Goal: Task Accomplishment & Management: Complete application form

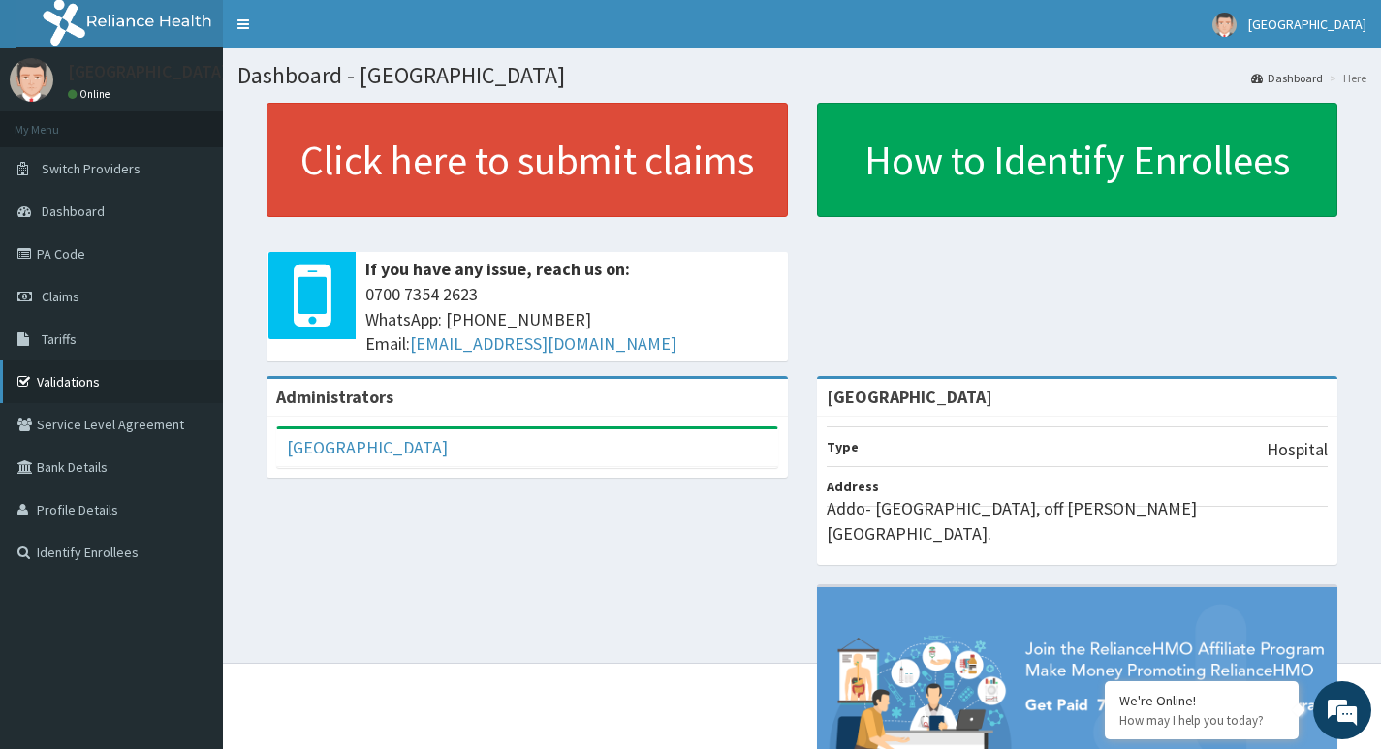
click at [126, 393] on link "Validations" at bounding box center [111, 382] width 223 height 43
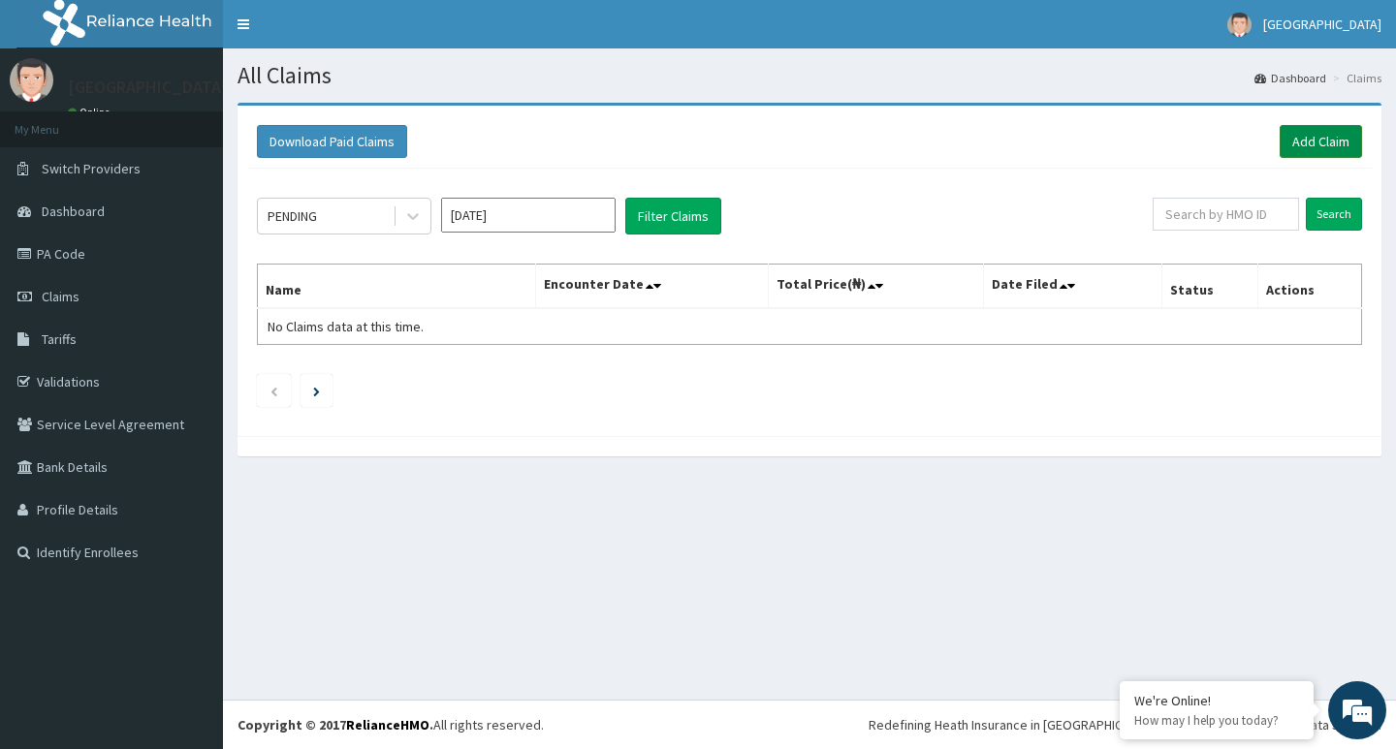
click at [1322, 140] on link "Add Claim" at bounding box center [1320, 141] width 82 height 33
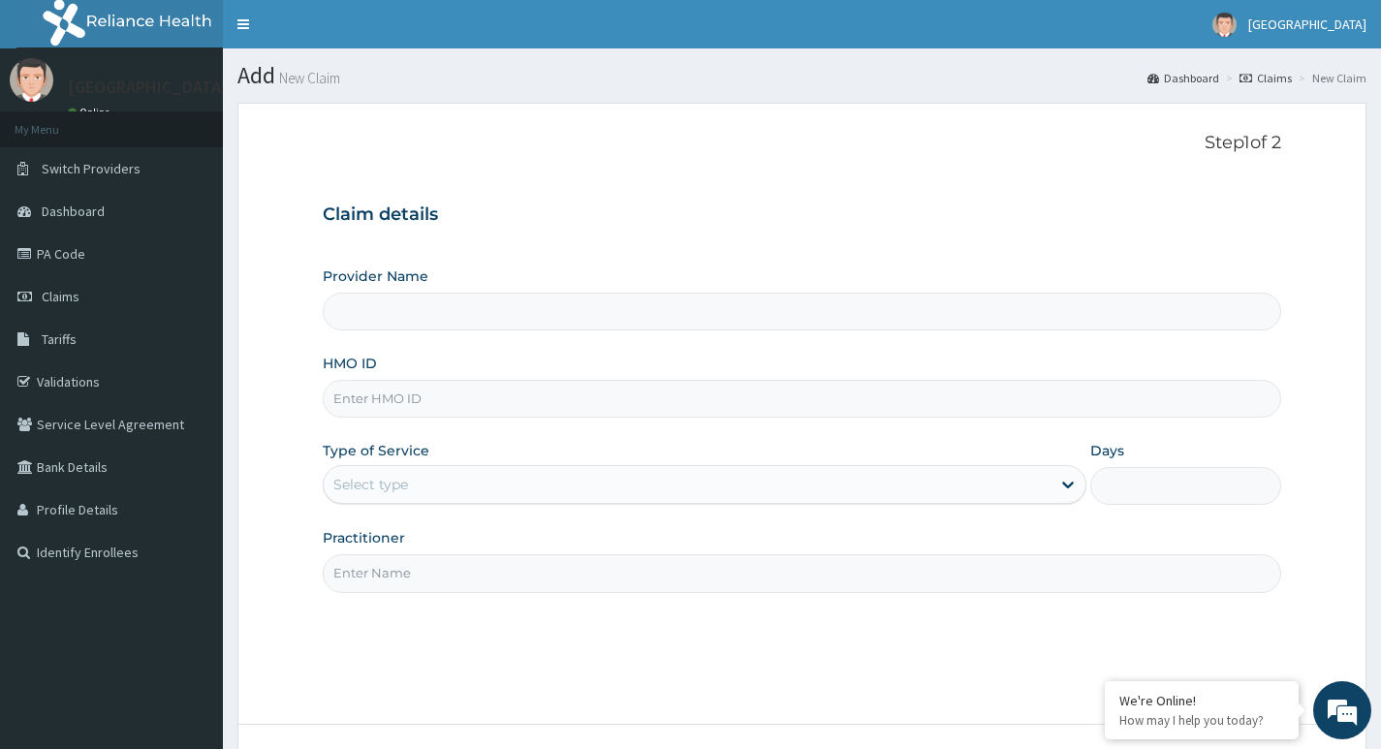
type input "[GEOGRAPHIC_DATA]"
click at [491, 405] on input "HMO ID" at bounding box center [802, 399] width 958 height 38
click at [397, 395] on input "HMO ID" at bounding box center [802, 399] width 958 height 38
click at [385, 393] on input "HMO ID" at bounding box center [802, 399] width 958 height 38
type input "ris/10023/a"
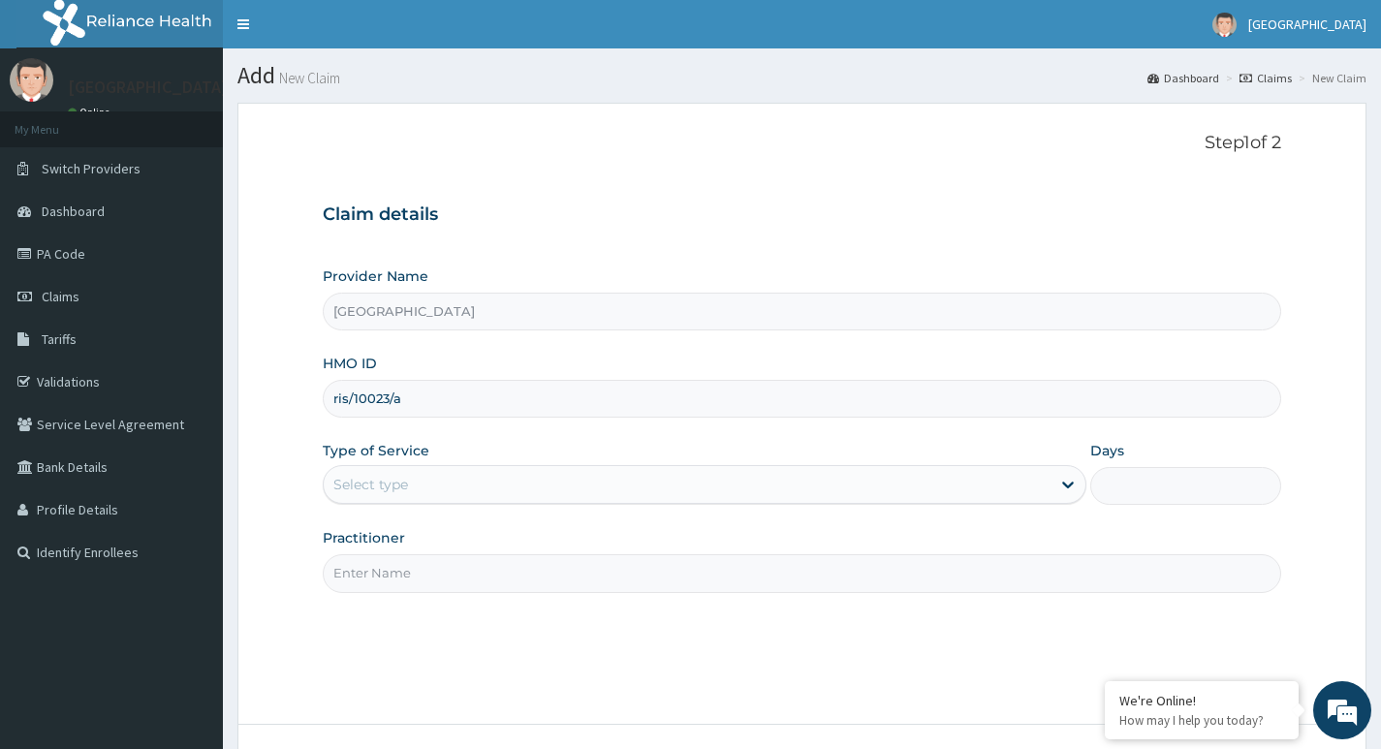
click at [571, 492] on div "Select type" at bounding box center [687, 484] width 727 height 31
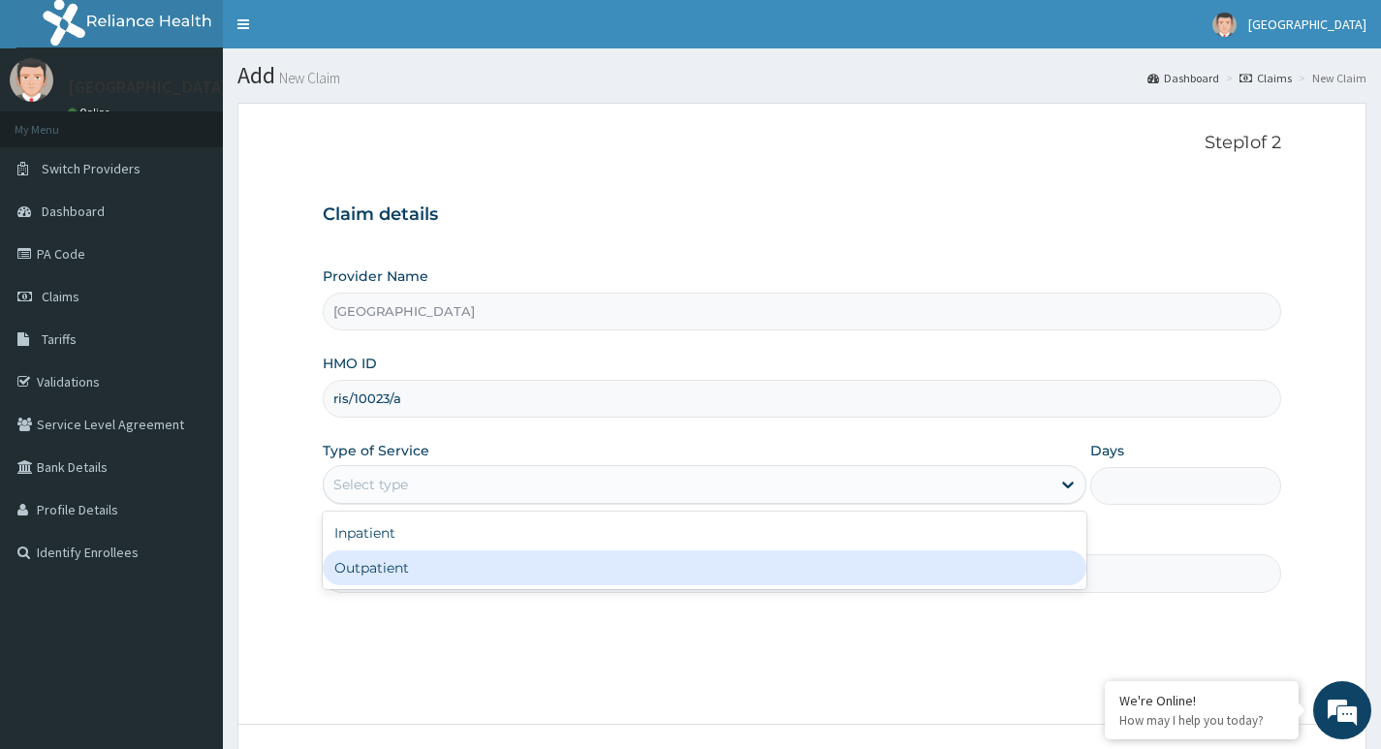
click at [444, 567] on div "Outpatient" at bounding box center [705, 567] width 764 height 35
type input "1"
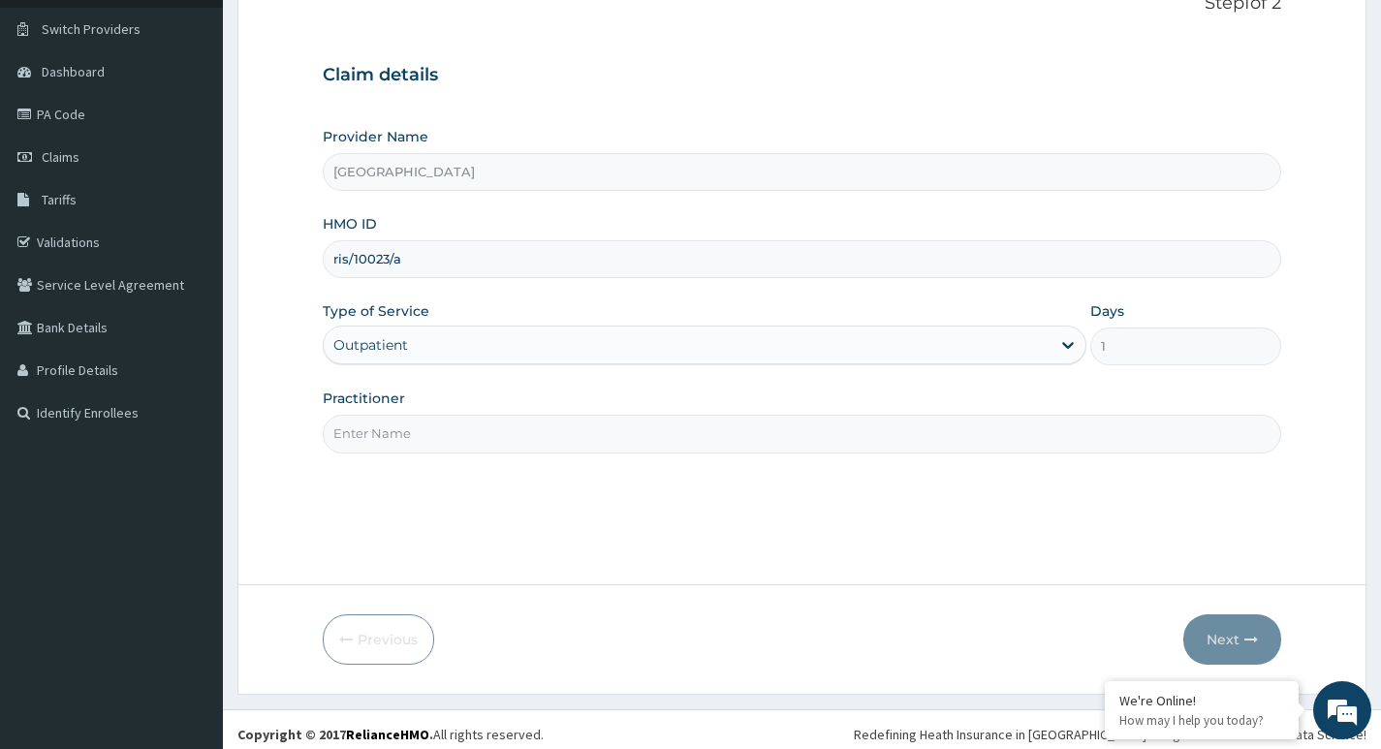
scroll to position [149, 0]
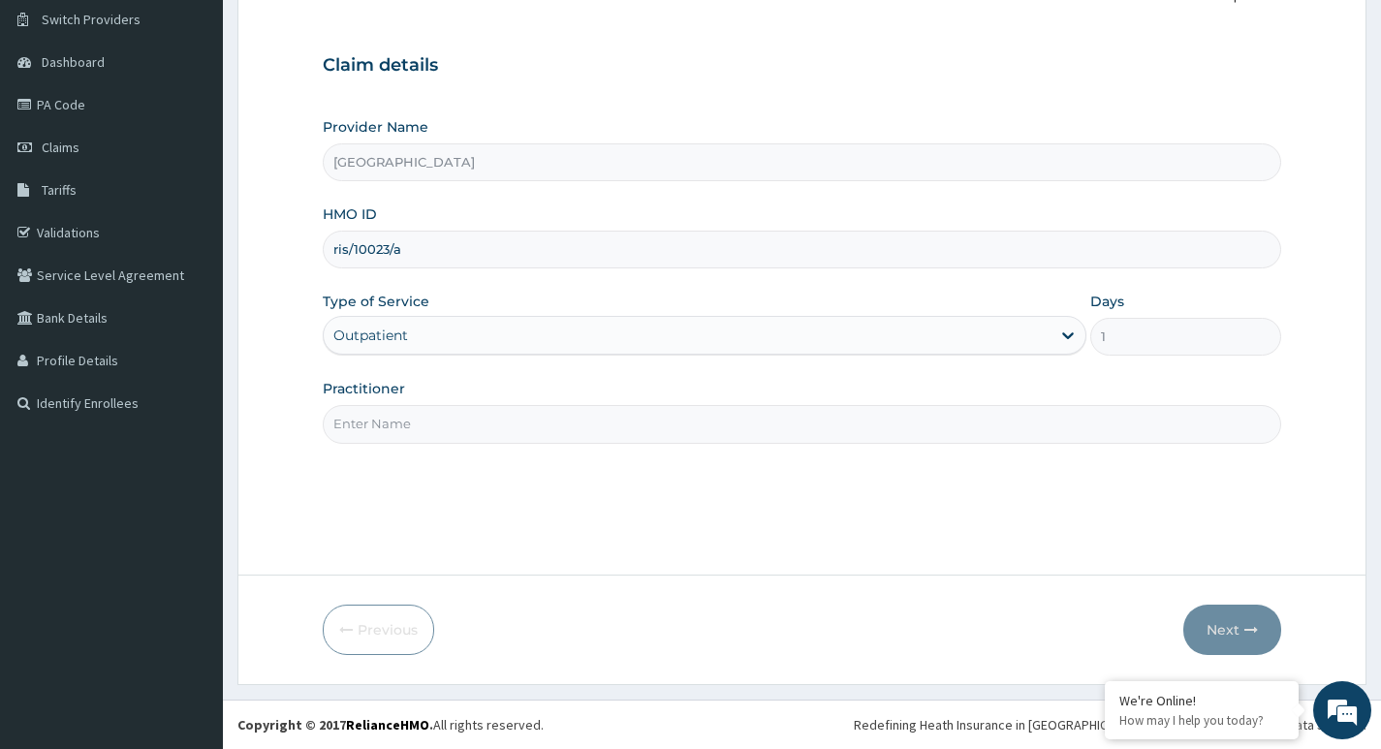
click at [459, 432] on input "Practitioner" at bounding box center [802, 424] width 958 height 38
type input "[PERSON_NAME]"
click at [1225, 632] on button "Next" at bounding box center [1232, 630] width 98 height 50
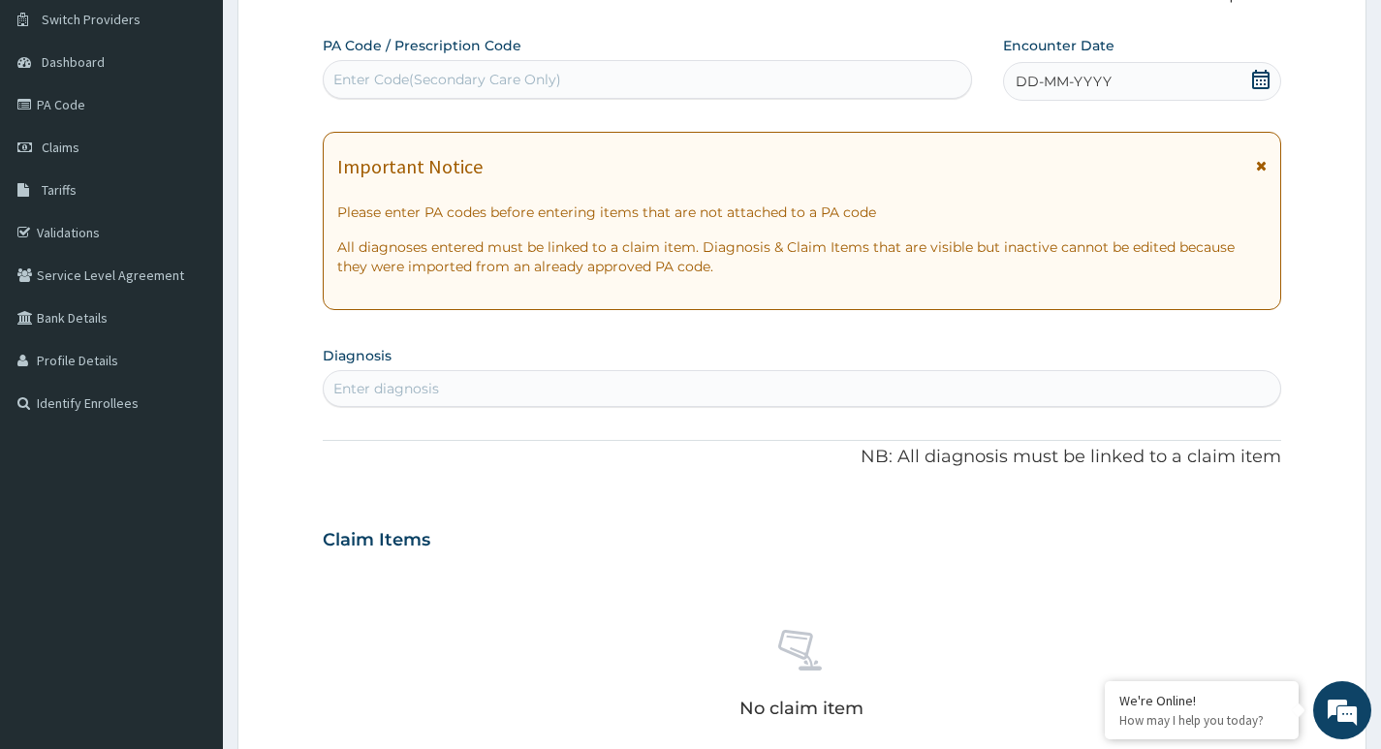
click at [1062, 84] on span "DD-MM-YYYY" at bounding box center [1064, 81] width 96 height 19
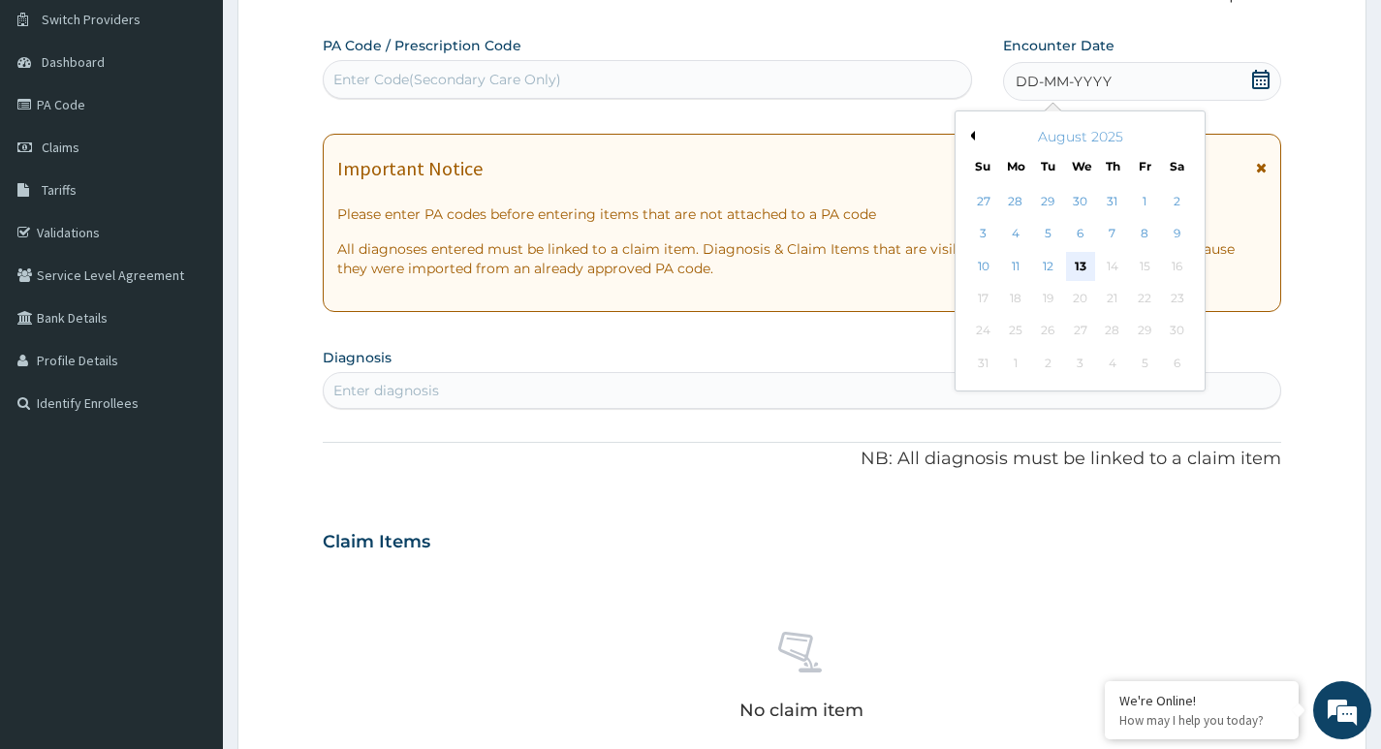
click at [1082, 267] on div "13" at bounding box center [1079, 266] width 29 height 29
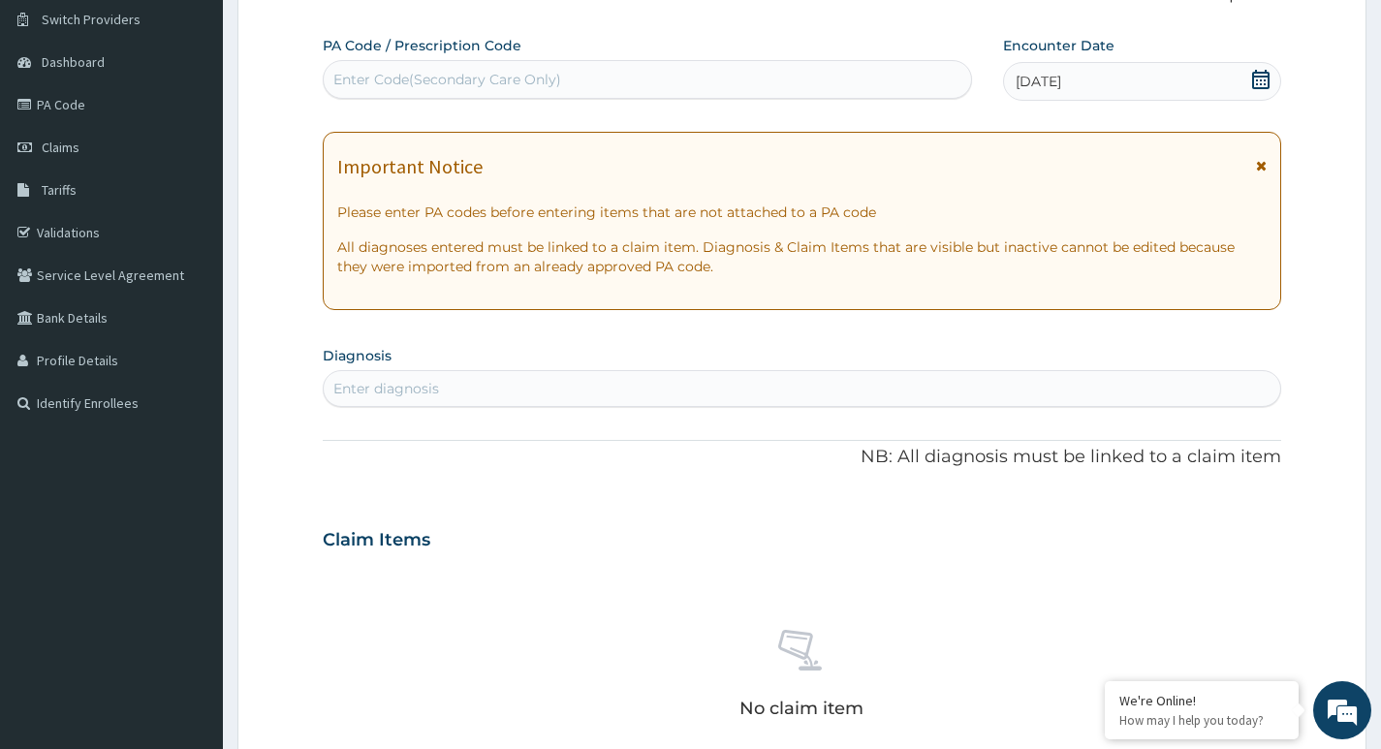
click at [606, 85] on div "Enter Code(Secondary Care Only)" at bounding box center [647, 79] width 647 height 31
click at [593, 73] on div "Enter Code(Secondary Care Only)" at bounding box center [647, 79] width 647 height 31
click at [515, 386] on div "Enter diagnosis" at bounding box center [802, 388] width 957 height 31
click at [459, 391] on div "Enter diagnosis" at bounding box center [802, 388] width 957 height 31
click at [455, 386] on div "Enter diagnosis" at bounding box center [802, 388] width 957 height 31
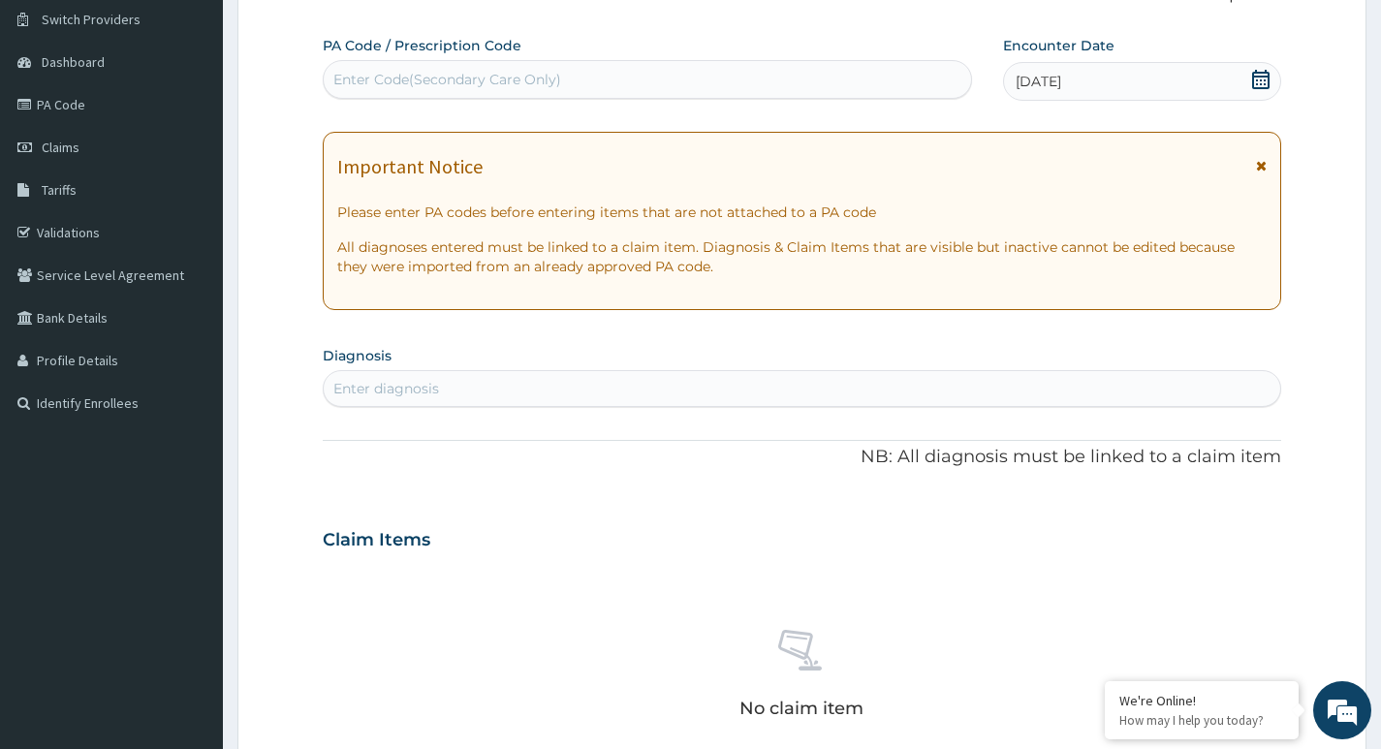
click at [462, 389] on div "Enter diagnosis" at bounding box center [802, 388] width 957 height 31
click at [466, 391] on div "Enter diagnosis" at bounding box center [802, 388] width 957 height 31
click at [479, 392] on div "Enter diagnosis" at bounding box center [802, 388] width 957 height 31
click at [479, 391] on div "Enter diagnosis" at bounding box center [802, 388] width 957 height 31
click at [492, 389] on div "Enter diagnosis" at bounding box center [802, 388] width 957 height 31
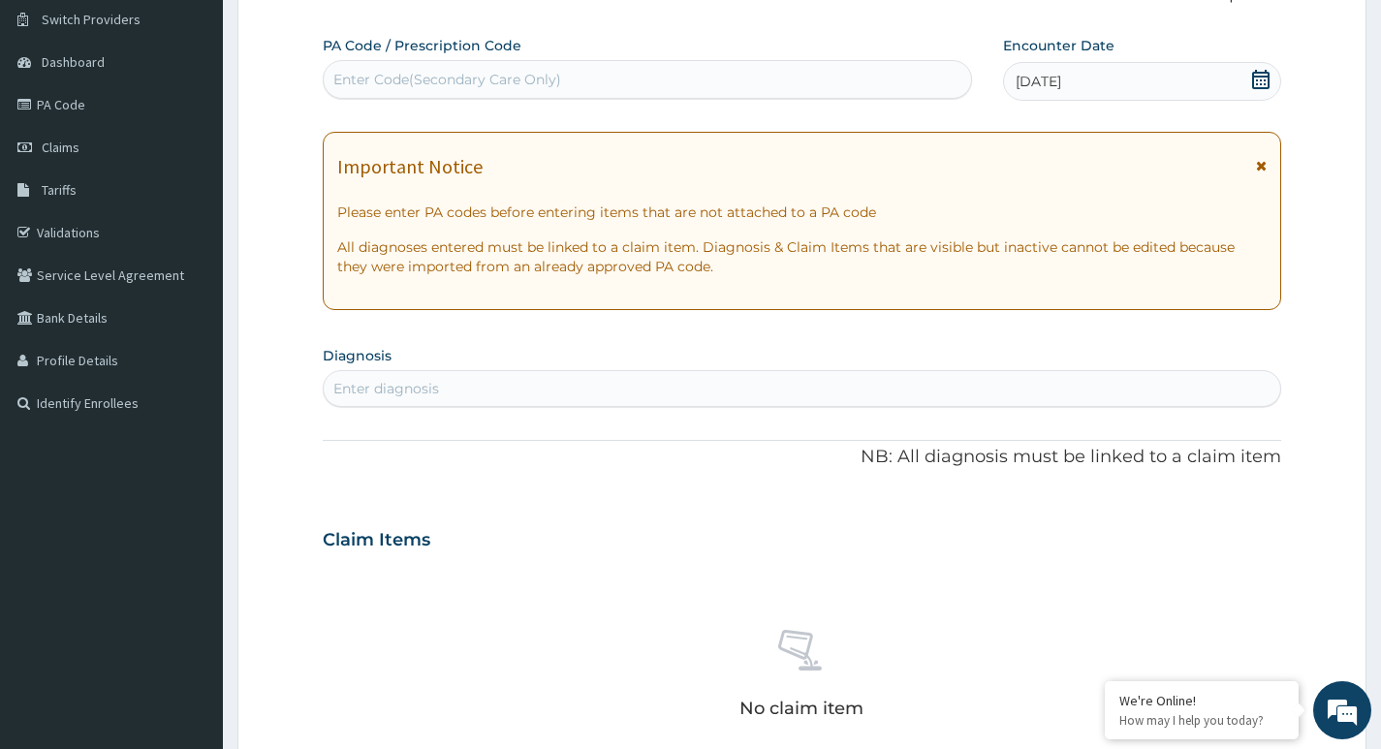
click at [468, 388] on div "Enter diagnosis" at bounding box center [802, 388] width 957 height 31
click at [450, 392] on div "Enter diagnosis" at bounding box center [802, 388] width 957 height 31
click at [455, 392] on div "Enter diagnosis" at bounding box center [802, 388] width 957 height 31
click at [467, 388] on div "Enter diagnosis" at bounding box center [802, 388] width 957 height 31
click at [475, 392] on div "Enter diagnosis" at bounding box center [802, 388] width 957 height 31
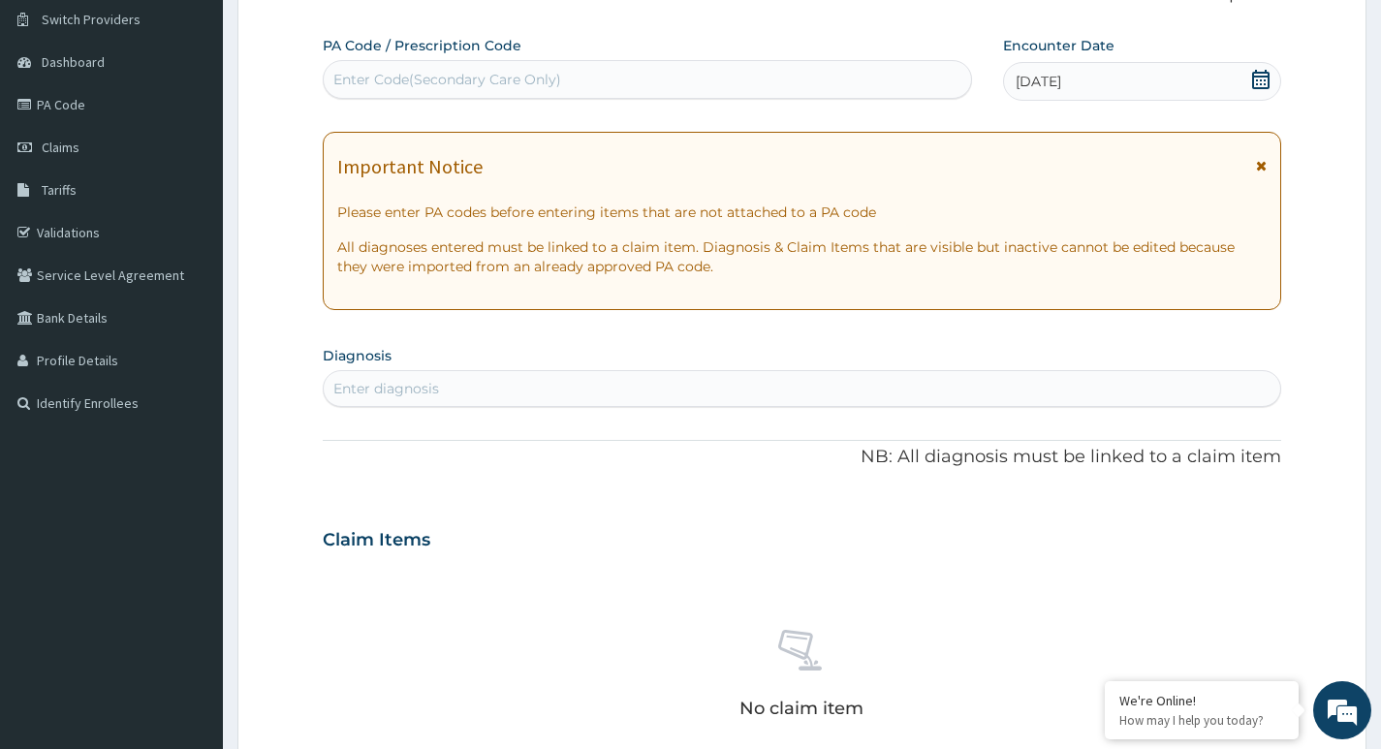
click at [474, 391] on div "Enter diagnosis" at bounding box center [802, 388] width 957 height 31
click at [470, 389] on div "Enter diagnosis" at bounding box center [802, 388] width 957 height 31
click at [471, 384] on div "Enter diagnosis" at bounding box center [802, 388] width 957 height 31
click at [461, 386] on div "Enter diagnosis" at bounding box center [802, 388] width 957 height 31
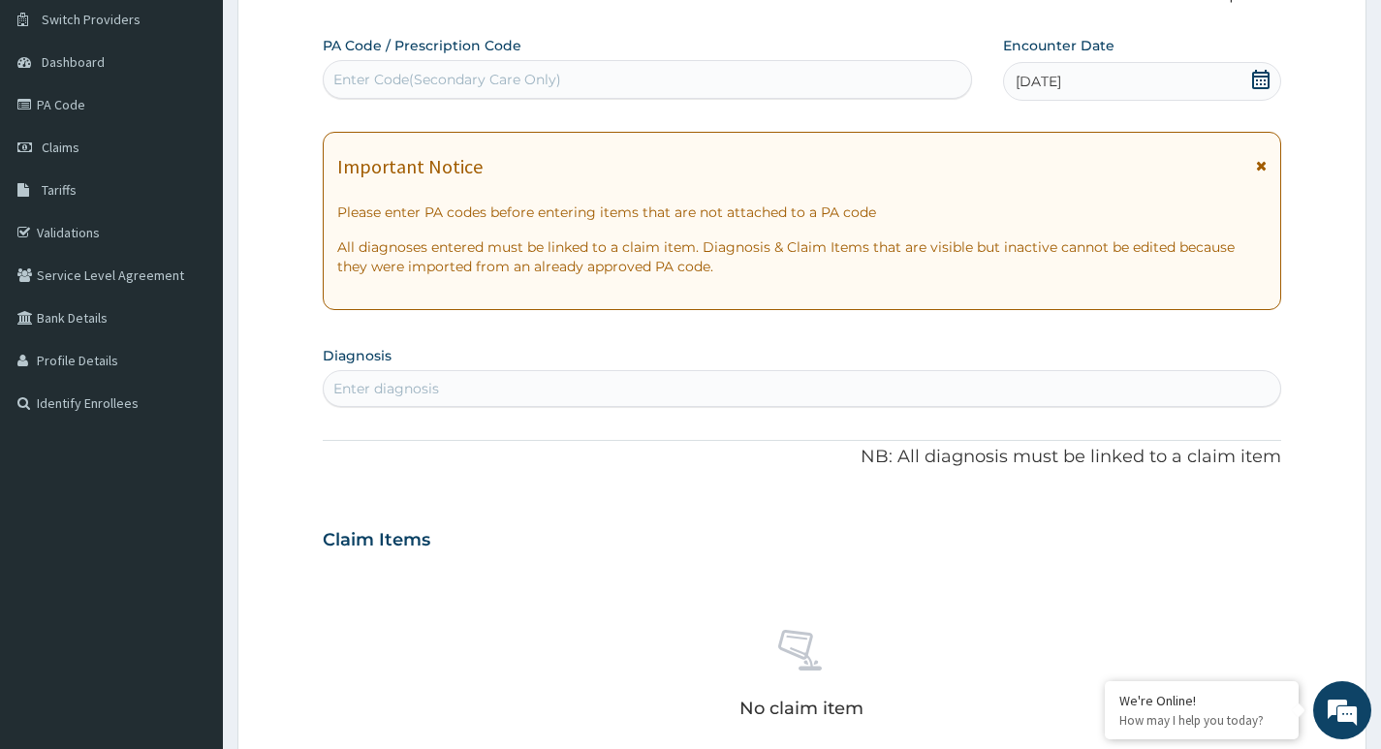
click at [477, 388] on div "Enter diagnosis" at bounding box center [802, 388] width 957 height 31
click at [463, 388] on div "Enter diagnosis" at bounding box center [802, 388] width 957 height 31
click at [456, 386] on div "Enter diagnosis" at bounding box center [802, 388] width 957 height 31
click at [470, 394] on div "Enter diagnosis" at bounding box center [802, 388] width 957 height 31
click at [467, 391] on div "Enter diagnosis" at bounding box center [802, 388] width 957 height 31
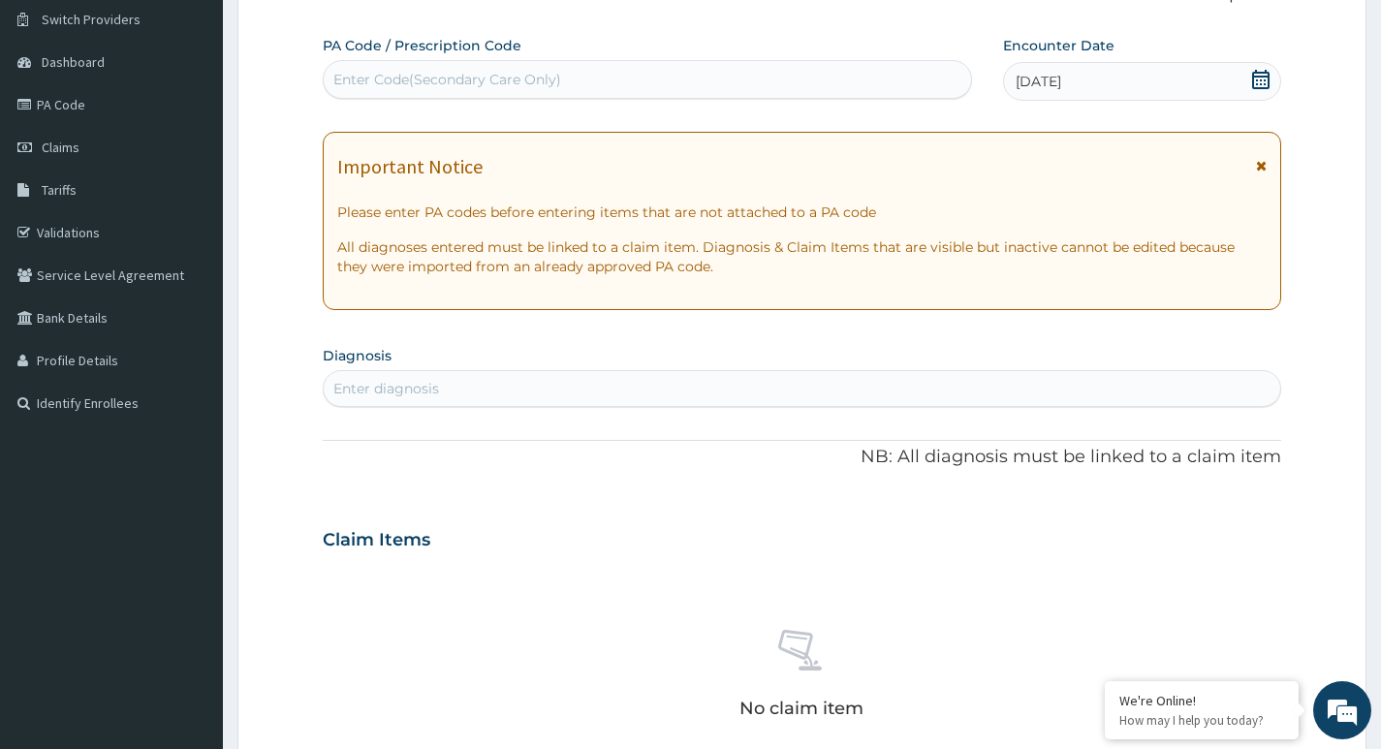
click at [481, 388] on div "Enter diagnosis" at bounding box center [802, 388] width 957 height 31
click at [471, 386] on div "Enter diagnosis" at bounding box center [802, 388] width 957 height 31
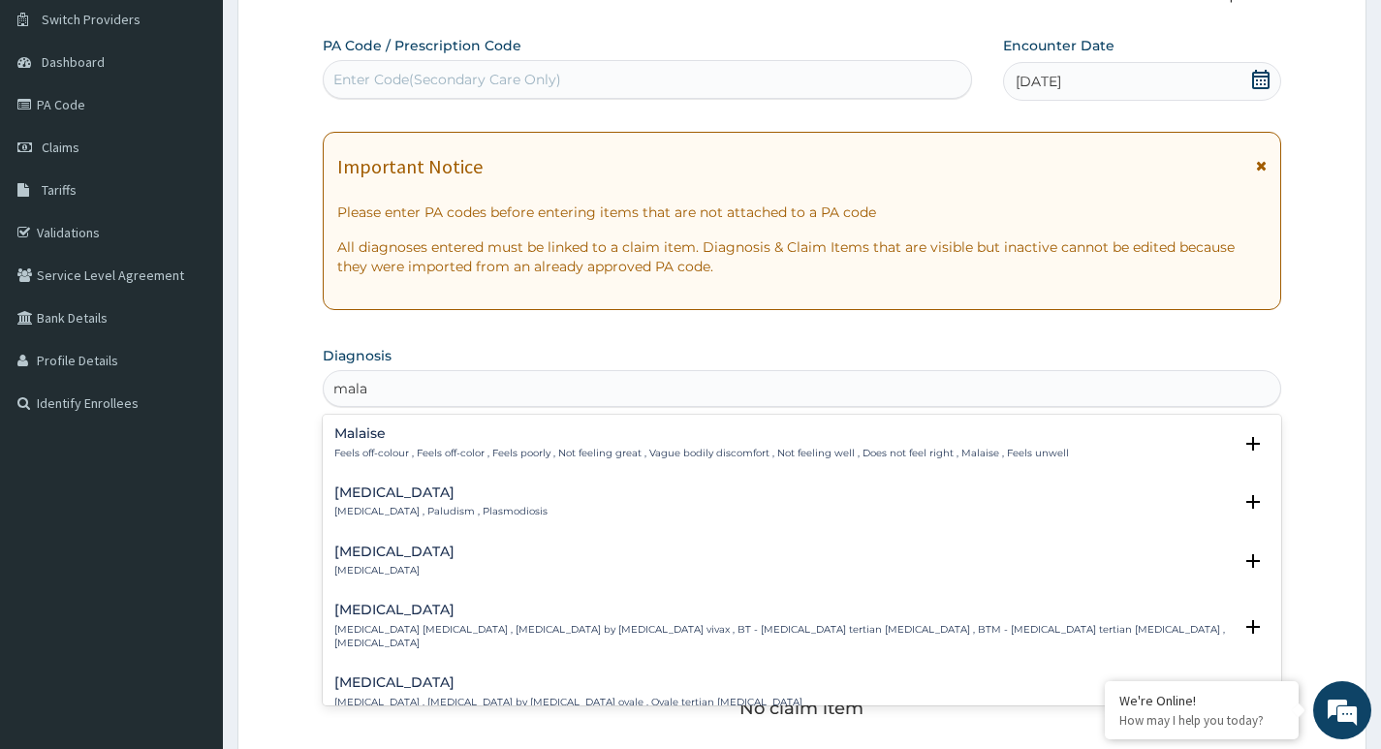
type input "malar"
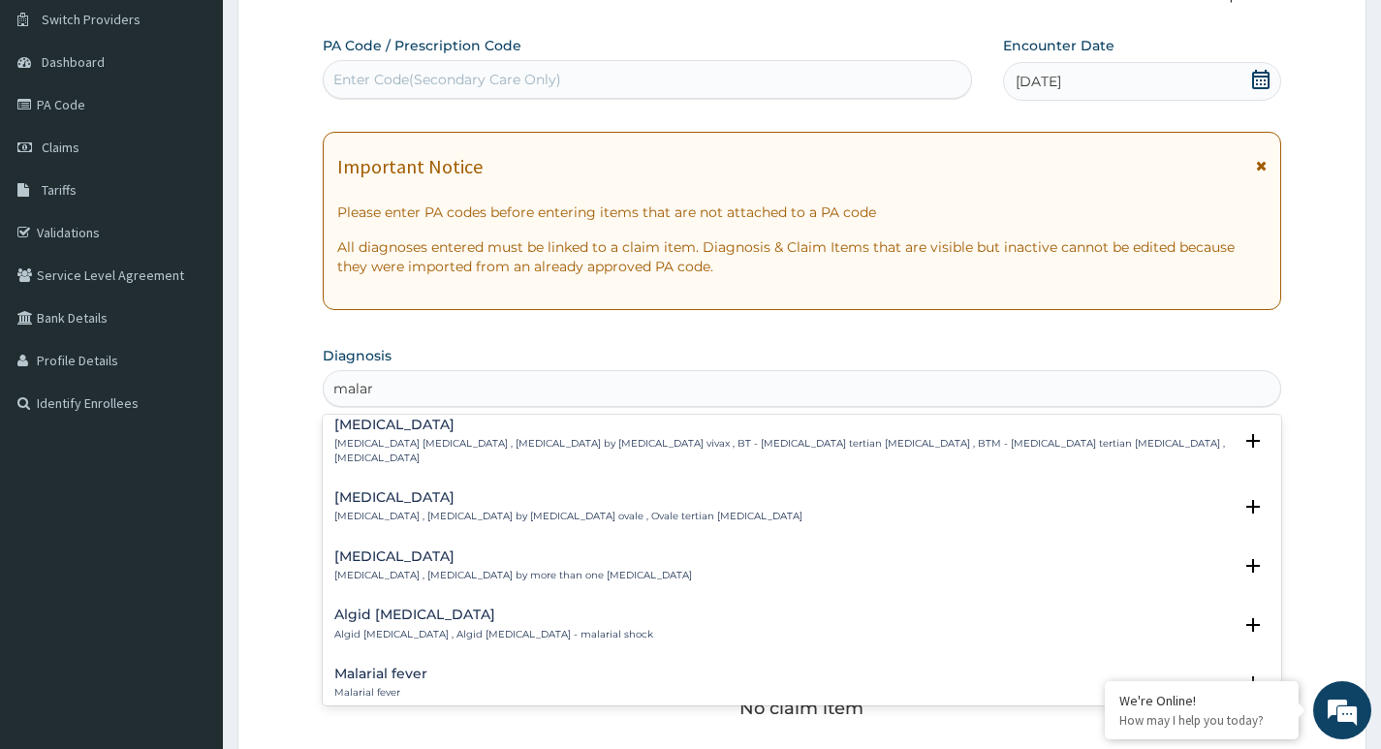
scroll to position [97, 0]
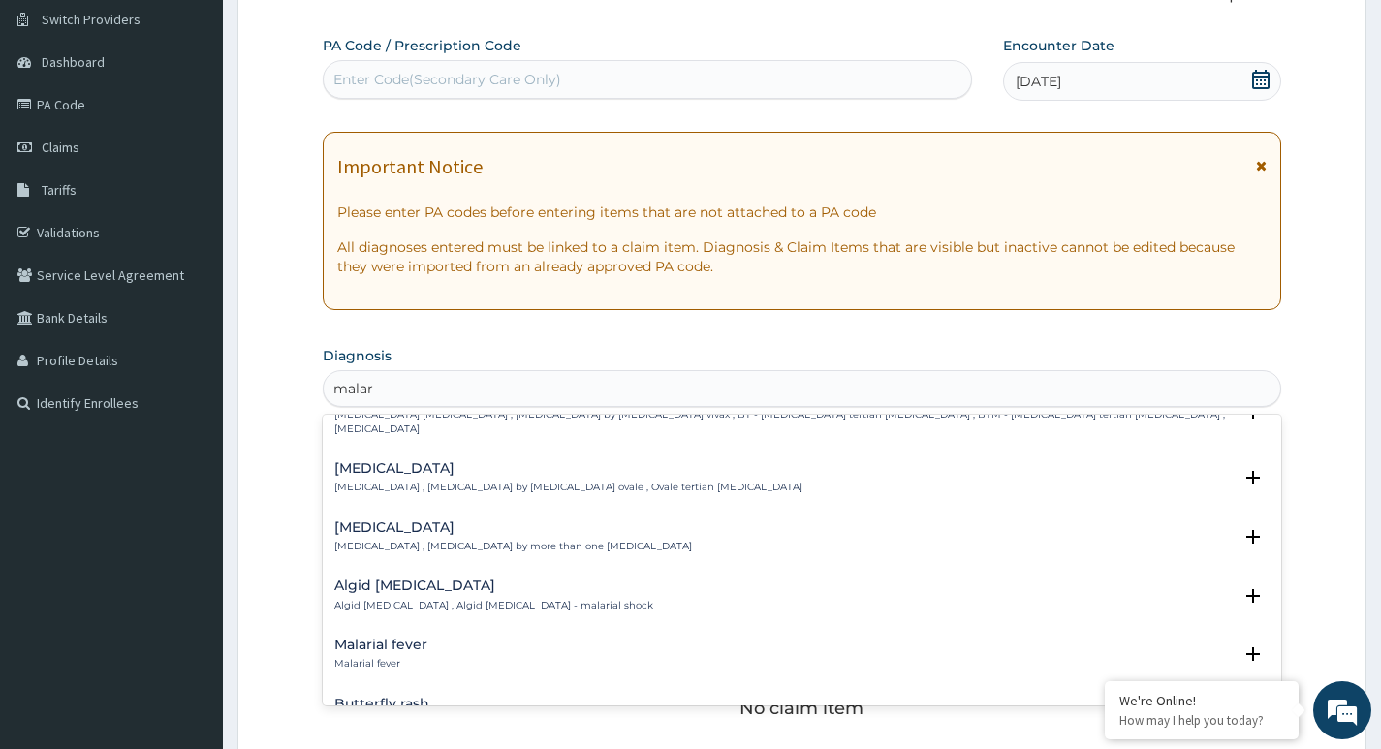
click at [436, 643] on div "Malarial fever Malarial fever" at bounding box center [801, 655] width 935 height 34
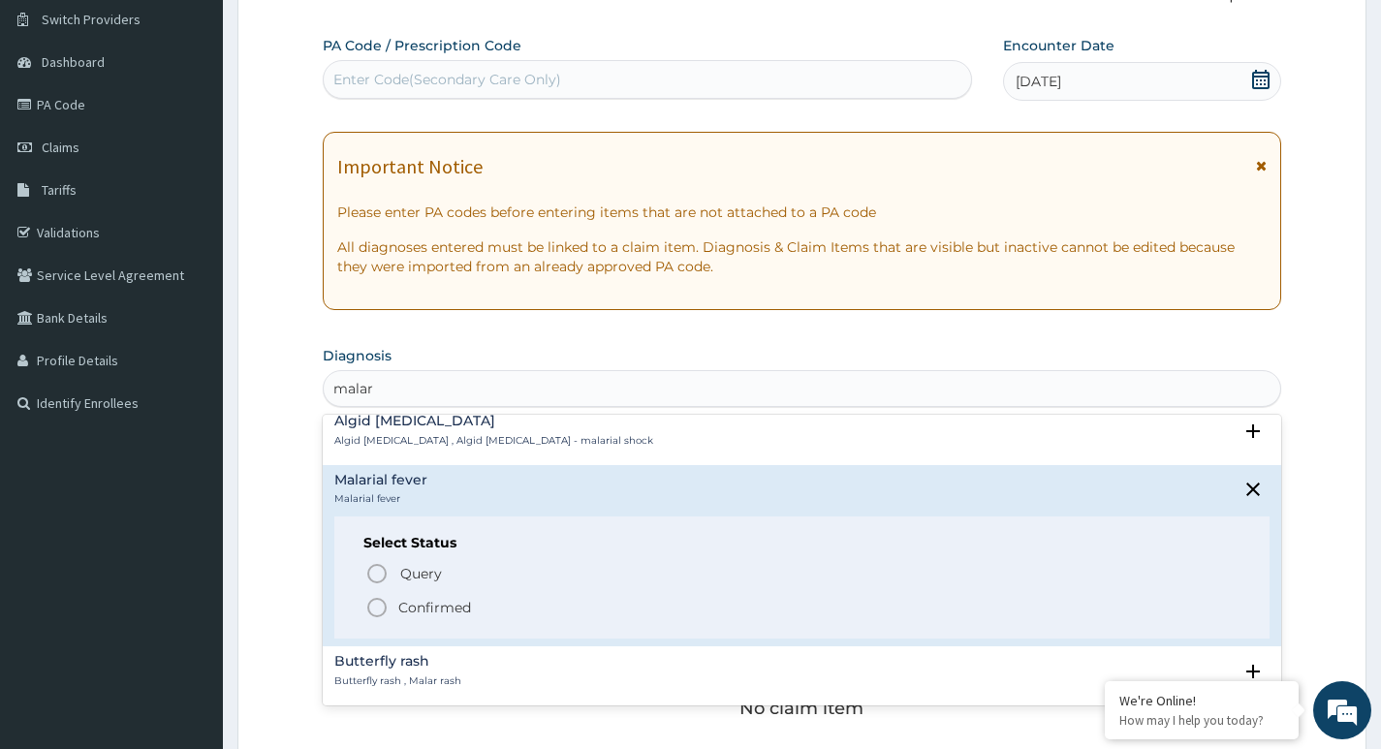
scroll to position [291, 0]
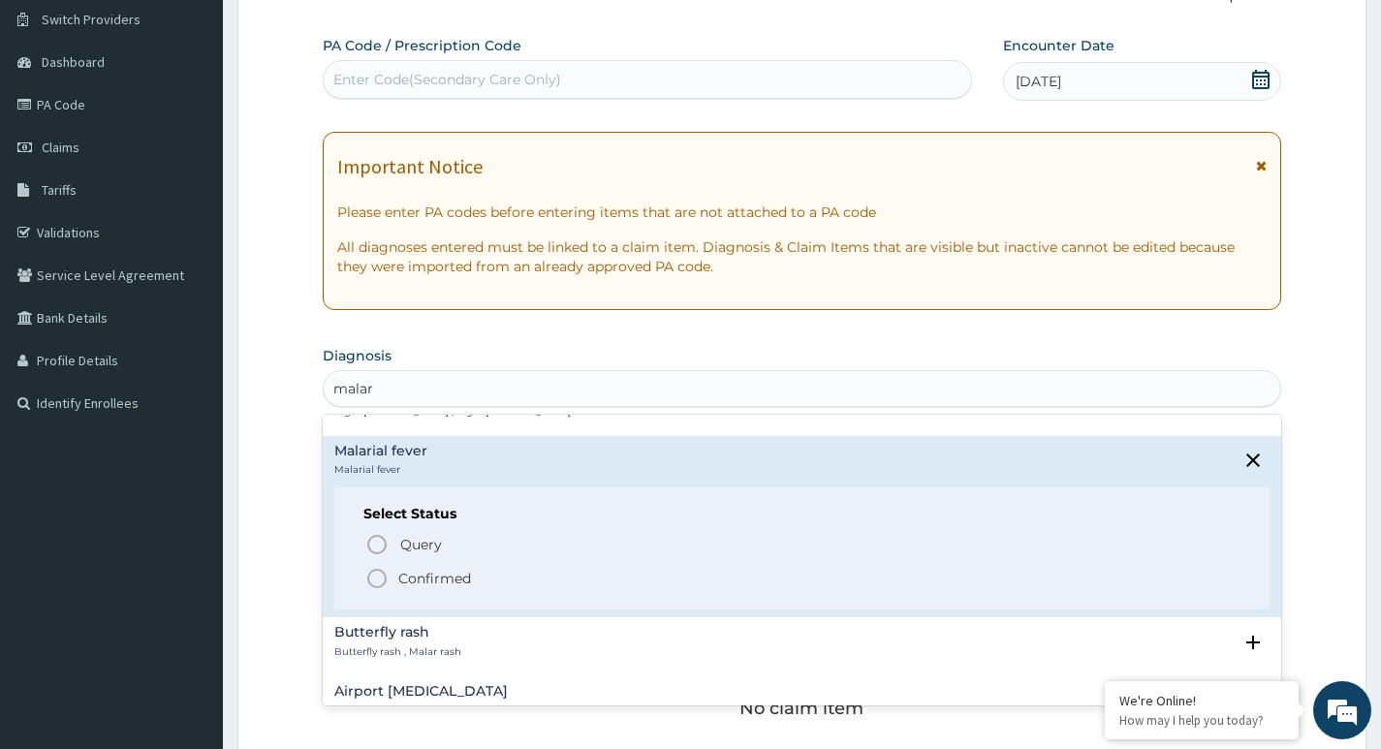
click at [373, 567] on icon "status option filled" at bounding box center [376, 578] width 23 height 23
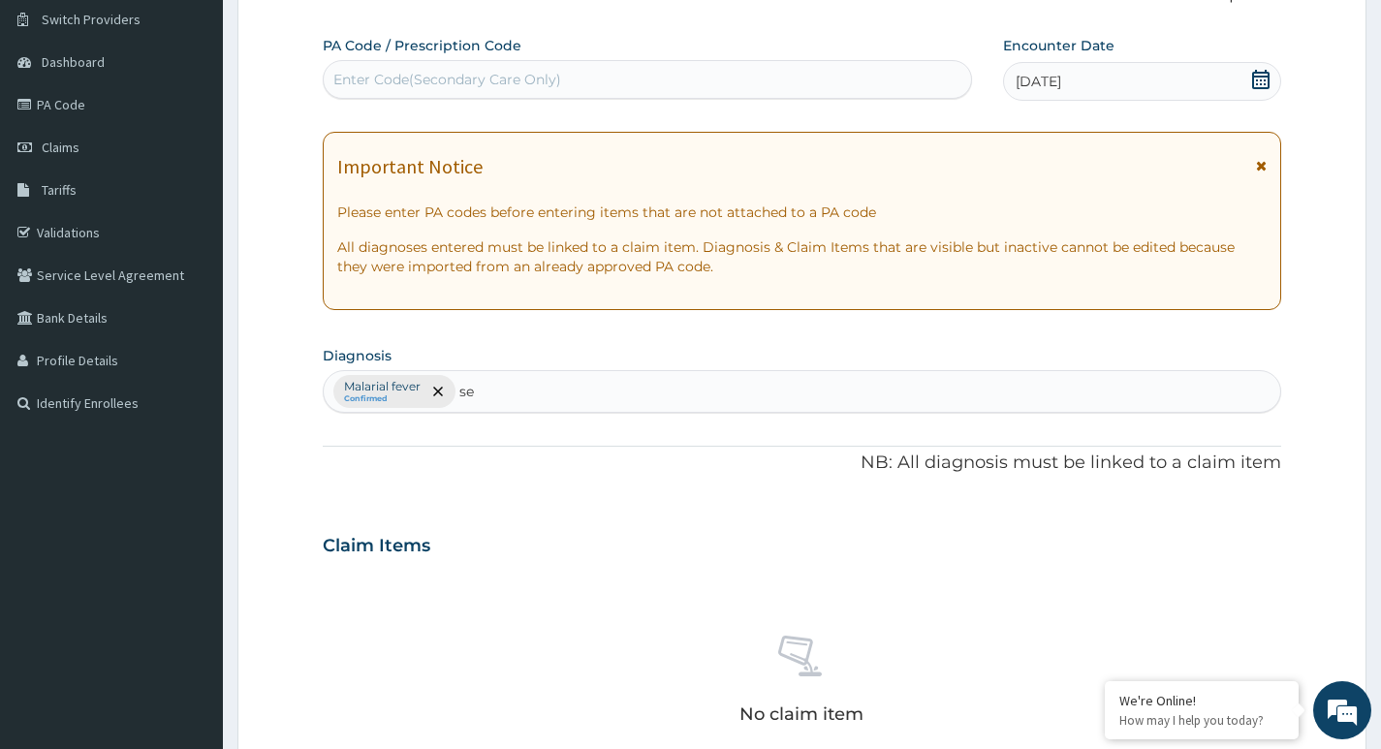
type input "sep"
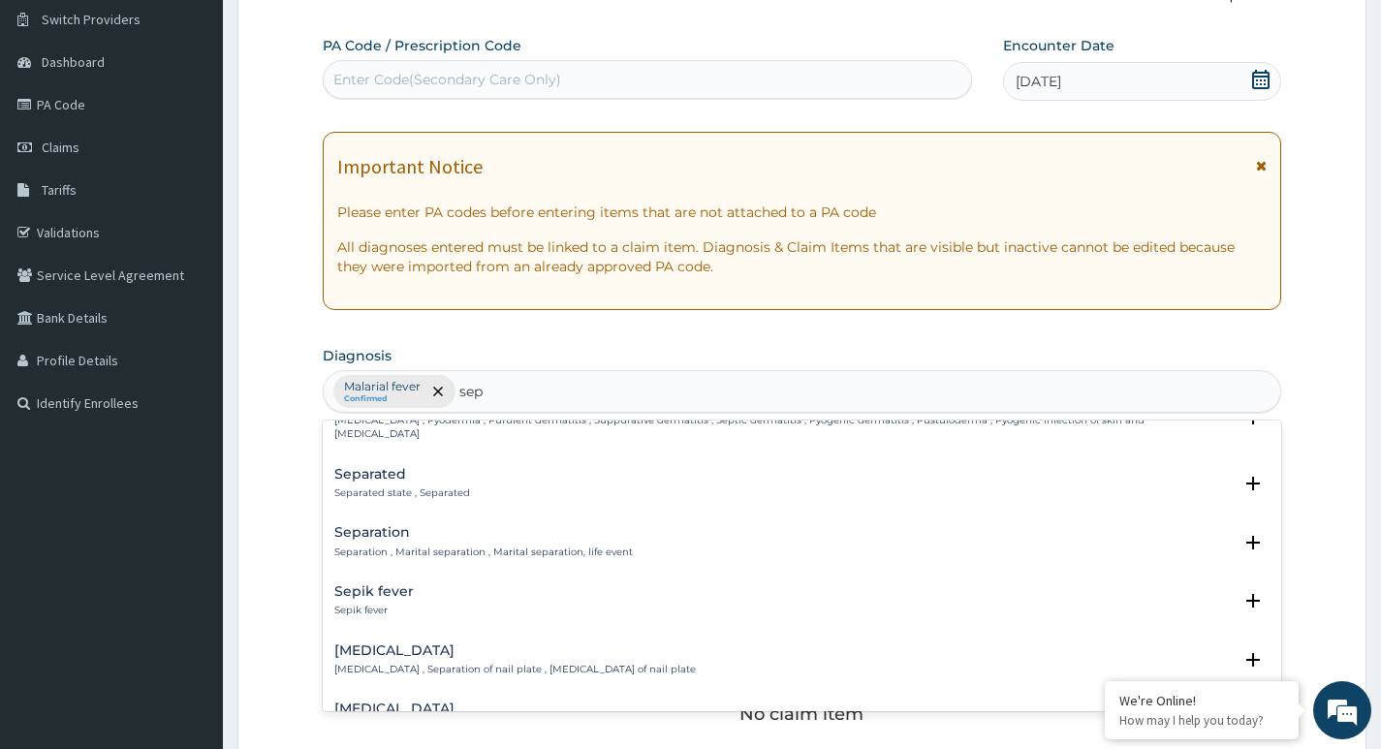
scroll to position [0, 0]
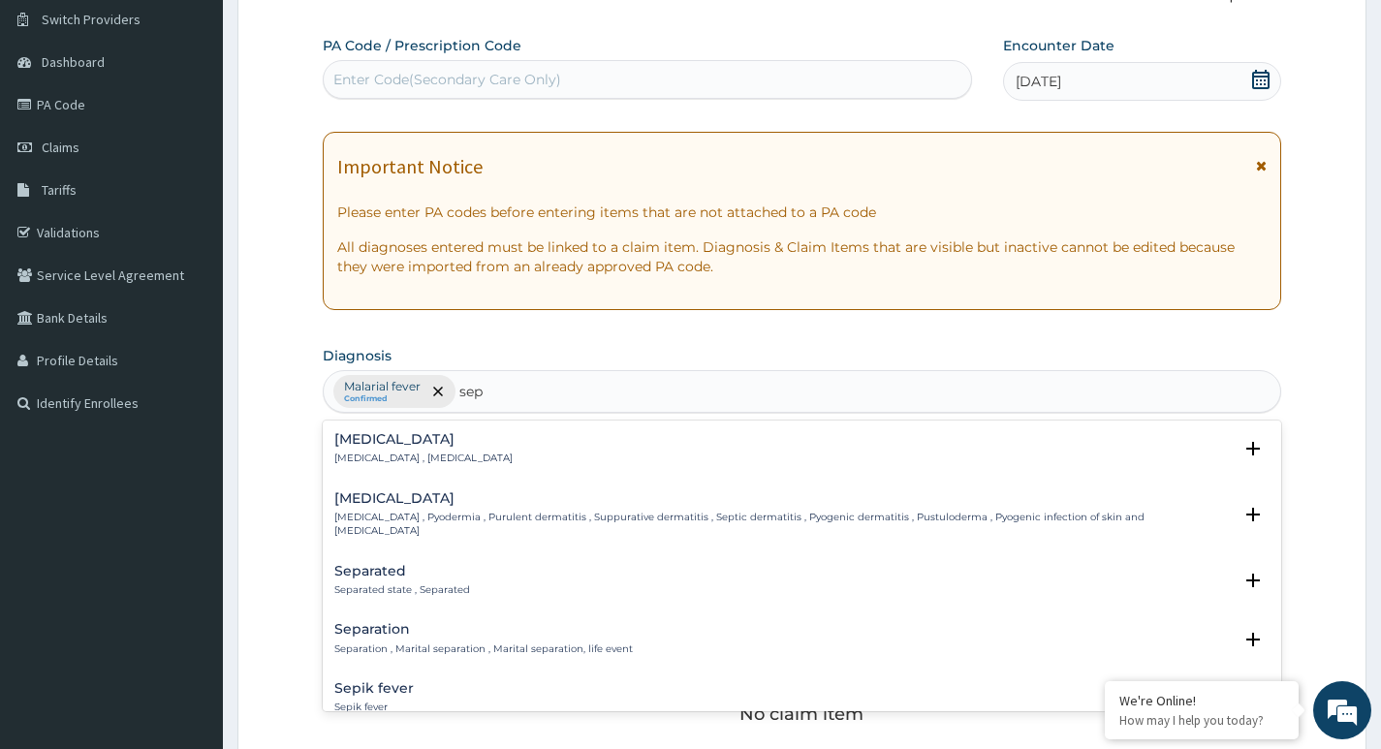
click at [376, 457] on p "[MEDICAL_DATA] , [MEDICAL_DATA]" at bounding box center [423, 459] width 178 height 14
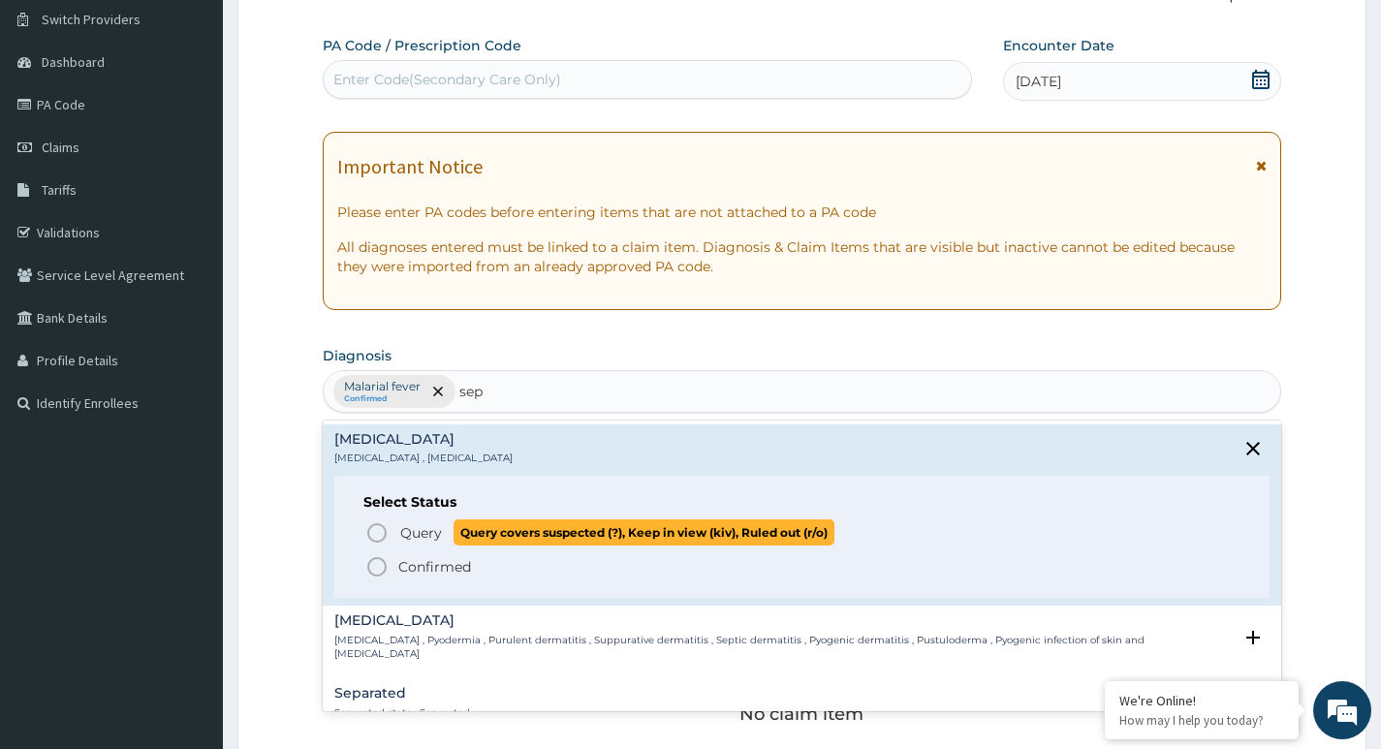
click at [383, 532] on icon "status option query" at bounding box center [376, 532] width 23 height 23
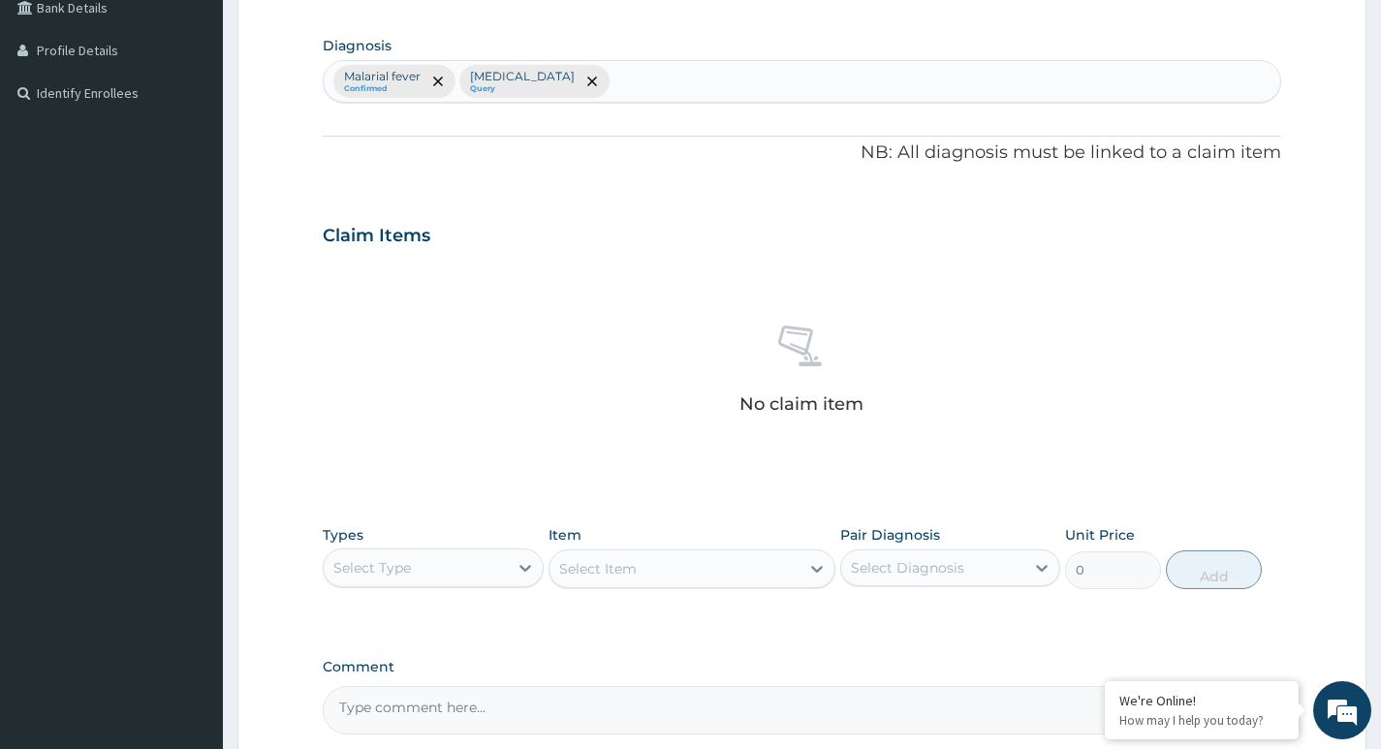
scroll to position [634, 0]
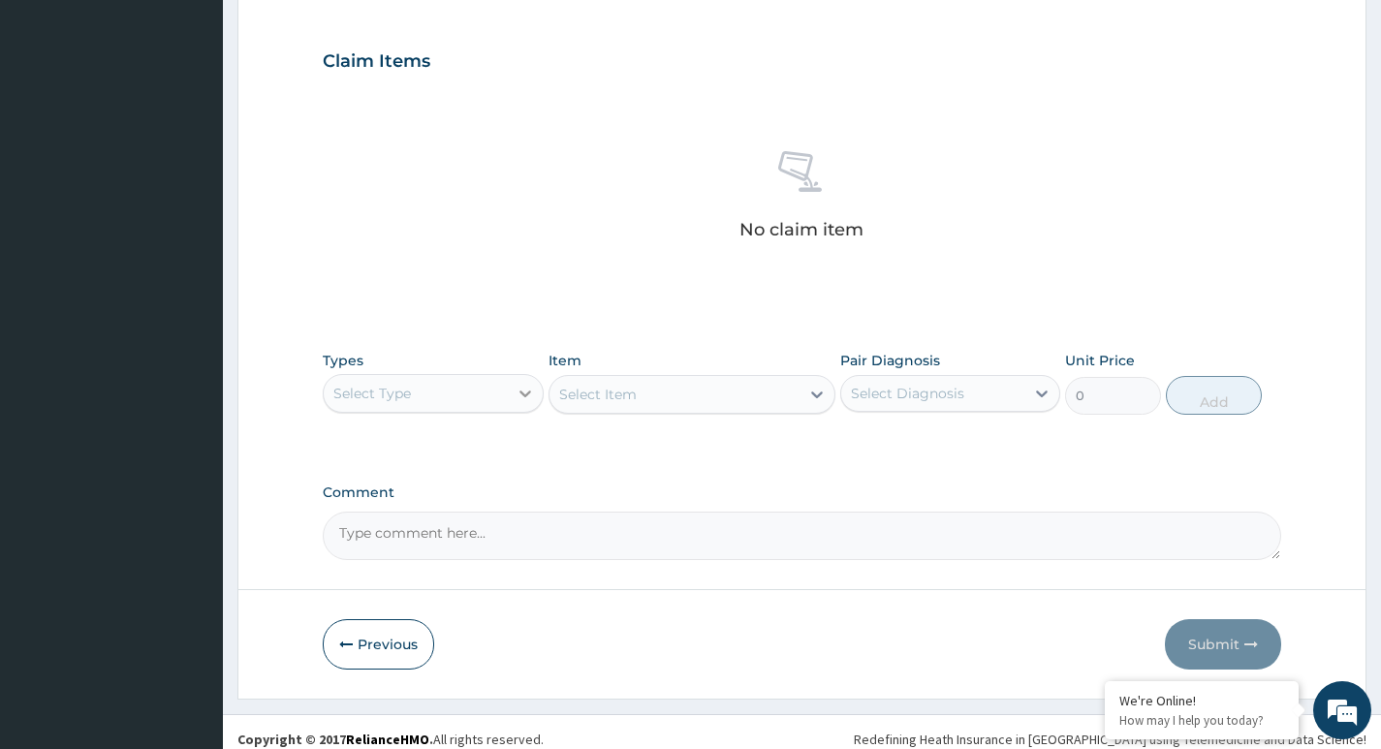
click at [523, 392] on icon at bounding box center [525, 393] width 19 height 19
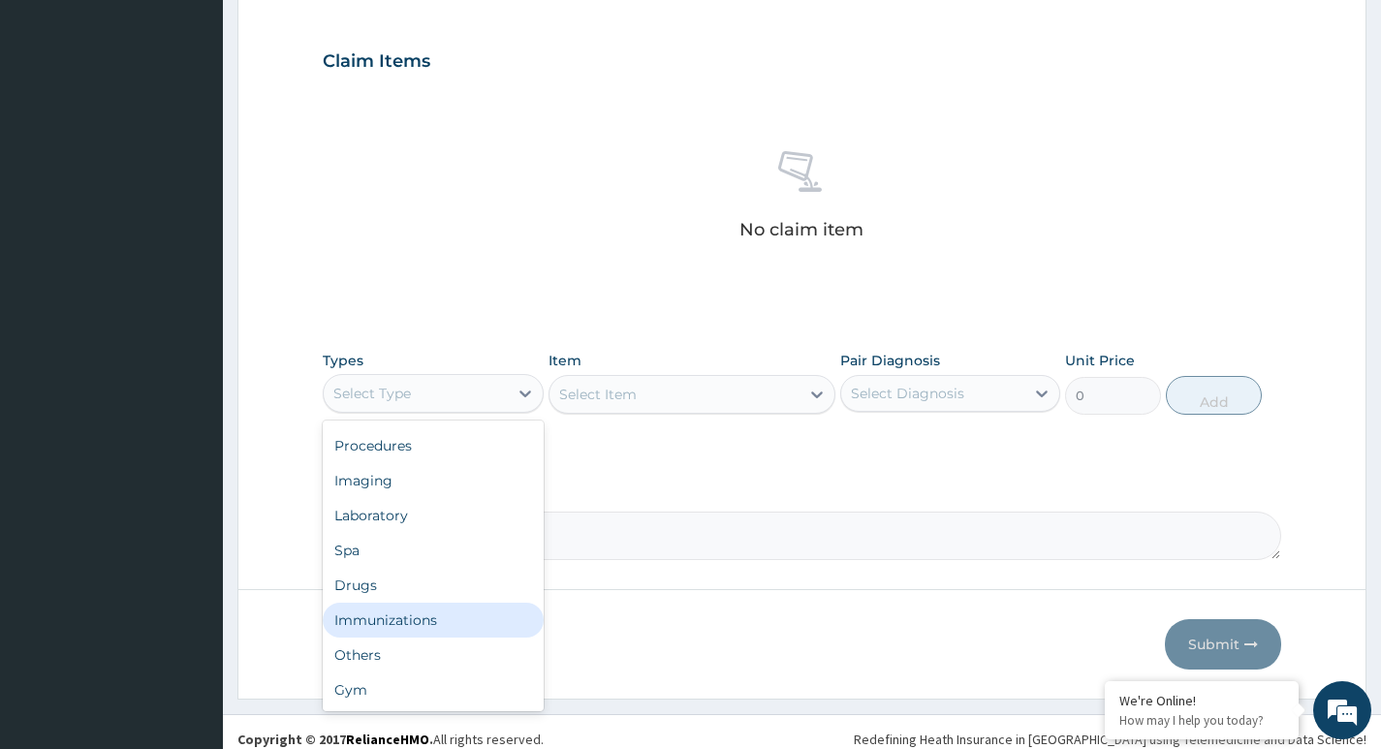
scroll to position [0, 0]
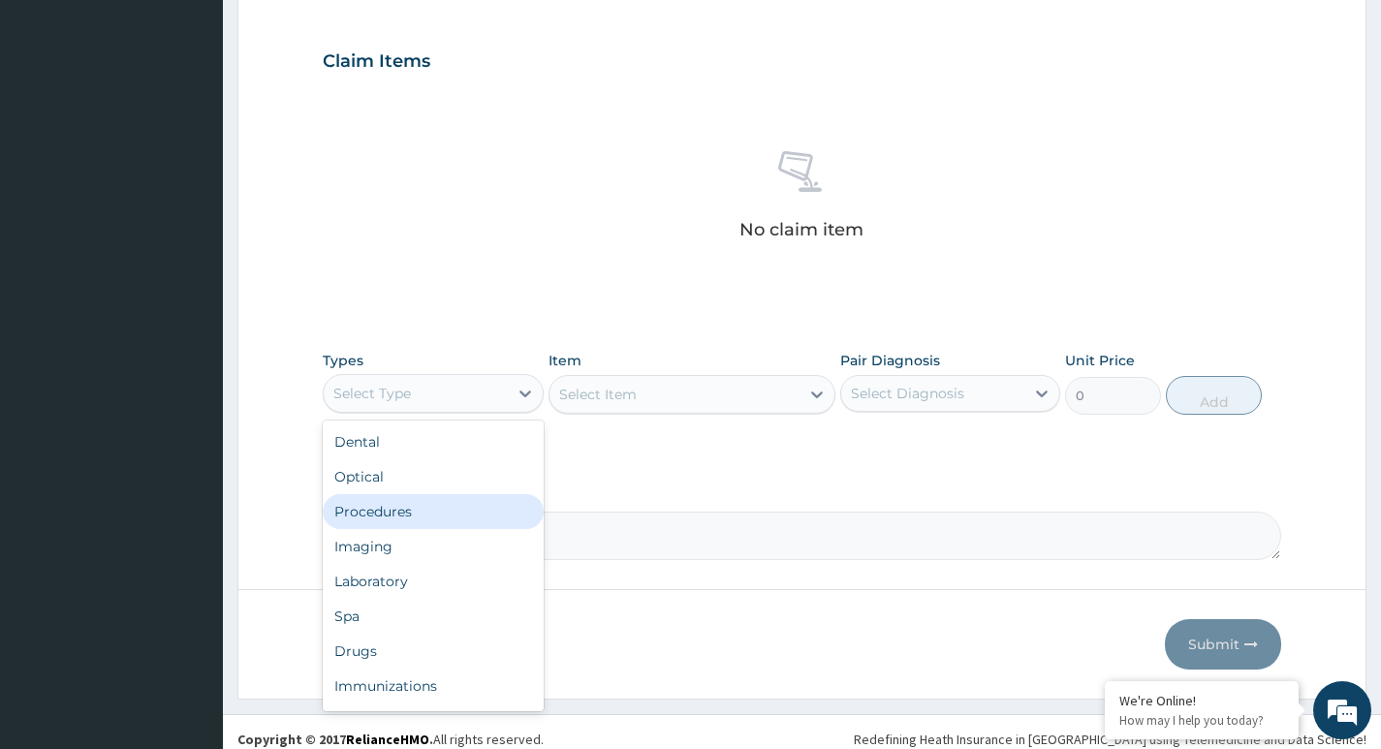
click at [408, 516] on div "Procedures" at bounding box center [433, 511] width 220 height 35
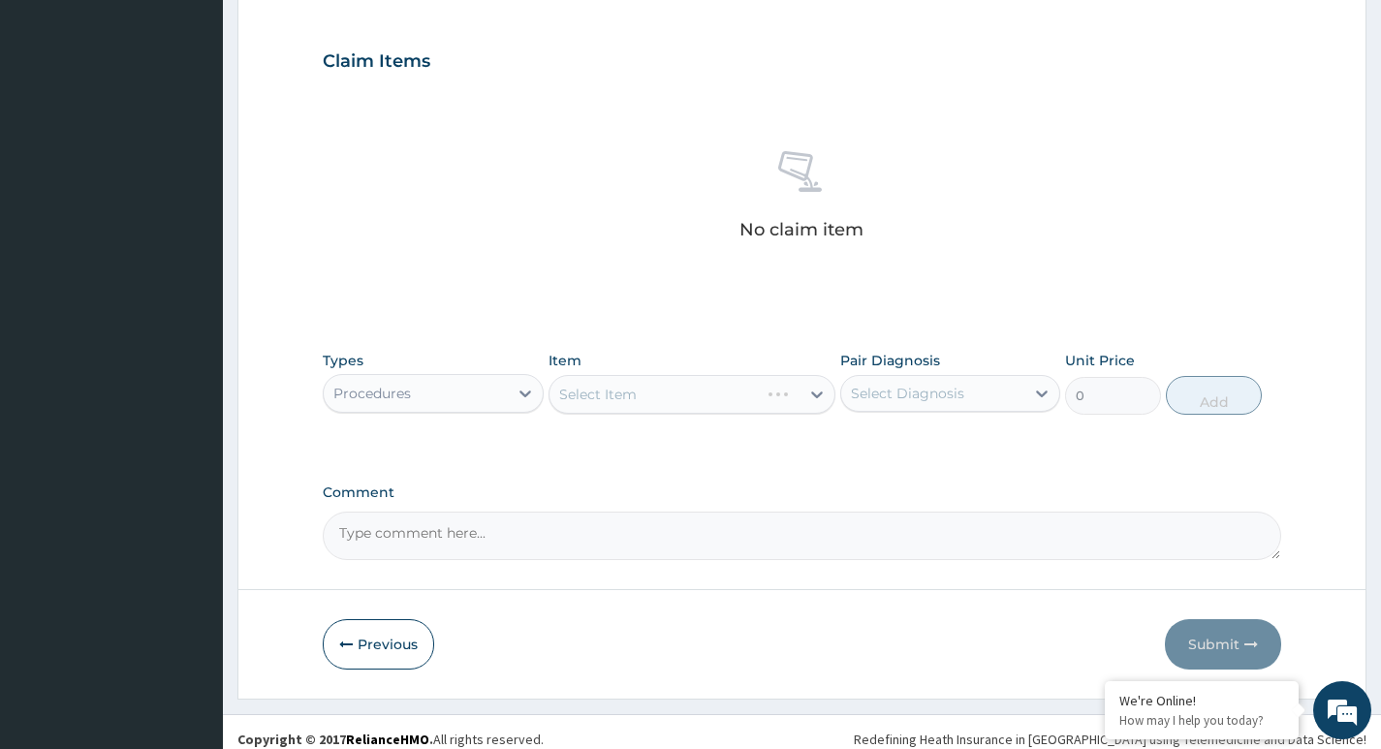
click at [679, 401] on div "Select Item" at bounding box center [693, 394] width 288 height 39
click at [674, 404] on div "Select Item" at bounding box center [693, 394] width 288 height 39
click at [671, 396] on div "Select Item" at bounding box center [674, 394] width 251 height 31
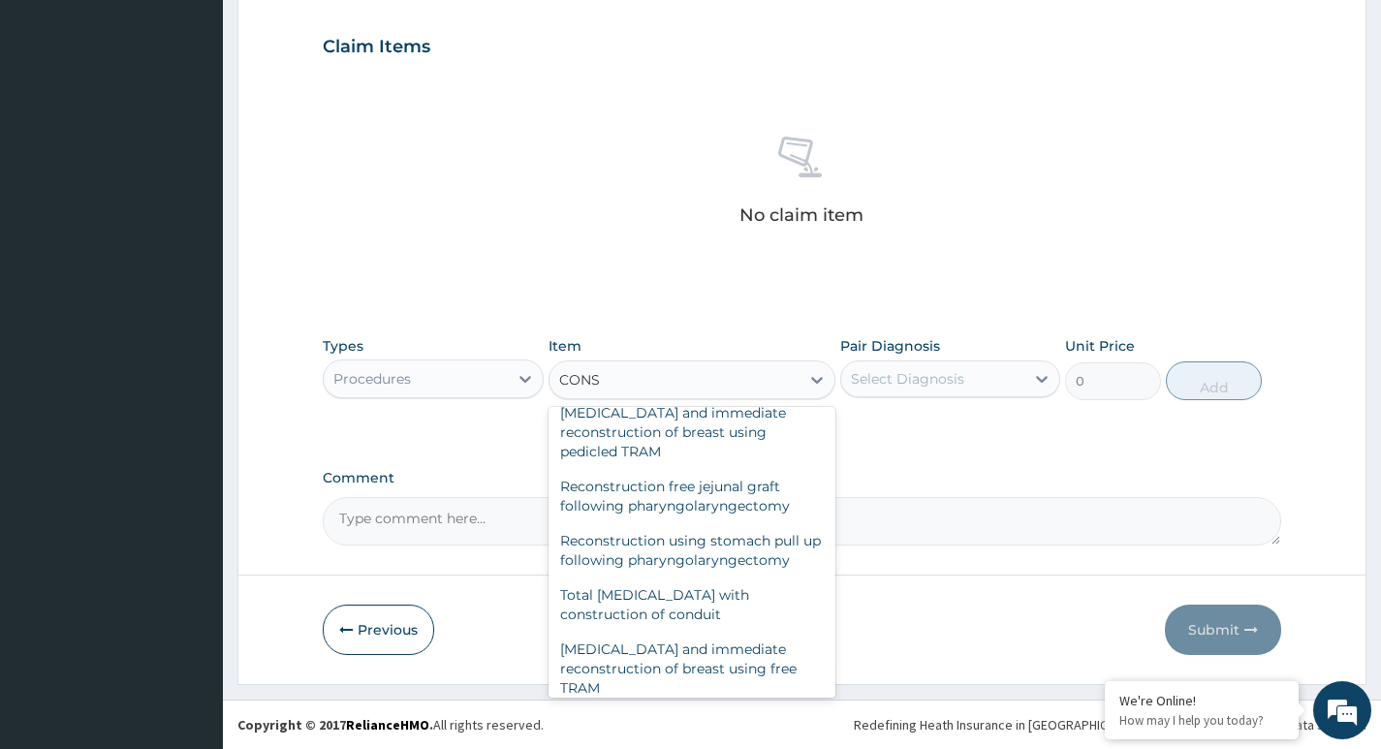
scroll to position [322, 0]
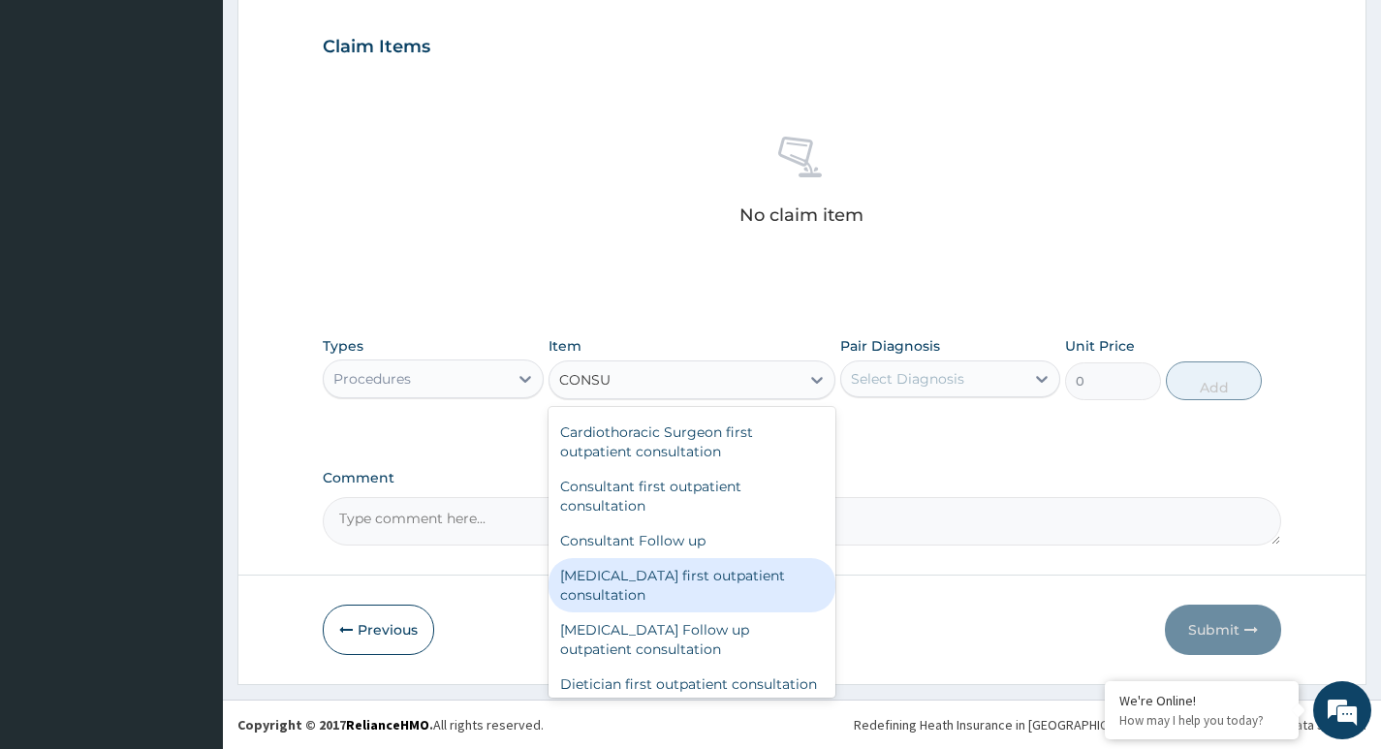
type input "CONSUL"
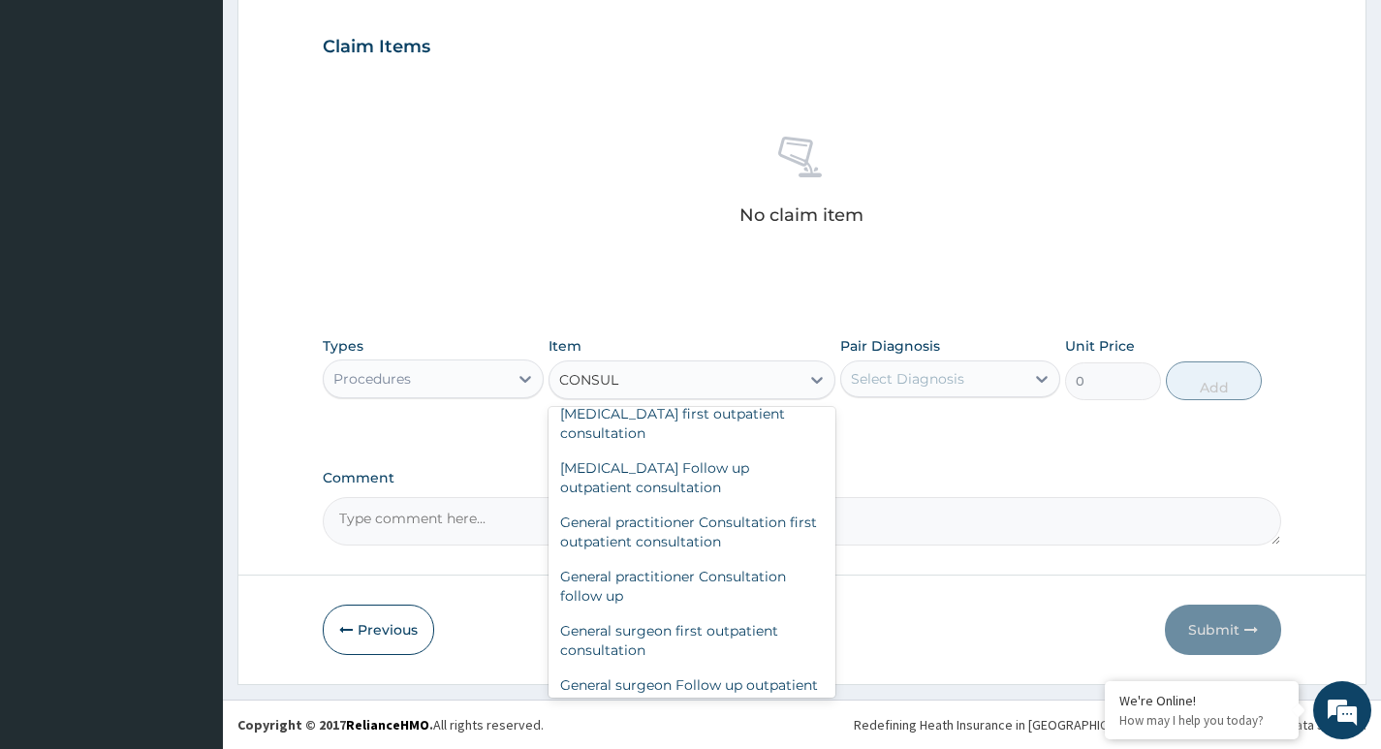
scroll to position [969, 0]
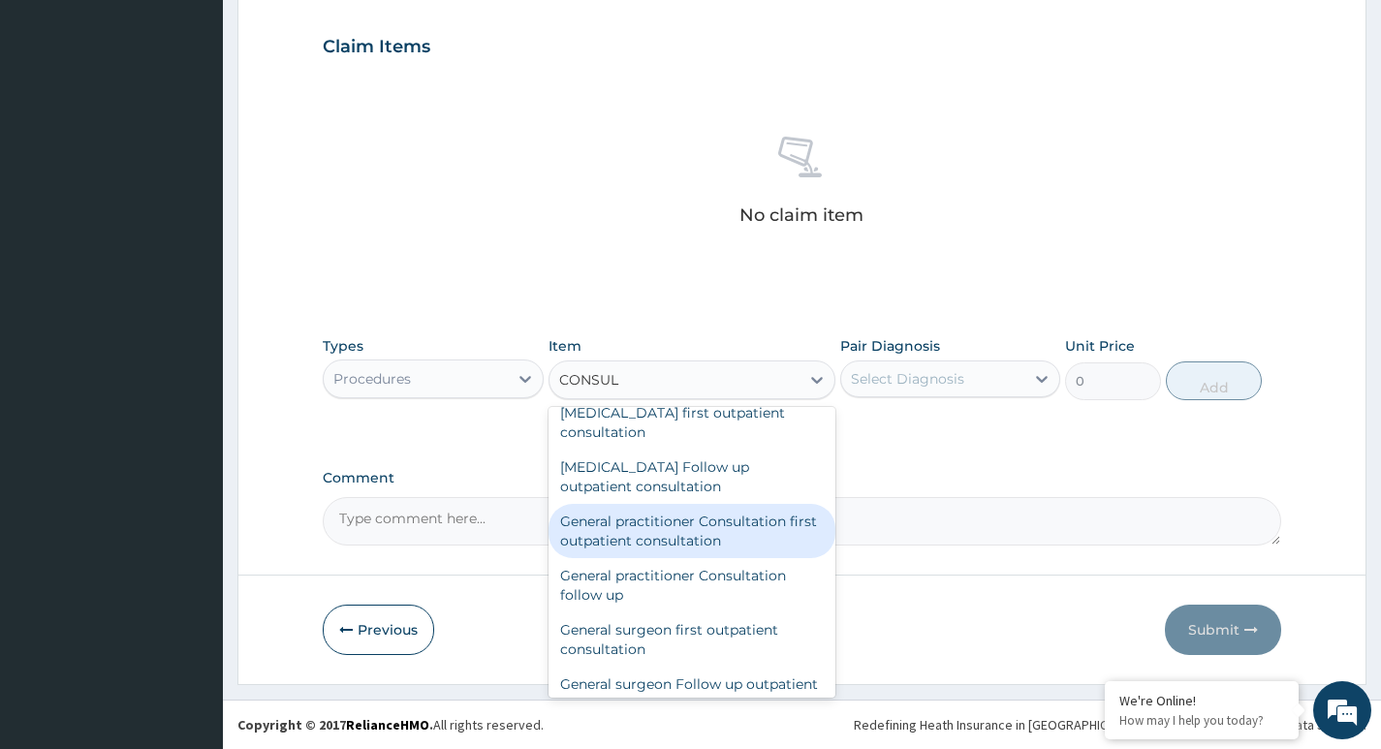
click at [683, 549] on div "General practitioner Consultation first outpatient consultation" at bounding box center [693, 531] width 288 height 54
type input "3600"
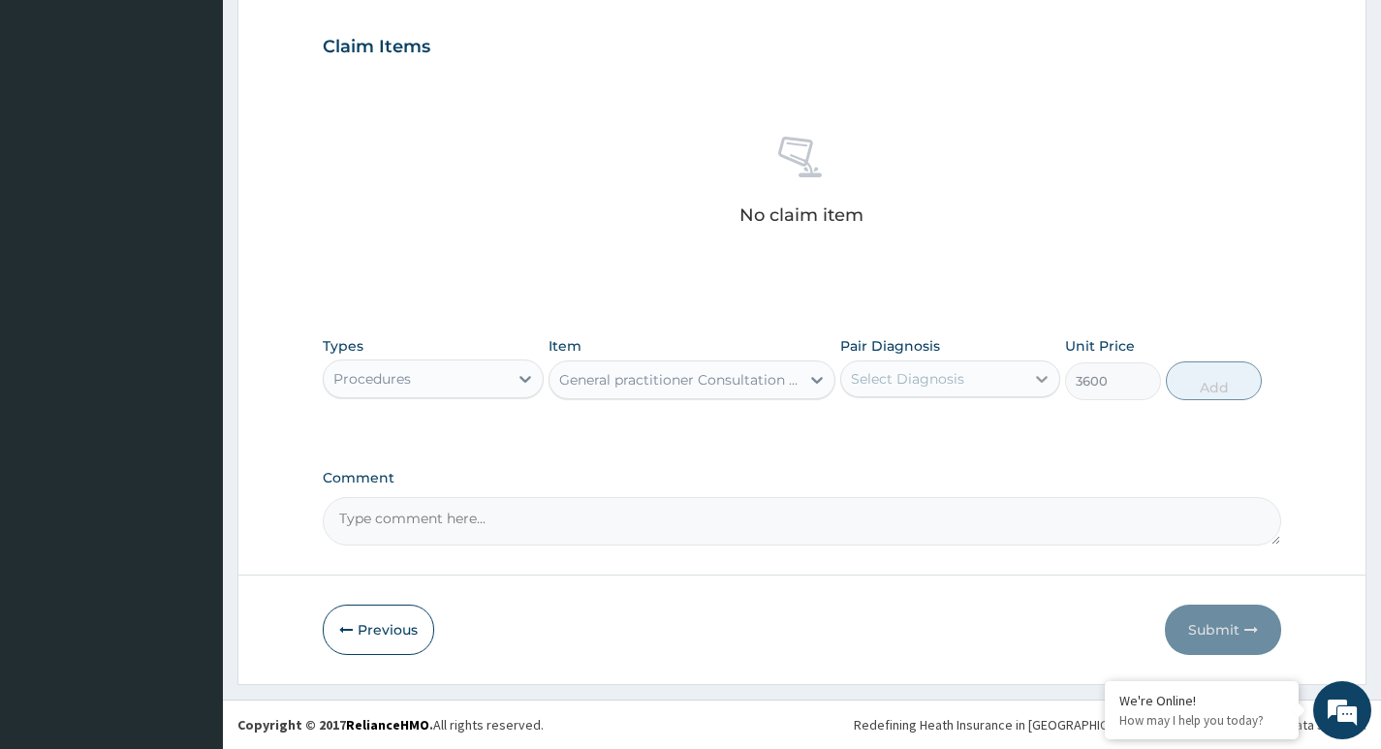
click at [1043, 379] on icon at bounding box center [1041, 378] width 19 height 19
drag, startPoint x: 965, startPoint y: 425, endPoint x: 967, endPoint y: 440, distance: 14.7
click at [964, 434] on div "Malarial fever" at bounding box center [950, 429] width 220 height 40
checkbox input "true"
click at [1217, 385] on button "Add" at bounding box center [1214, 380] width 96 height 39
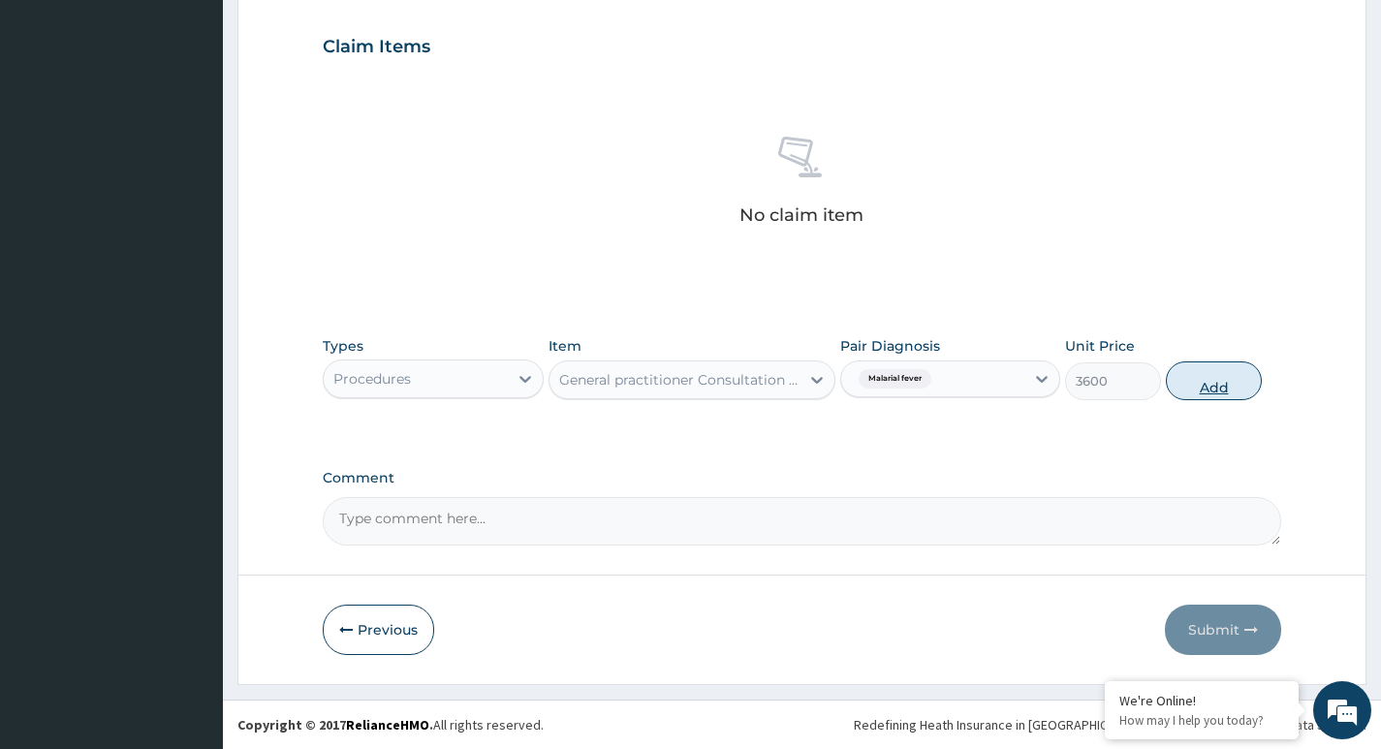
type input "0"
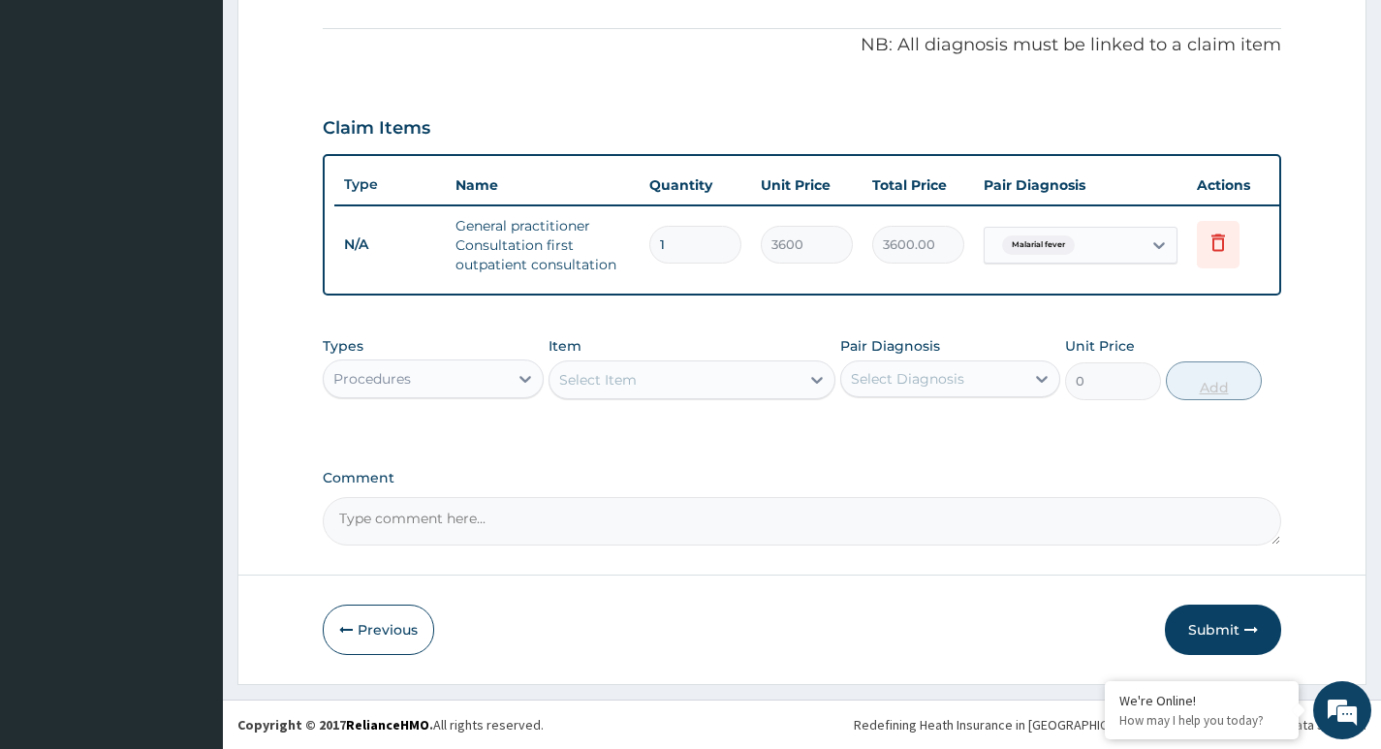
scroll to position [581, 0]
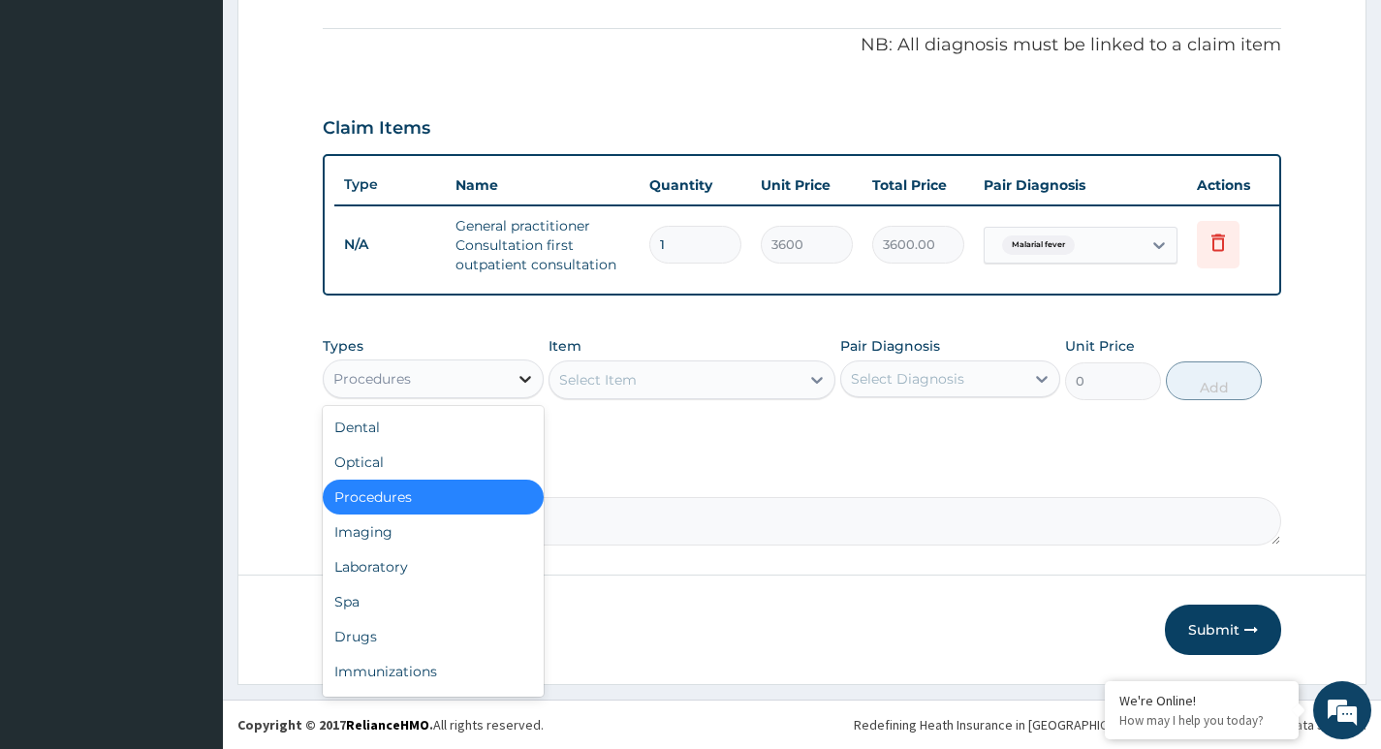
click at [526, 375] on icon at bounding box center [525, 378] width 19 height 19
click at [429, 571] on div "Laboratory" at bounding box center [433, 566] width 220 height 35
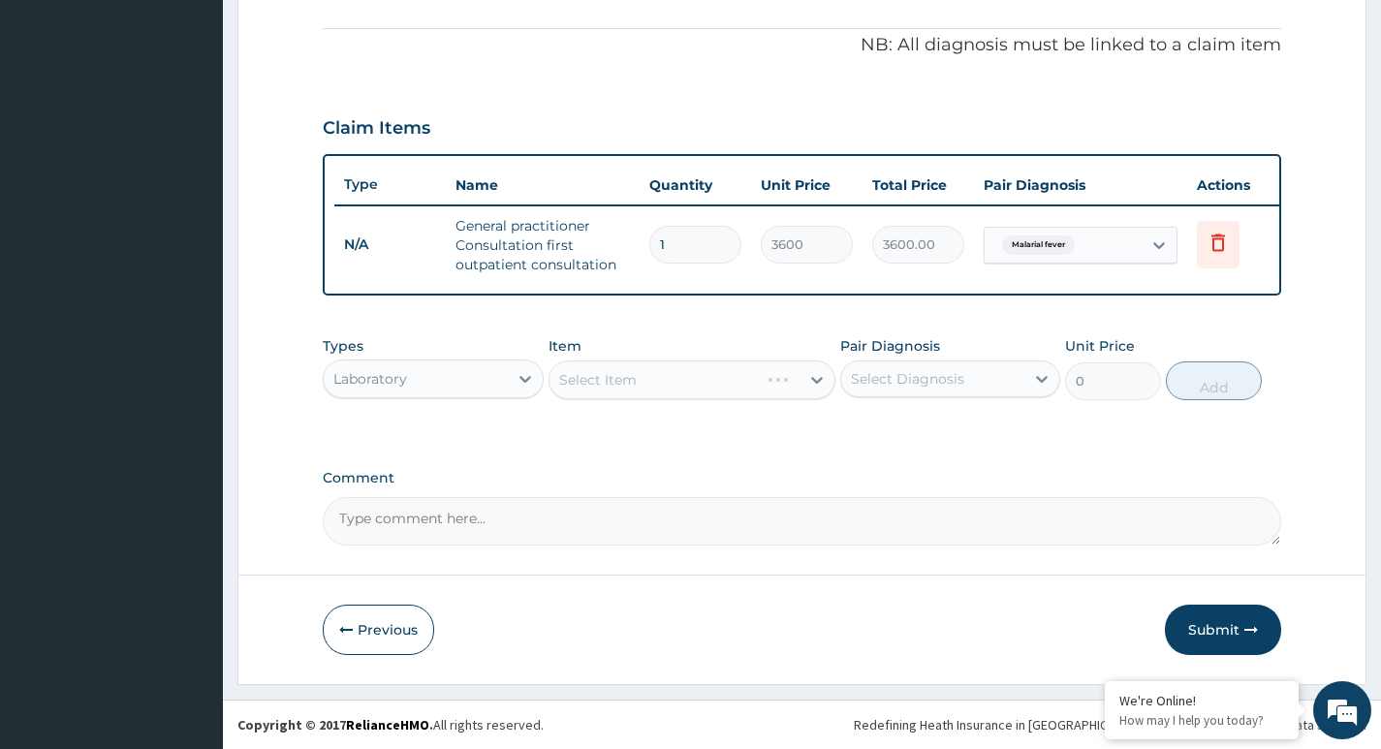
click at [667, 381] on div "Select Item" at bounding box center [693, 380] width 288 height 39
click at [728, 378] on div "Select Item" at bounding box center [674, 379] width 251 height 31
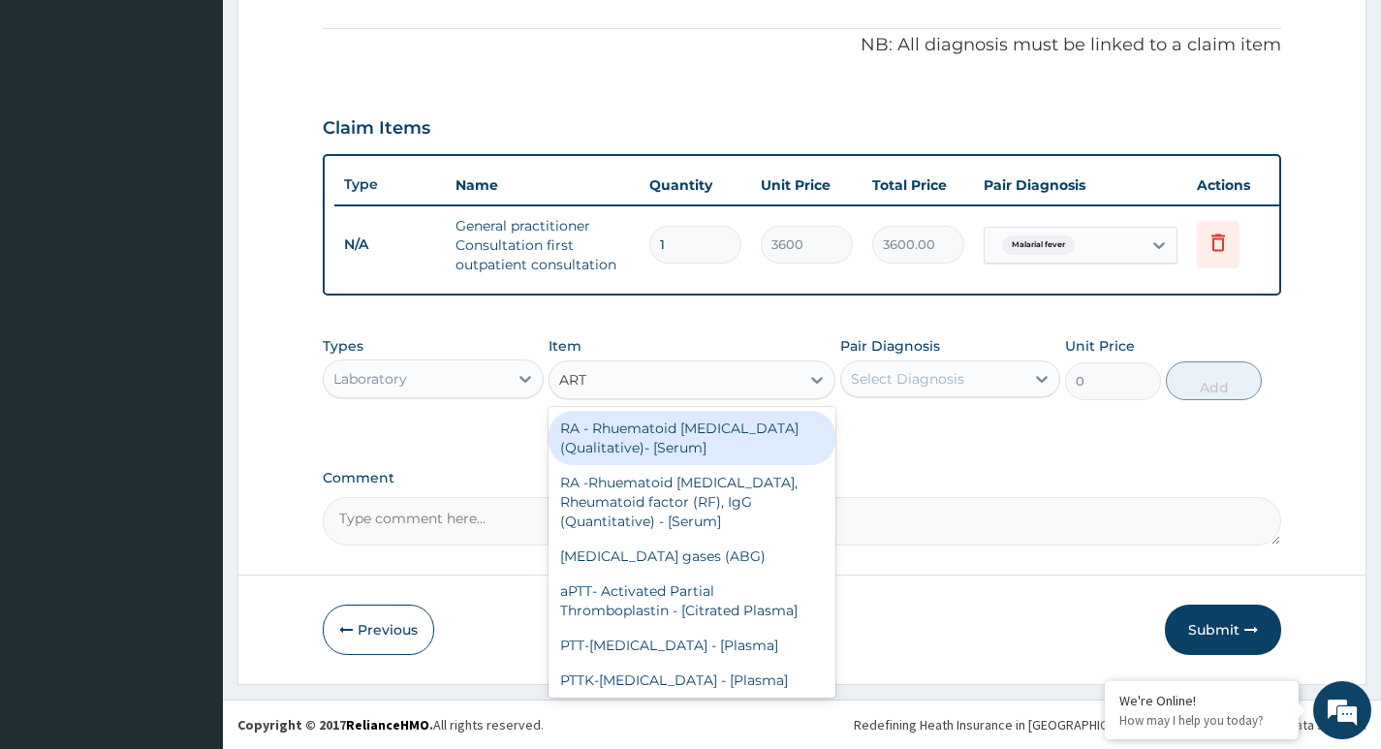
type input "ARTE"
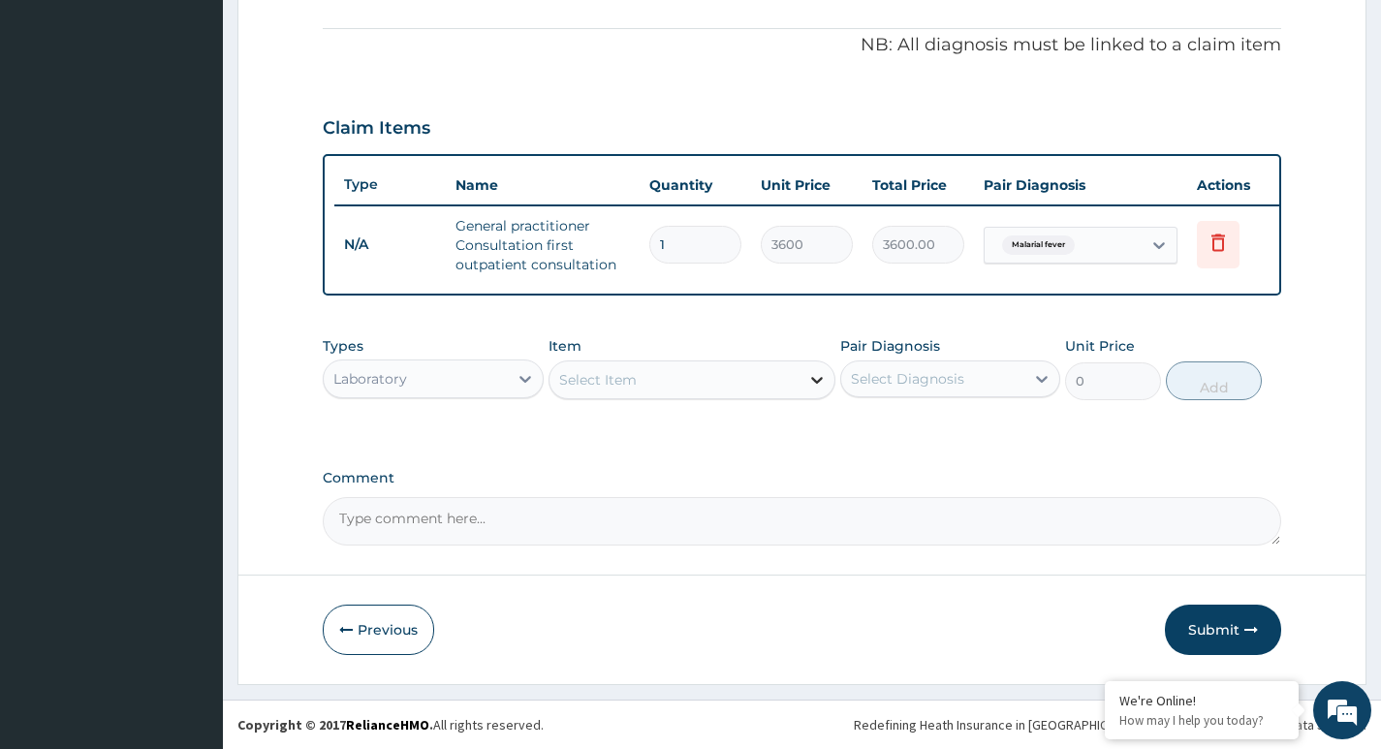
click at [802, 379] on div at bounding box center [817, 379] width 35 height 35
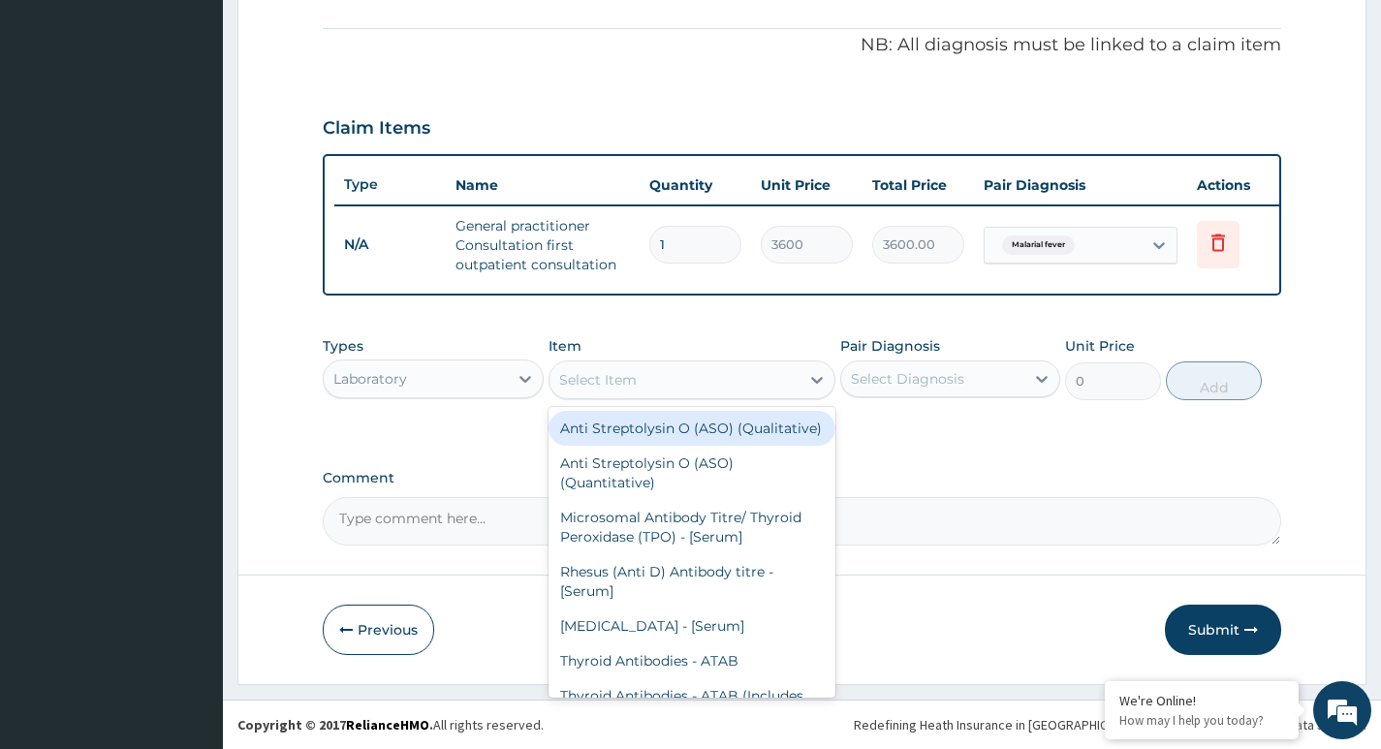
click at [718, 387] on div "Select Item" at bounding box center [674, 379] width 251 height 31
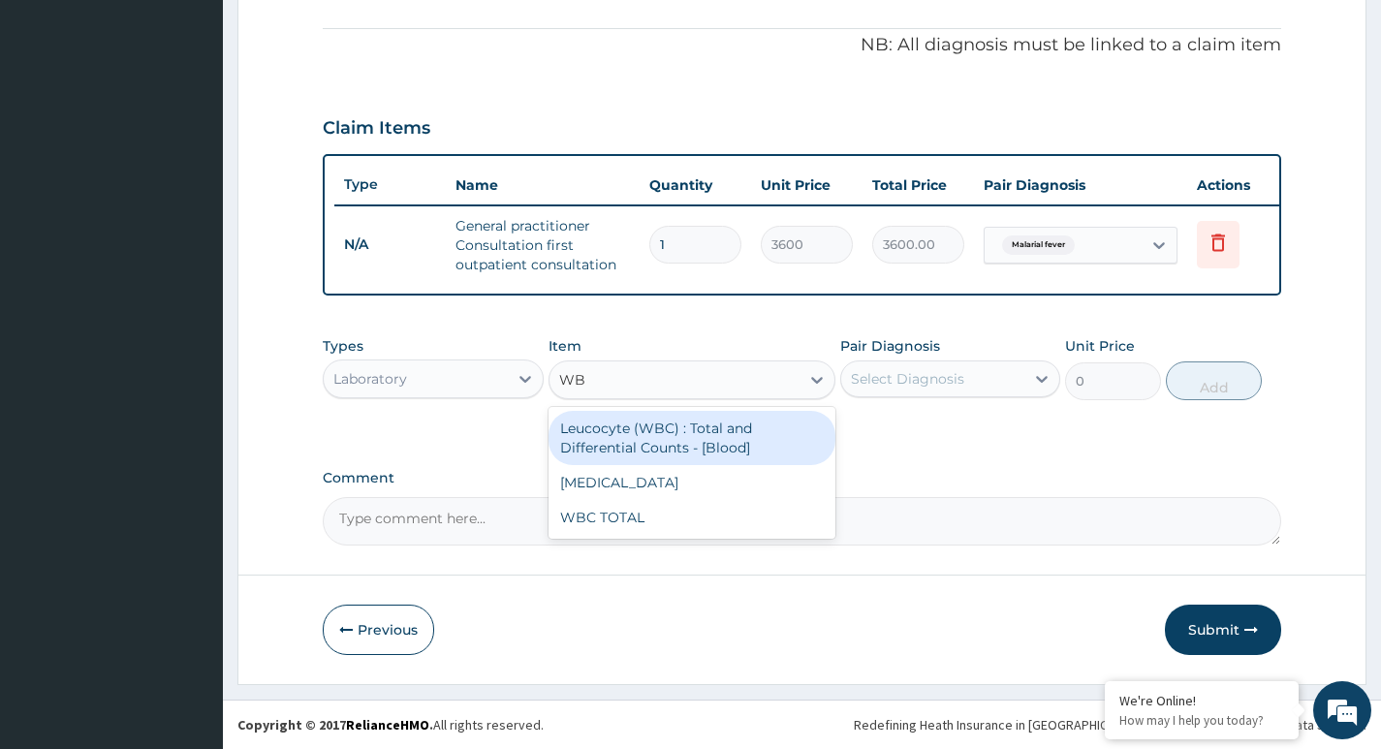
type input "WBC"
click at [726, 430] on div "Leucocyte (WBC) : Total and Differential Counts - [Blood]" at bounding box center [693, 438] width 288 height 54
type input "2800"
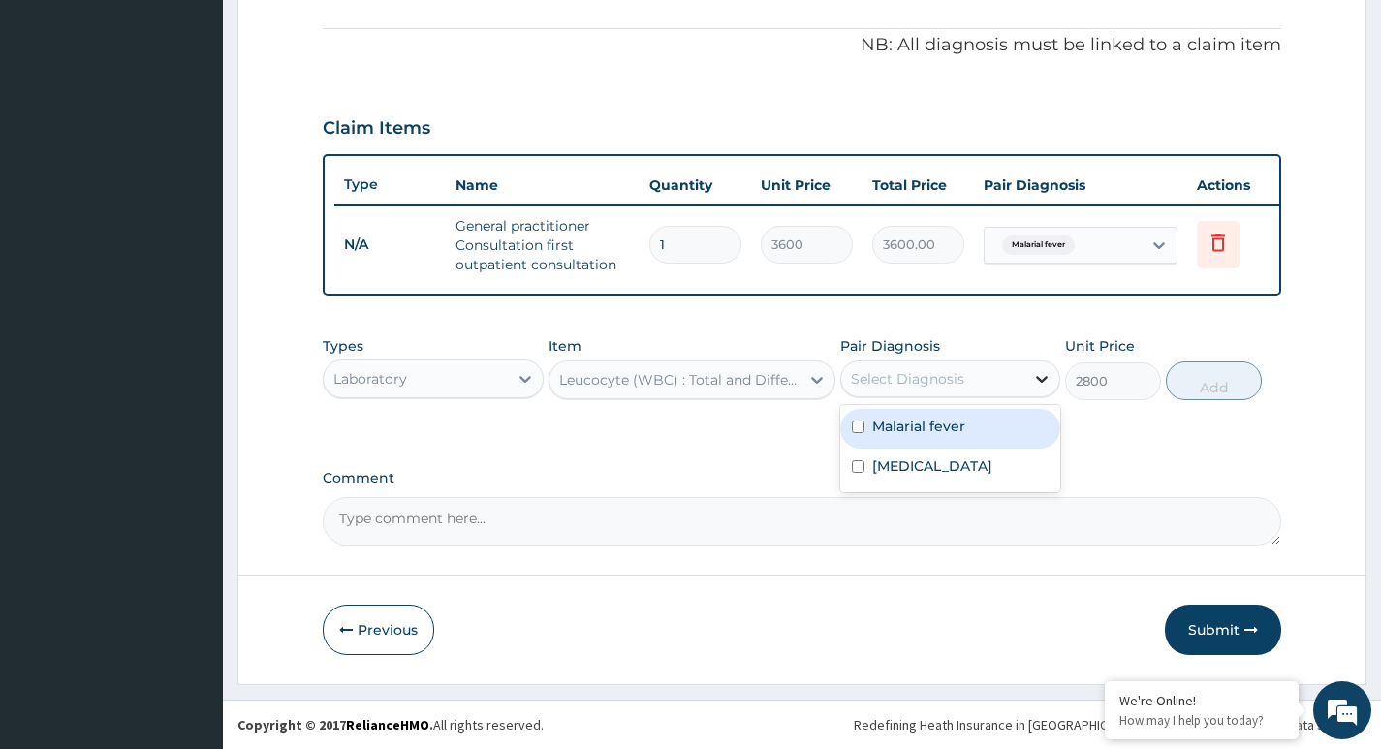
click at [1032, 375] on icon at bounding box center [1041, 378] width 19 height 19
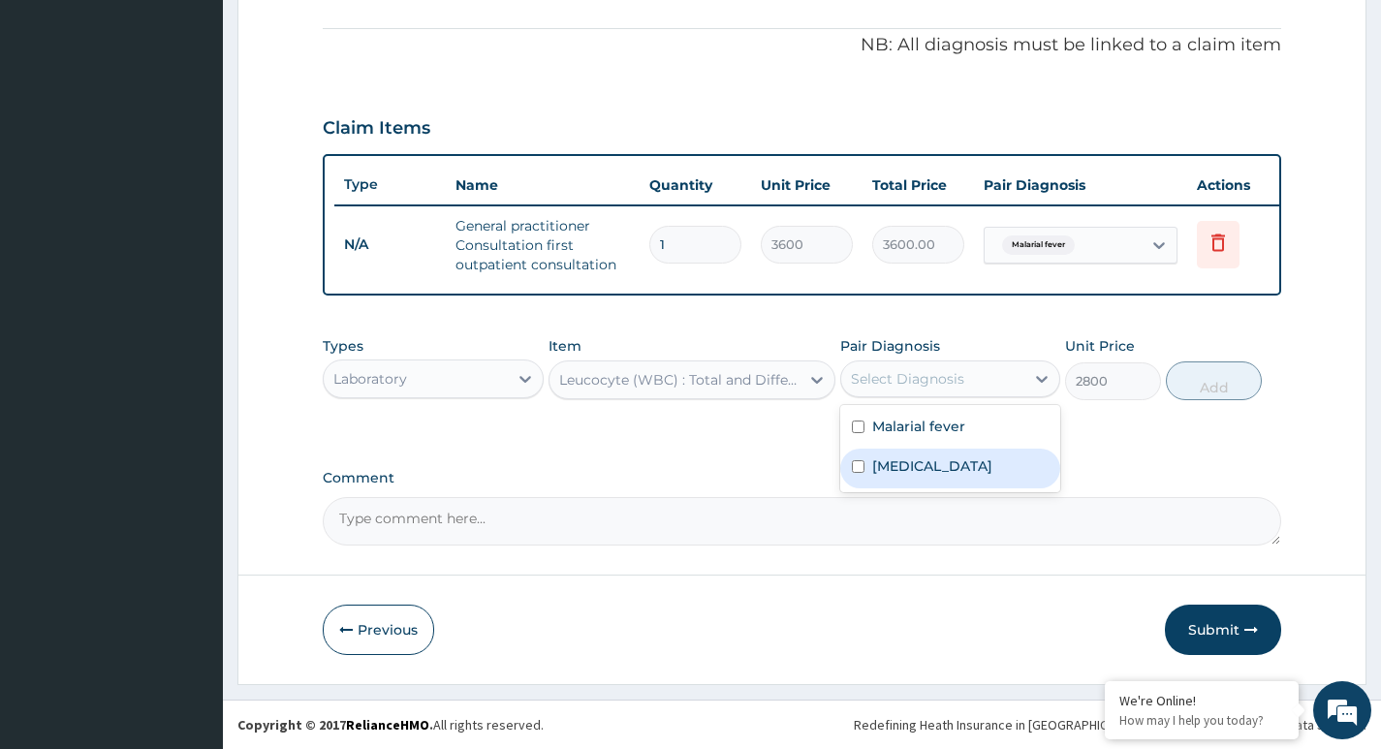
click at [893, 472] on label "[MEDICAL_DATA]" at bounding box center [932, 465] width 120 height 19
checkbox input "true"
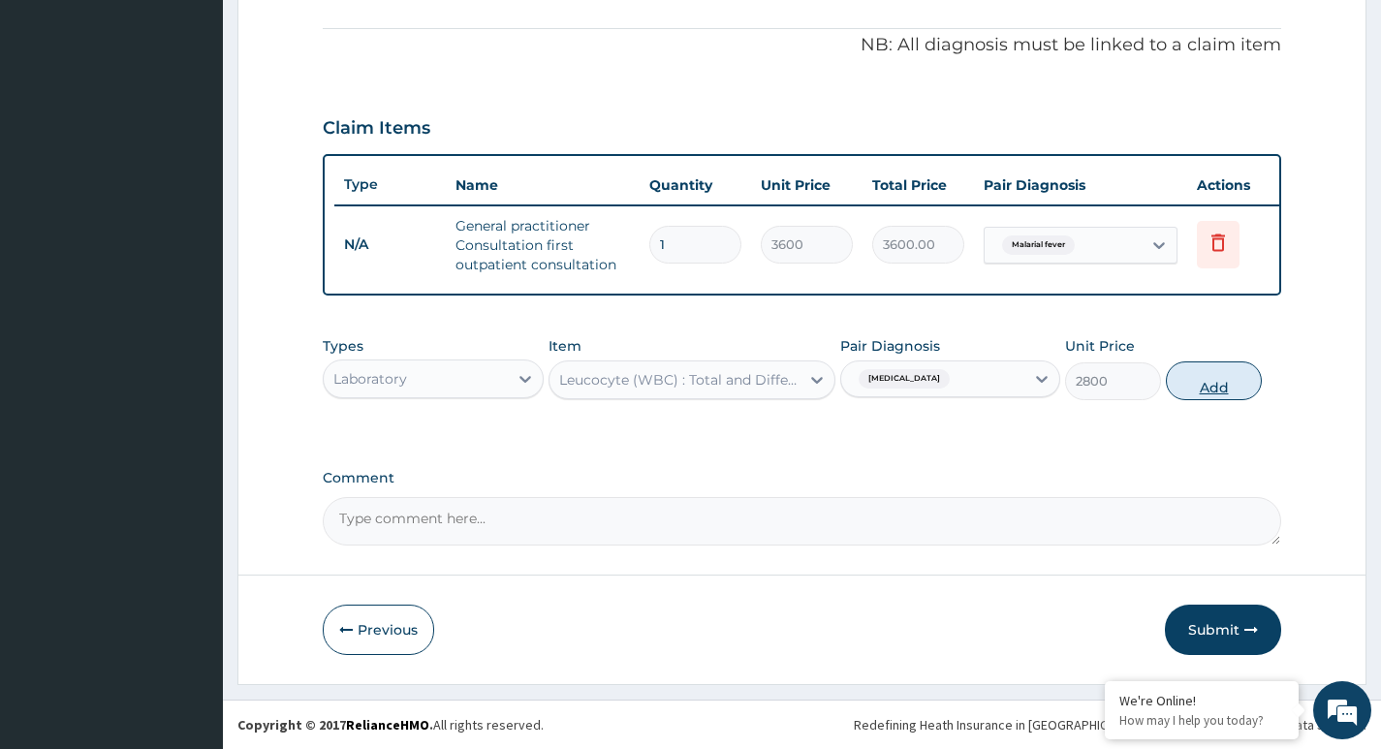
click at [1211, 378] on button "Add" at bounding box center [1214, 380] width 96 height 39
type input "0"
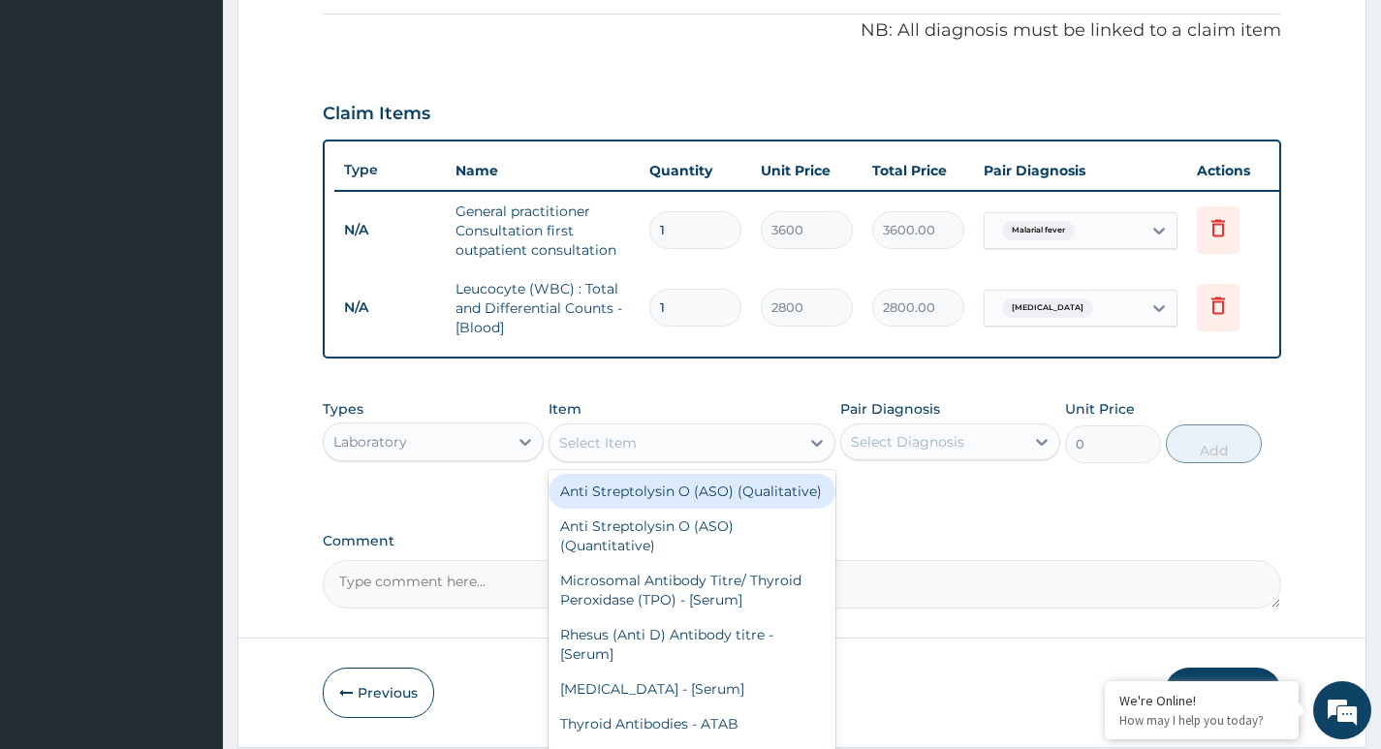
click at [625, 453] on div "Select Item" at bounding box center [598, 442] width 78 height 19
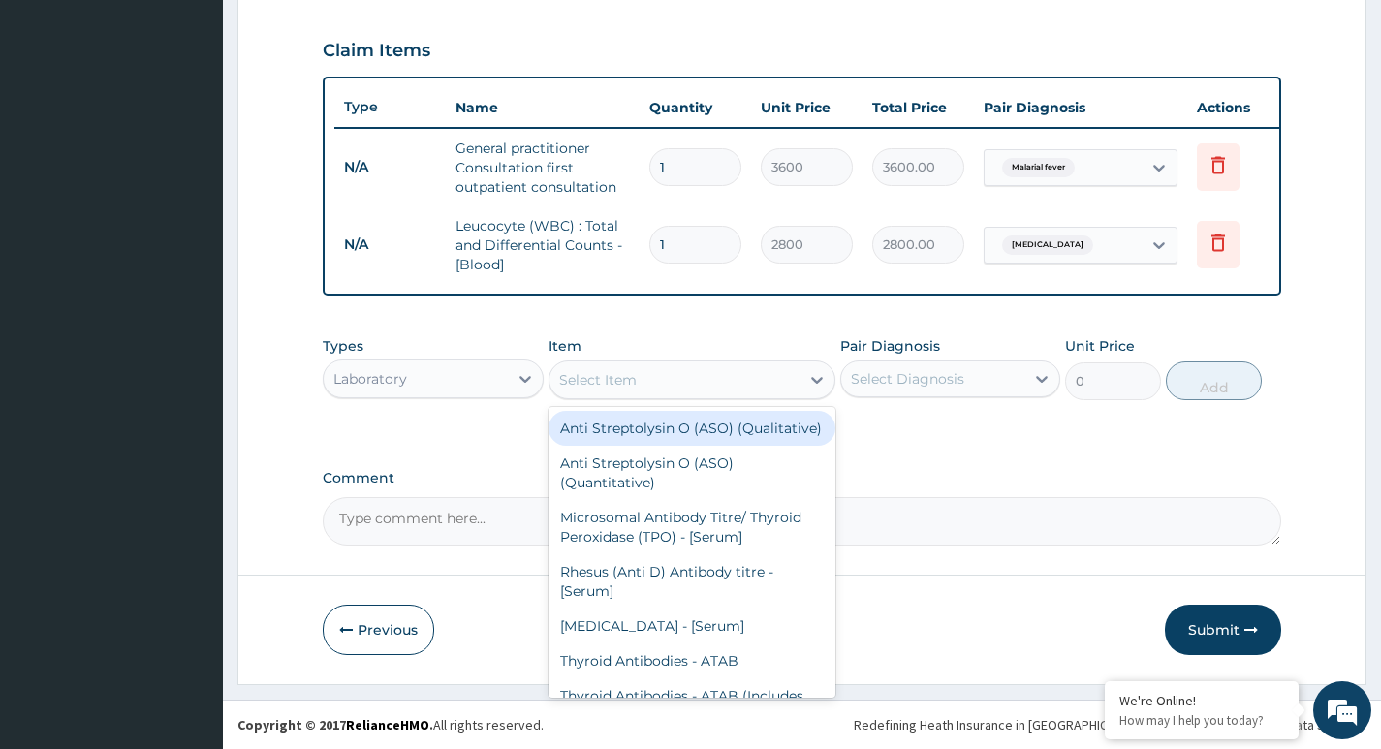
scroll to position [659, 0]
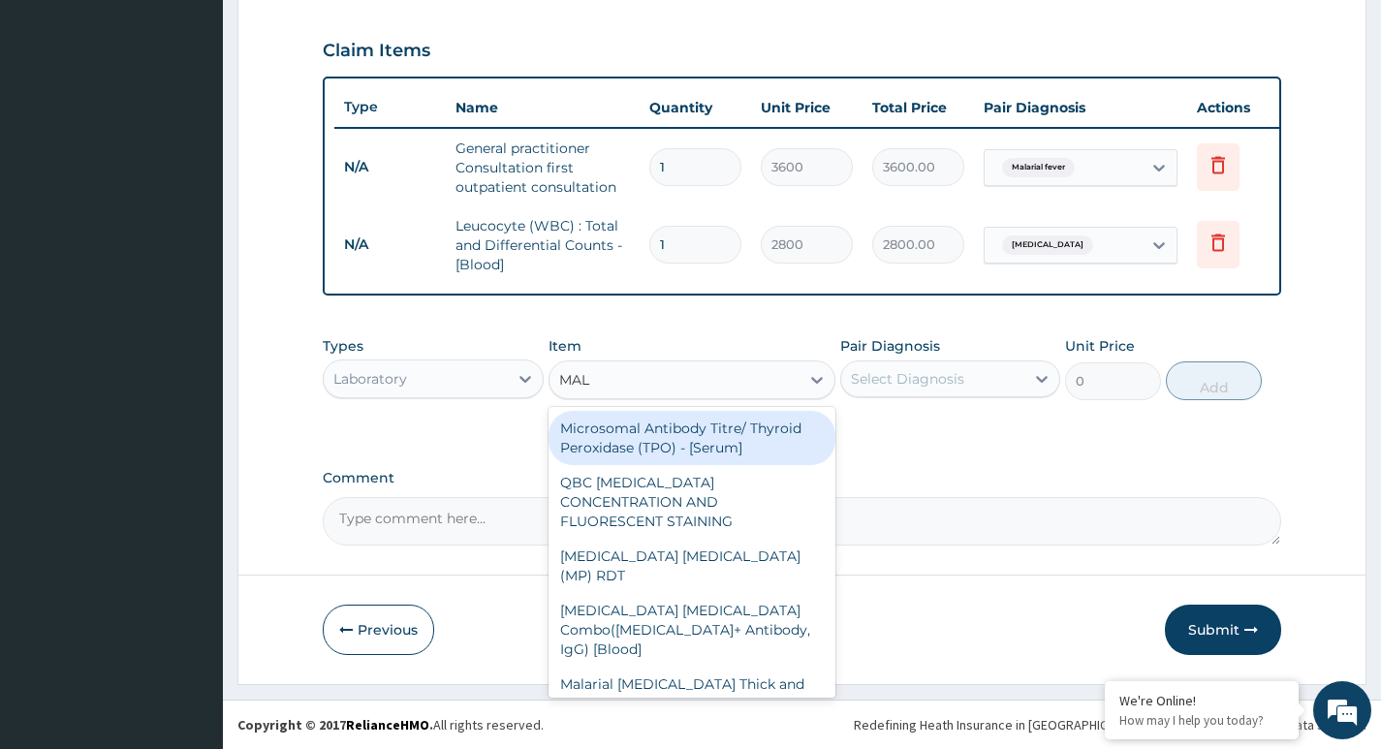
type input "MALA"
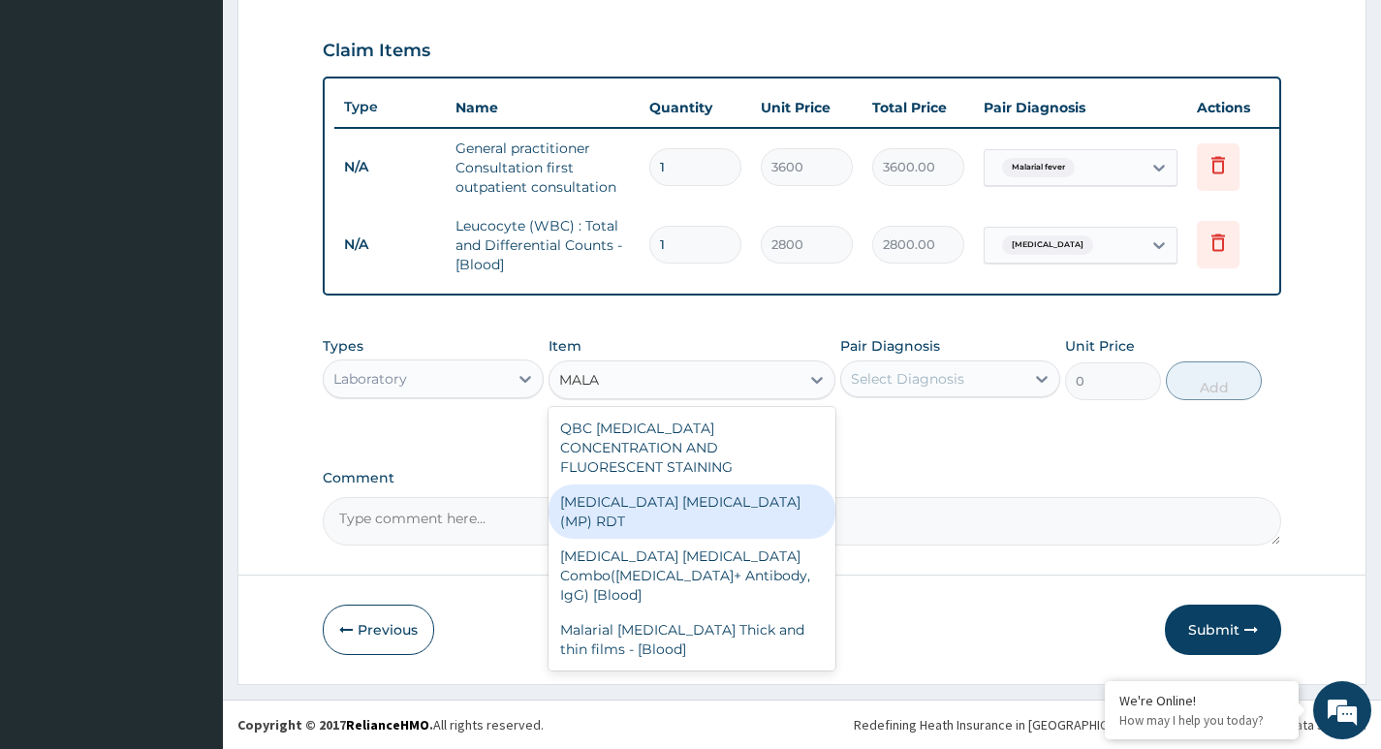
click at [659, 485] on div "[MEDICAL_DATA] [MEDICAL_DATA] (MP) RDT" at bounding box center [693, 512] width 288 height 54
type input "2100"
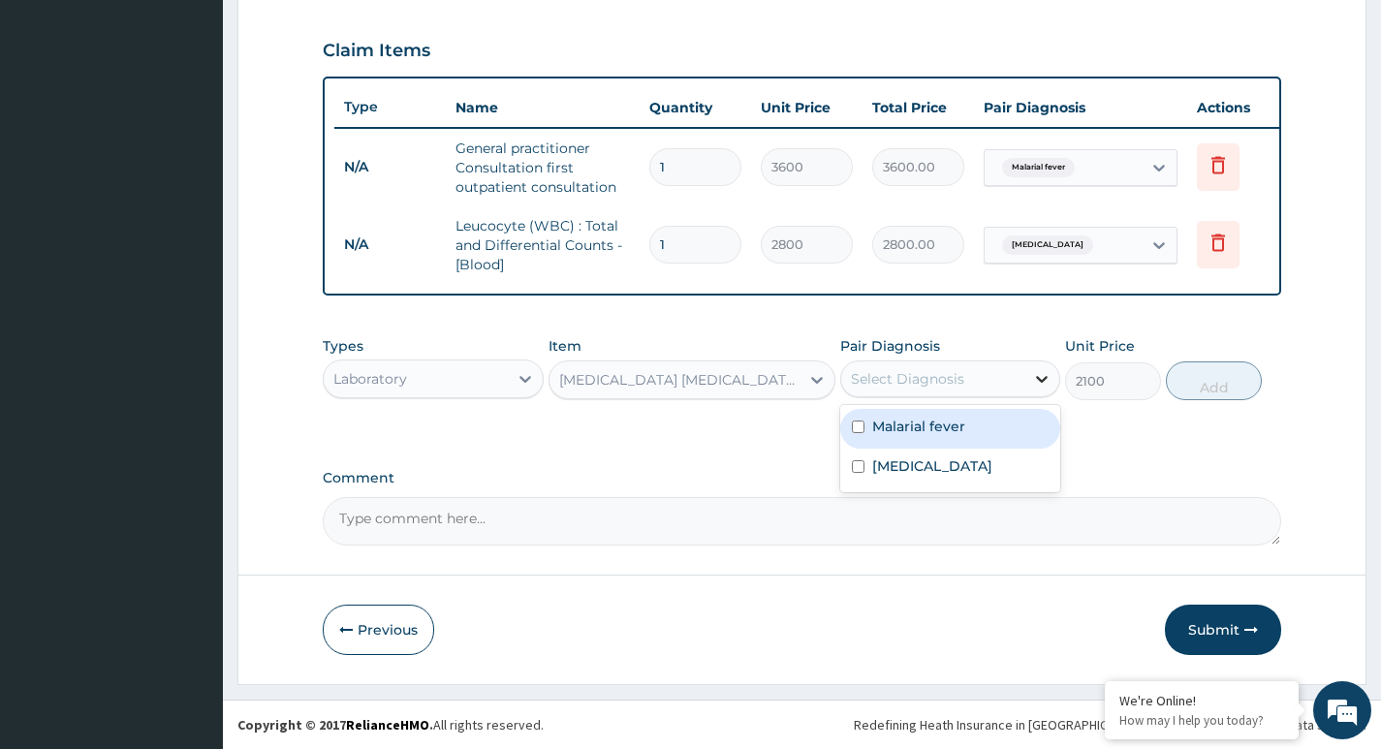
click at [1028, 382] on div at bounding box center [1041, 378] width 35 height 35
click at [915, 428] on label "Malarial fever" at bounding box center [918, 426] width 93 height 19
checkbox input "true"
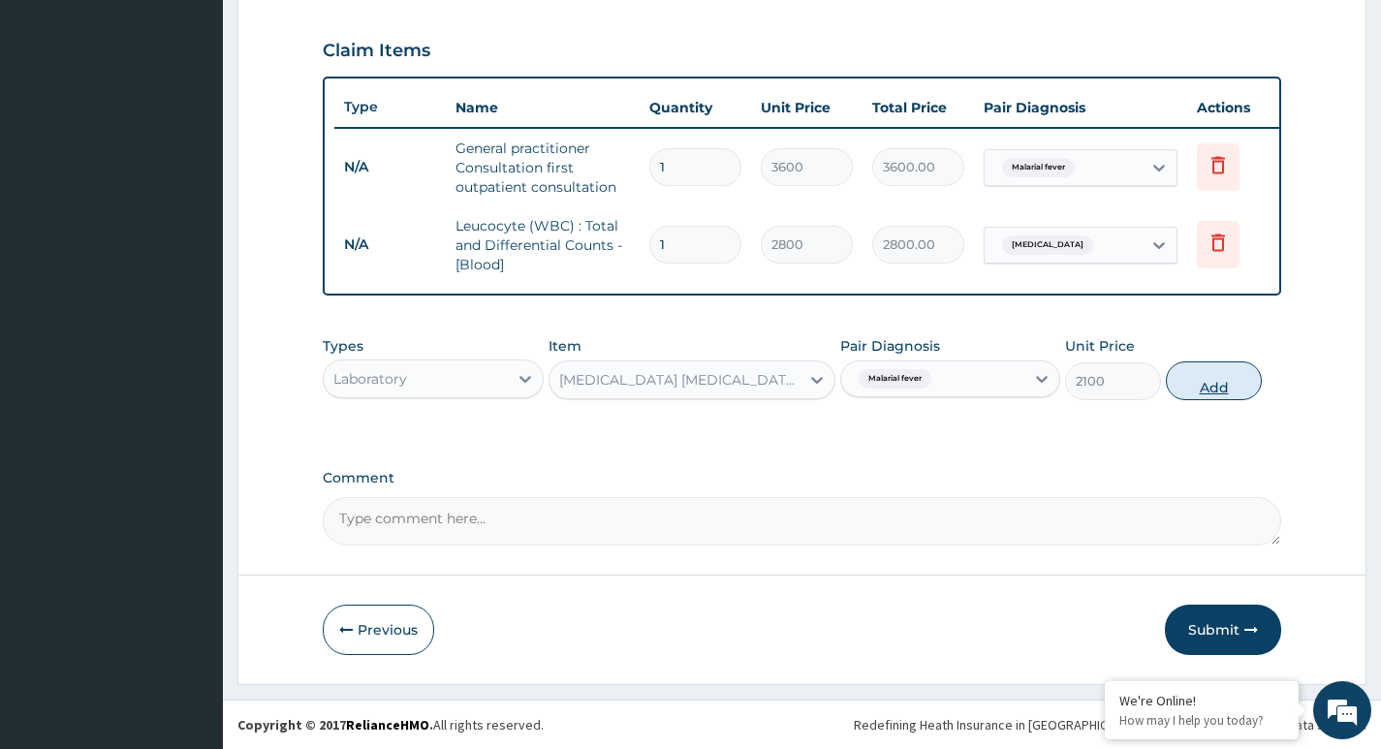
click at [1228, 388] on button "Add" at bounding box center [1214, 380] width 96 height 39
type input "0"
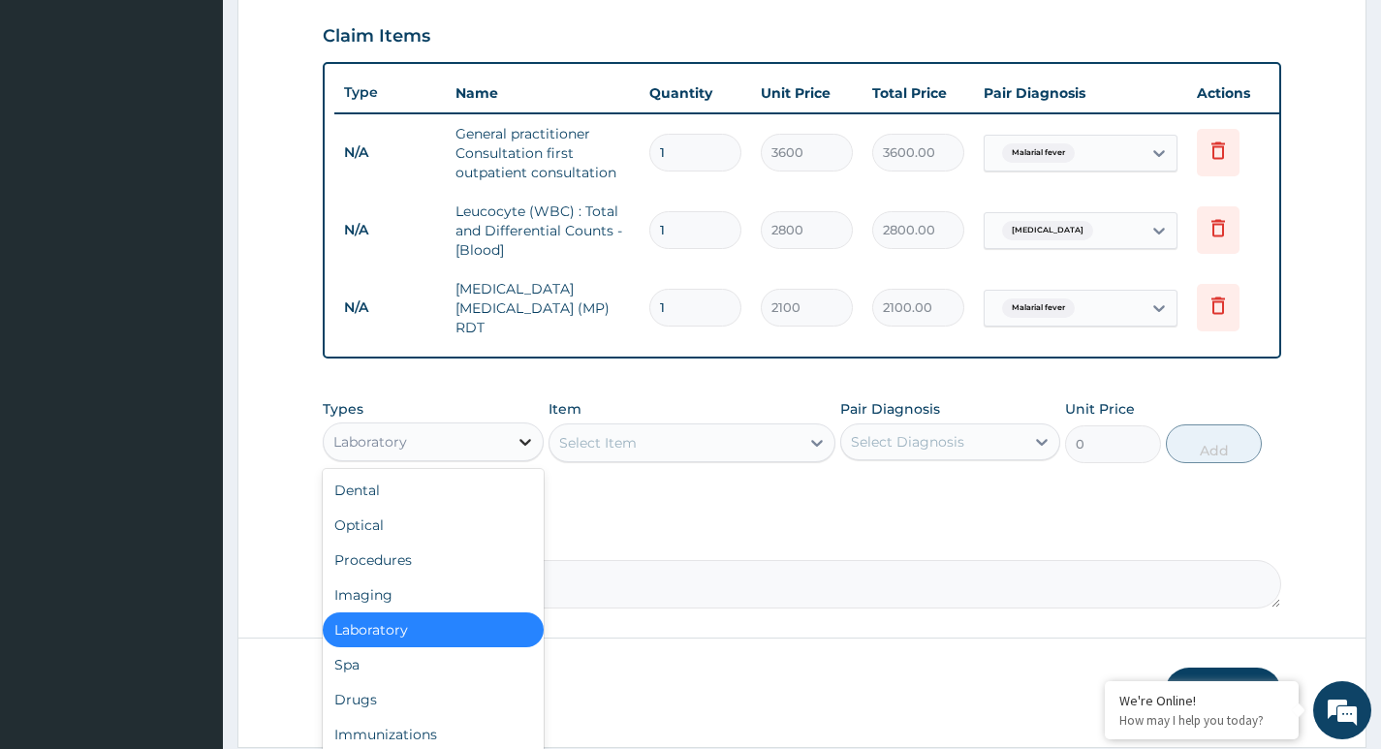
click at [527, 440] on icon at bounding box center [525, 441] width 19 height 19
click at [380, 706] on div "Drugs" at bounding box center [433, 699] width 220 height 35
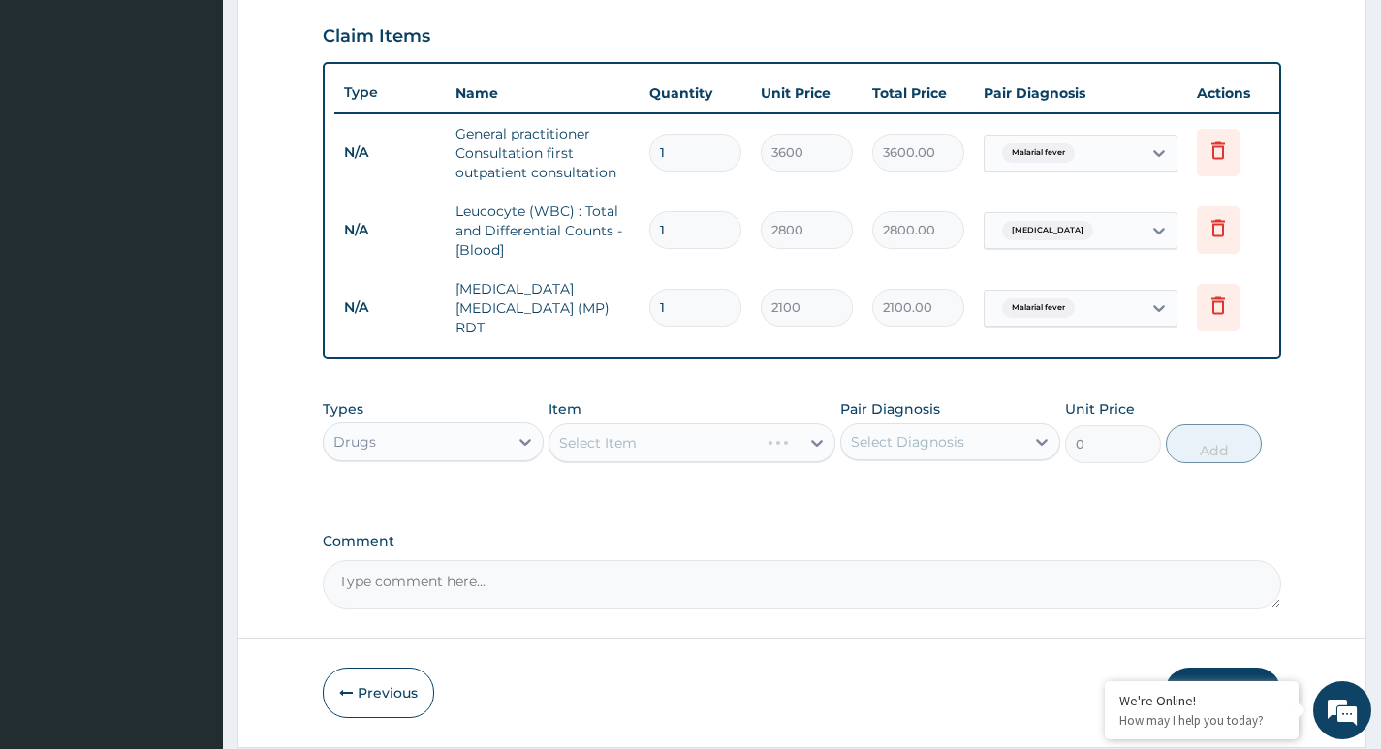
click at [688, 441] on div "Select Item" at bounding box center [693, 442] width 288 height 39
click at [682, 455] on div "Select Item" at bounding box center [693, 442] width 288 height 39
click at [682, 458] on div "Select Item" at bounding box center [674, 442] width 251 height 31
click at [697, 462] on div "Select Item" at bounding box center [693, 442] width 288 height 39
click at [693, 455] on div "Select Item" at bounding box center [674, 442] width 251 height 31
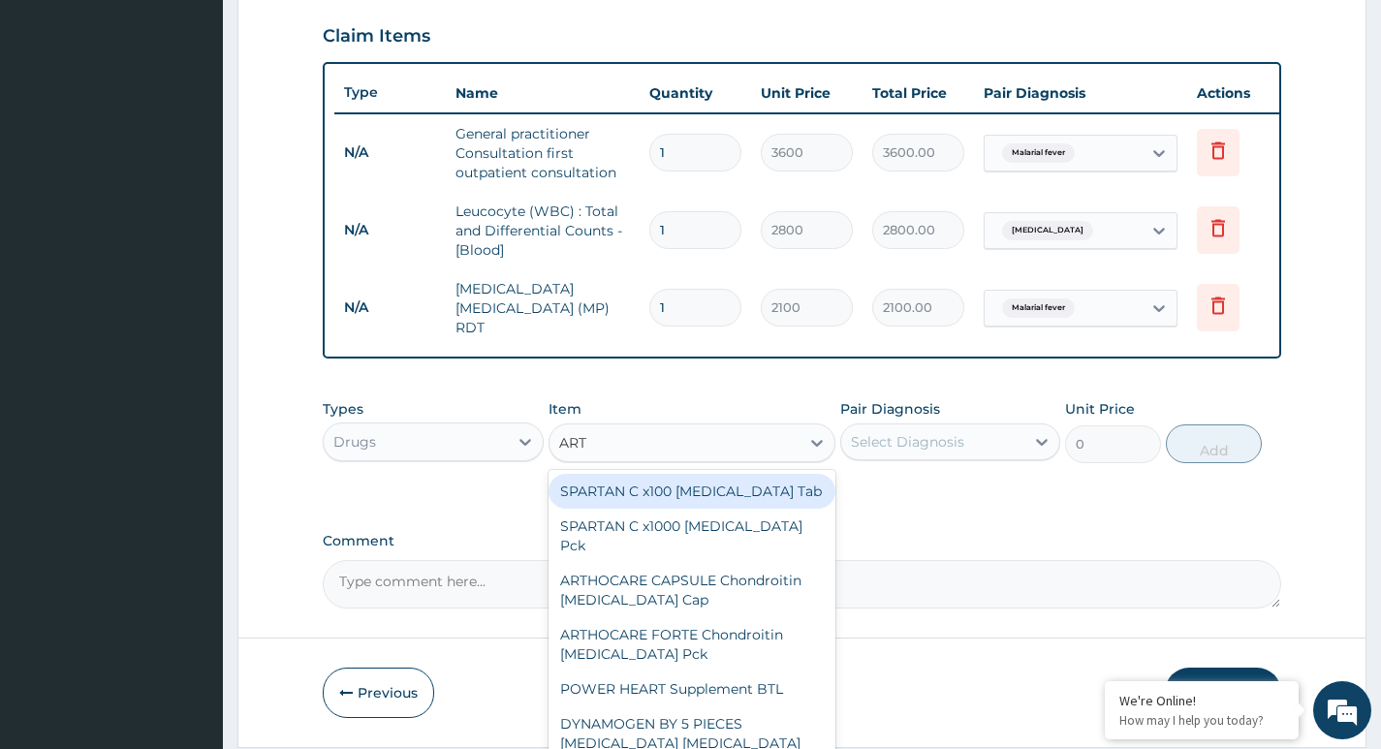
type input "ARTE"
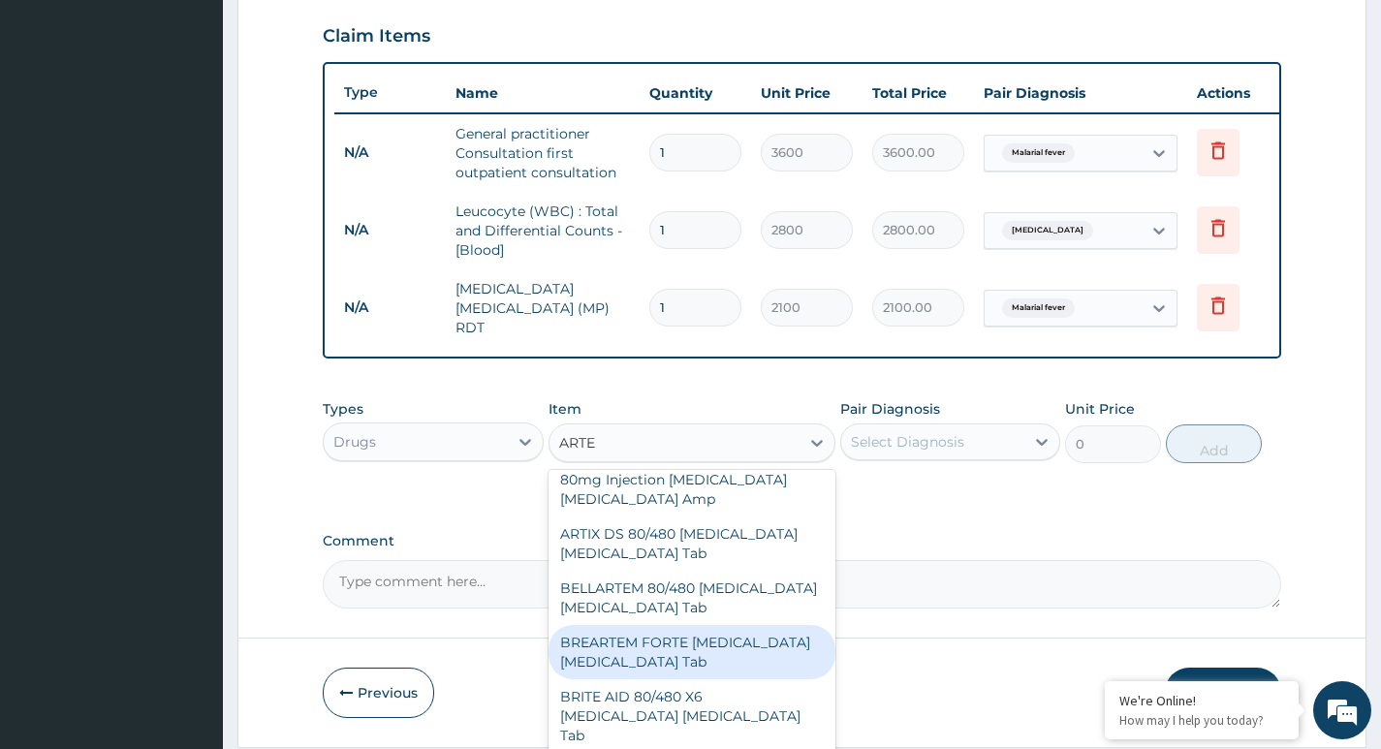
scroll to position [1454, 0]
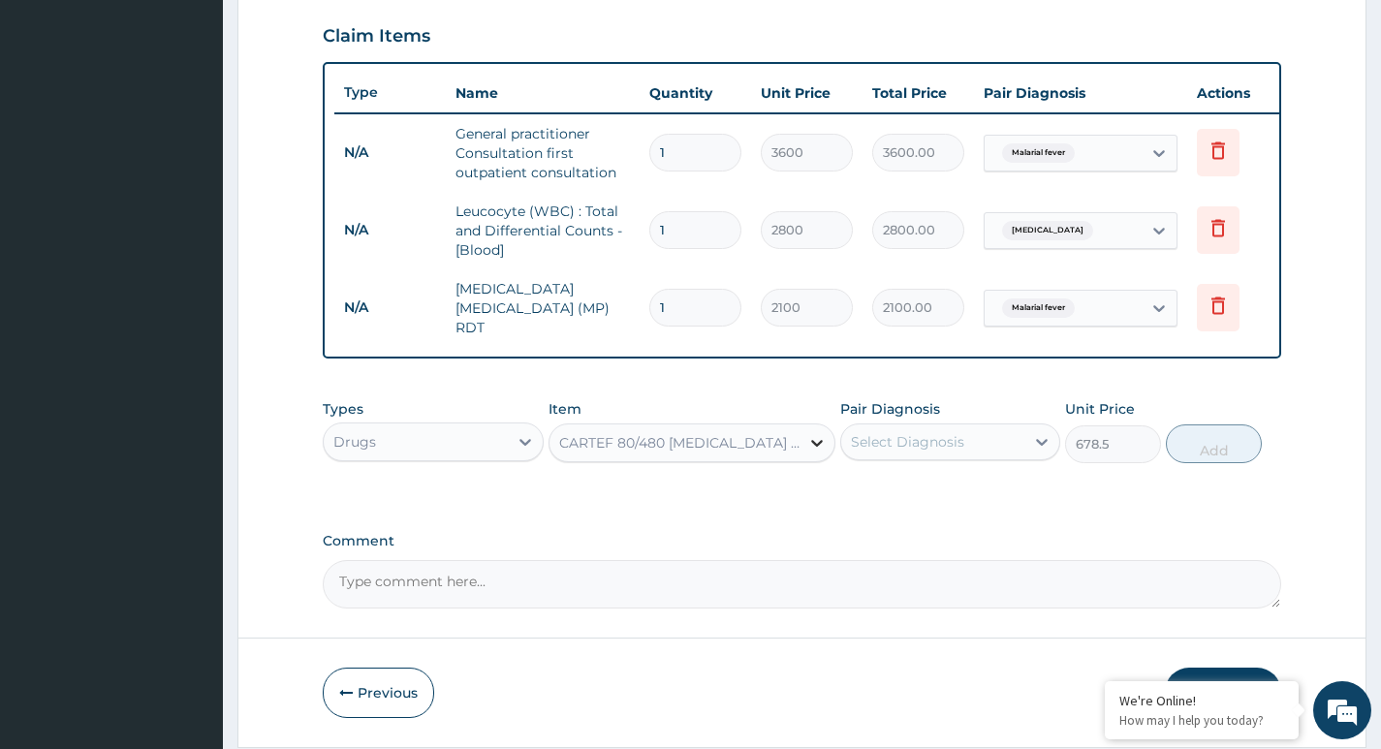
click at [812, 453] on icon at bounding box center [816, 442] width 19 height 19
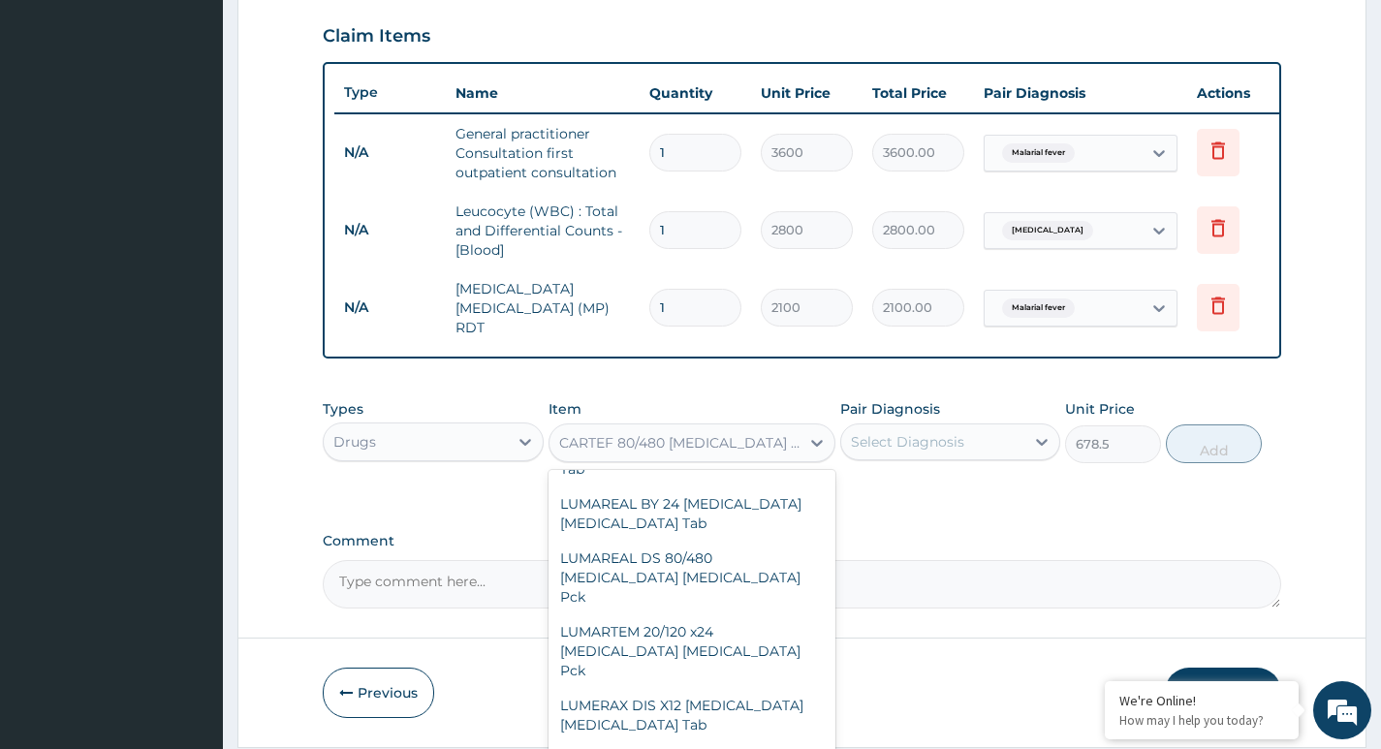
scroll to position [40007, 0]
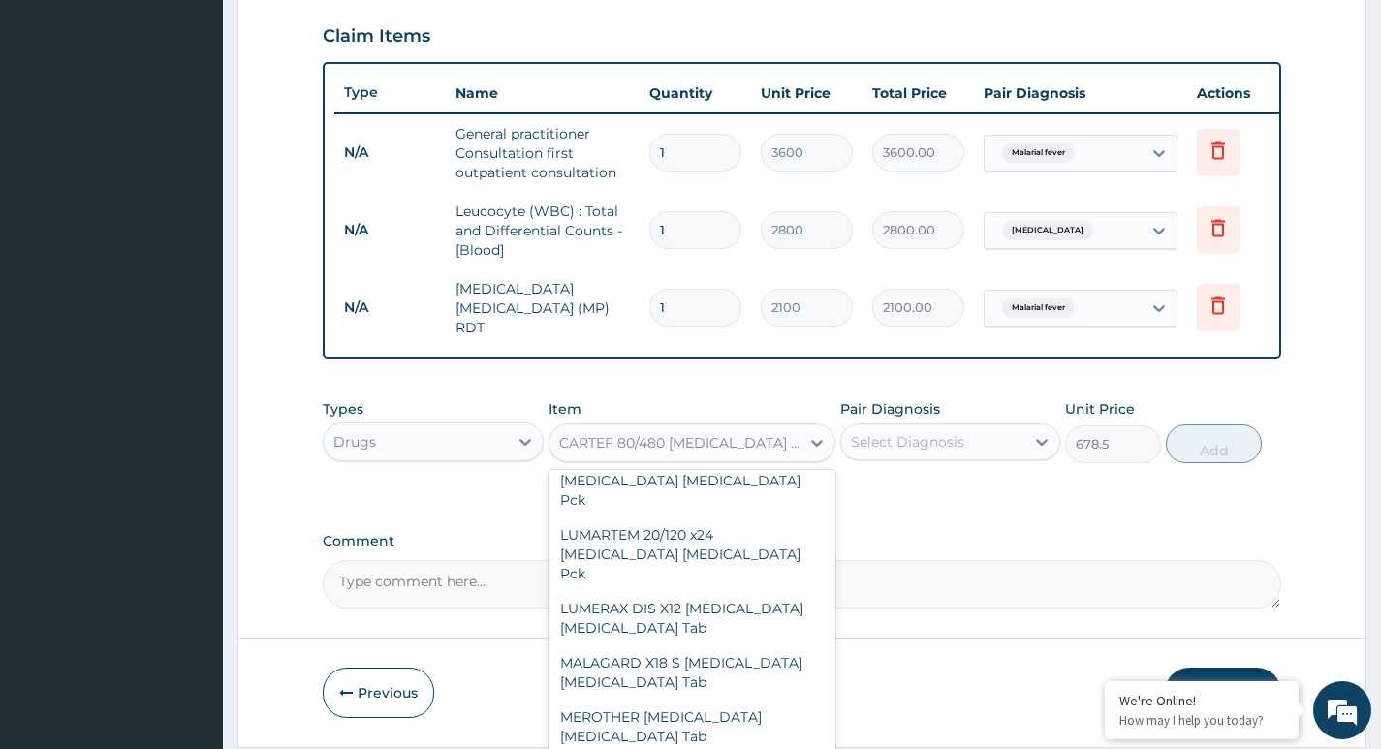
type input "517.5"
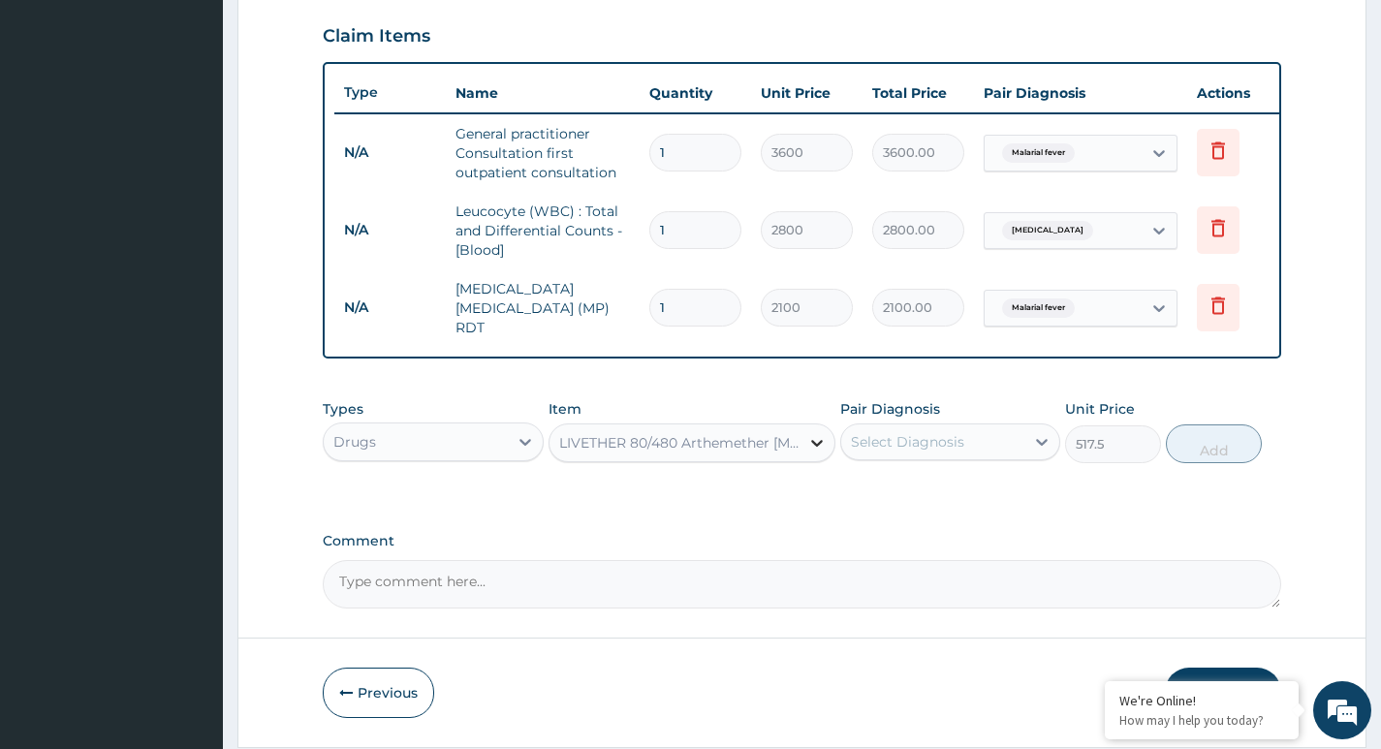
click at [816, 445] on icon at bounding box center [816, 442] width 19 height 19
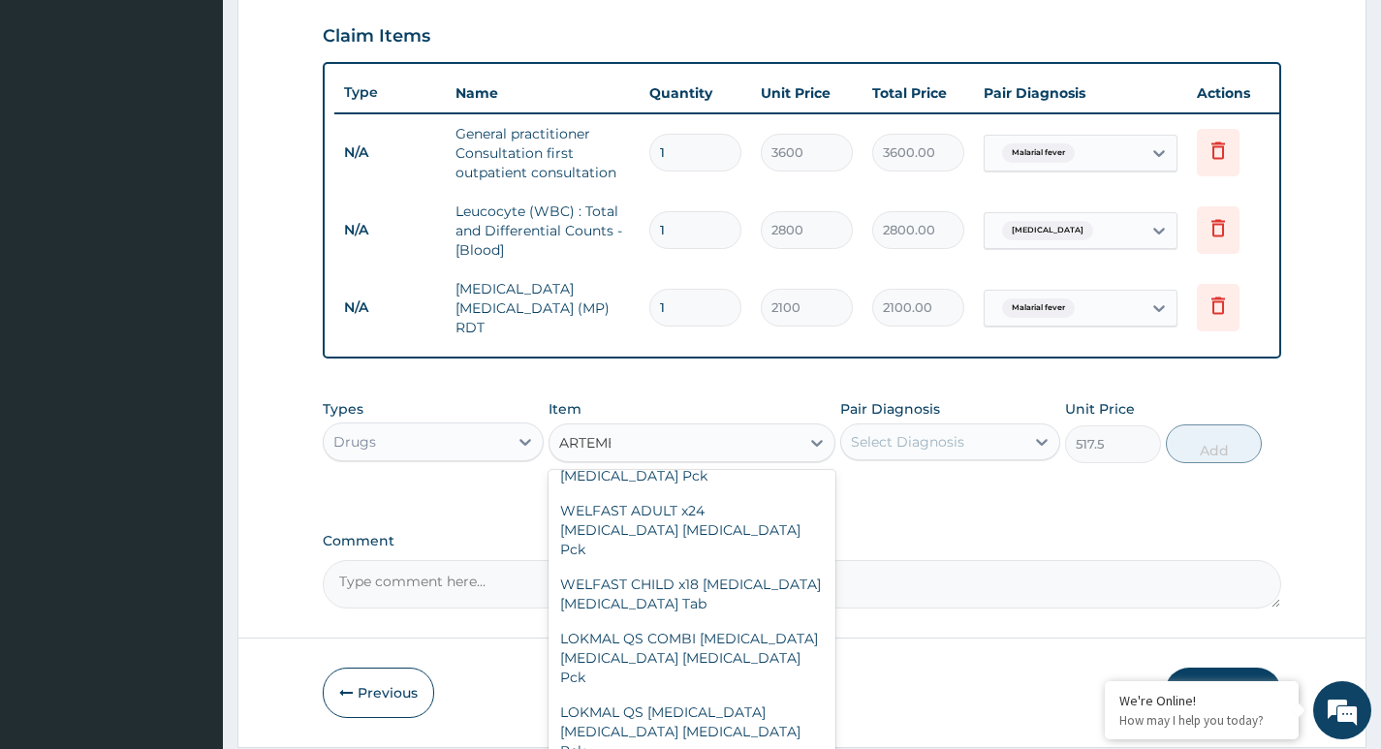
scroll to position [3826, 0]
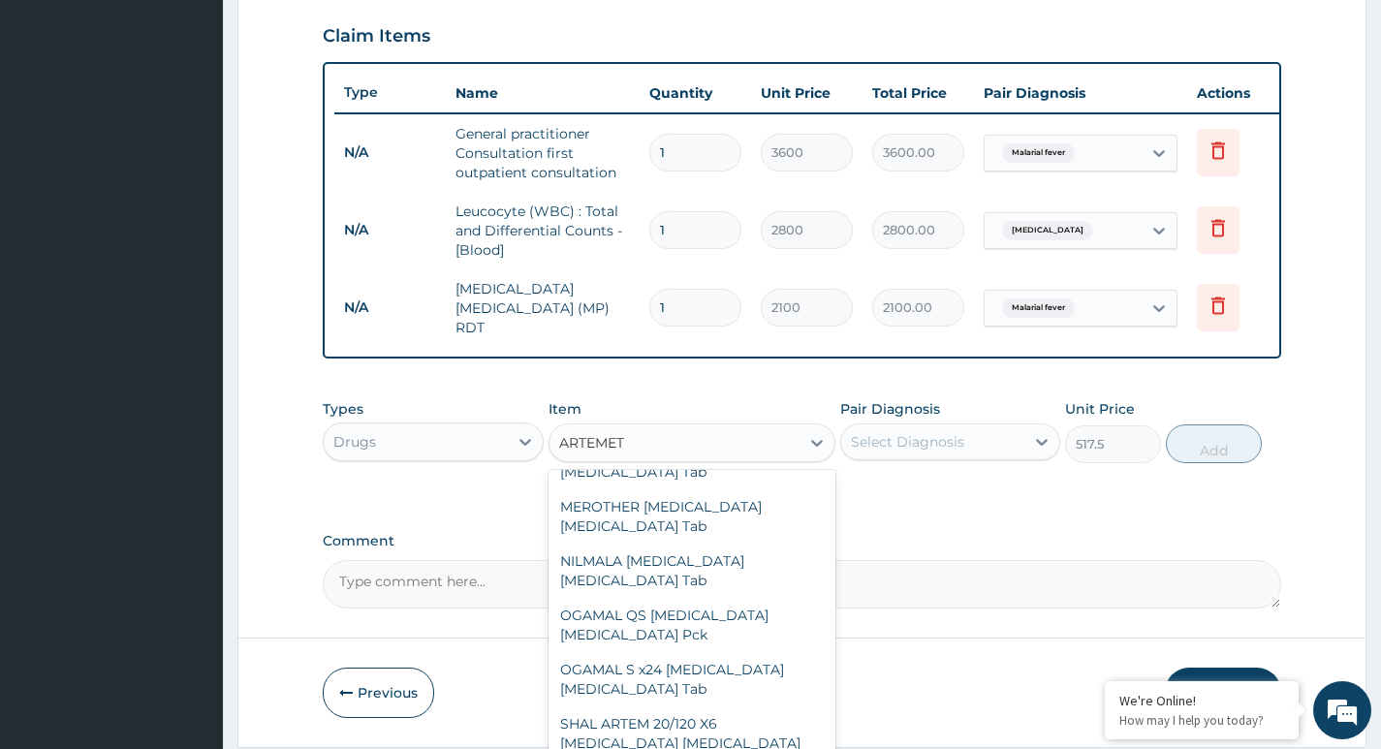
type input "ARTEMETE"
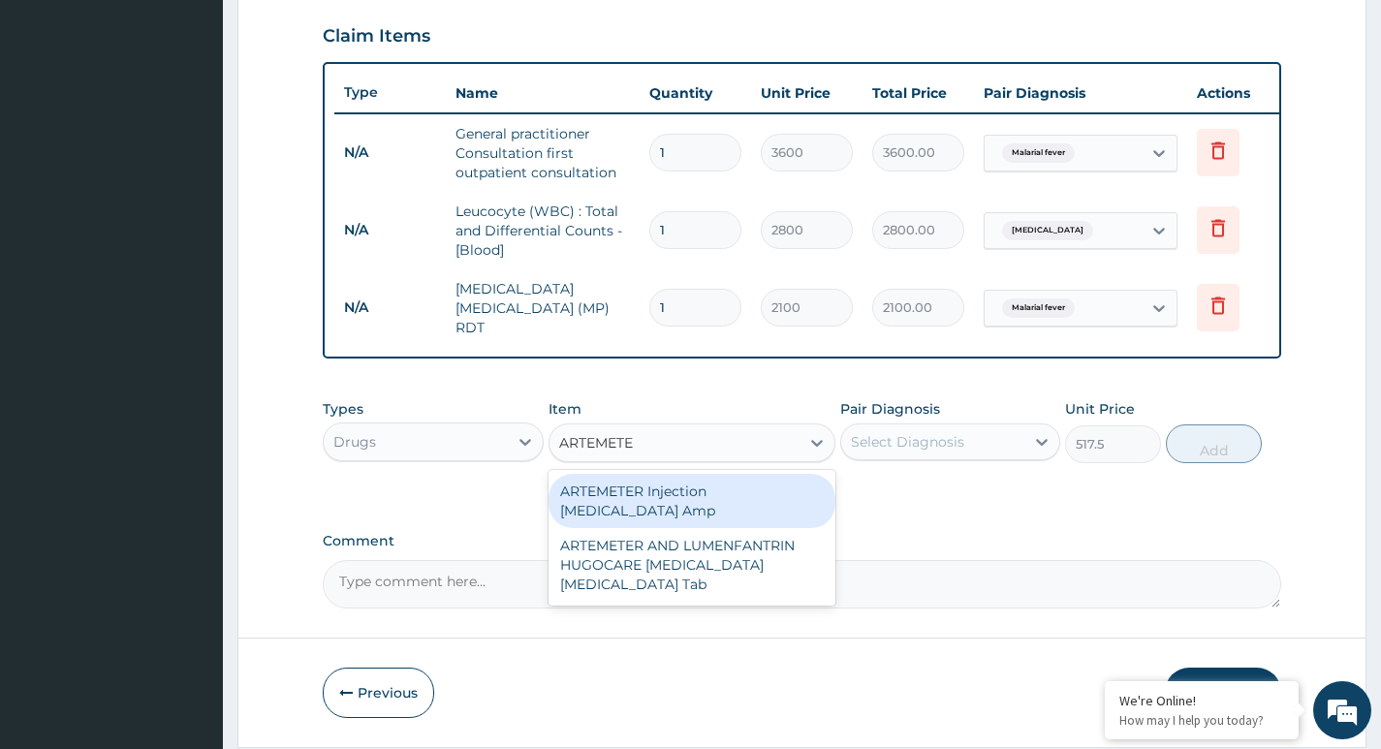
scroll to position [0, 0]
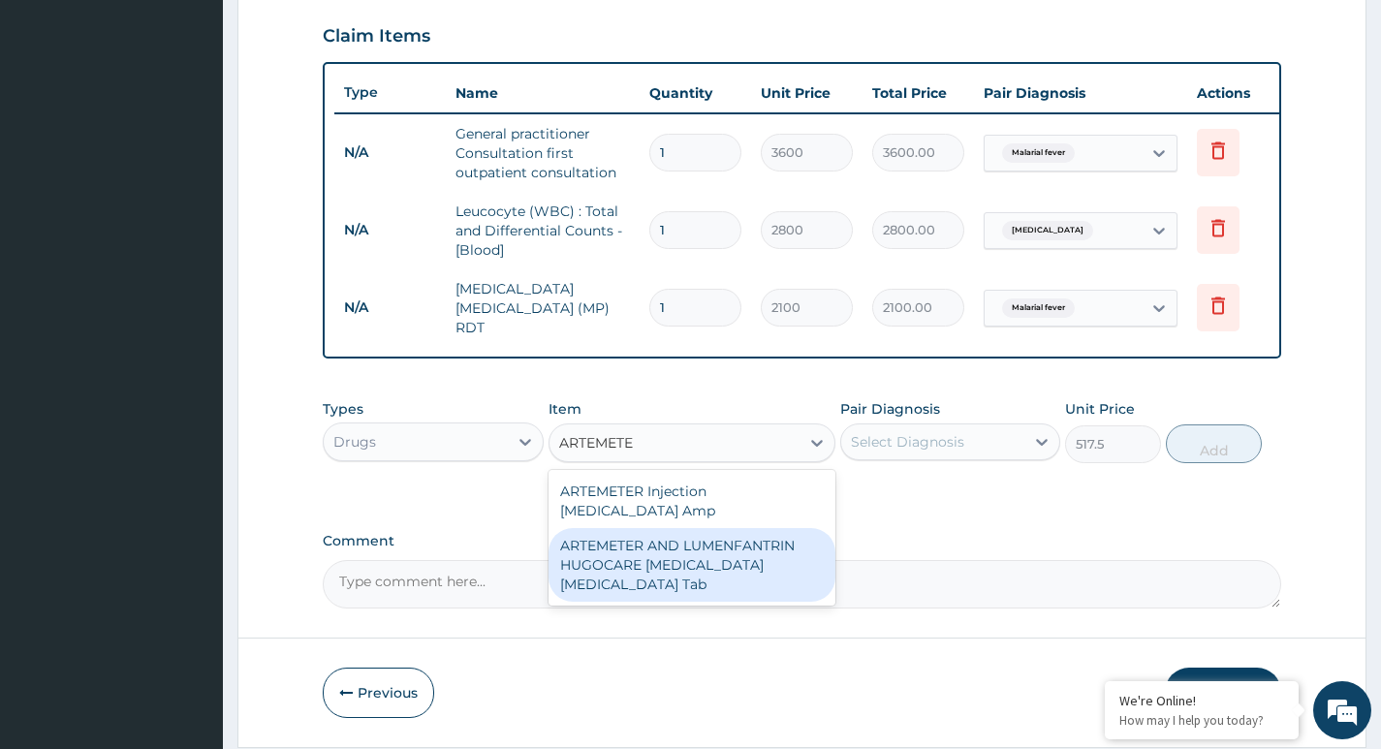
click at [691, 556] on div "ARTEMETER AND LUMENFANTRIN HUGOCARE [MEDICAL_DATA] [MEDICAL_DATA] Tab" at bounding box center [693, 565] width 288 height 74
type input "345"
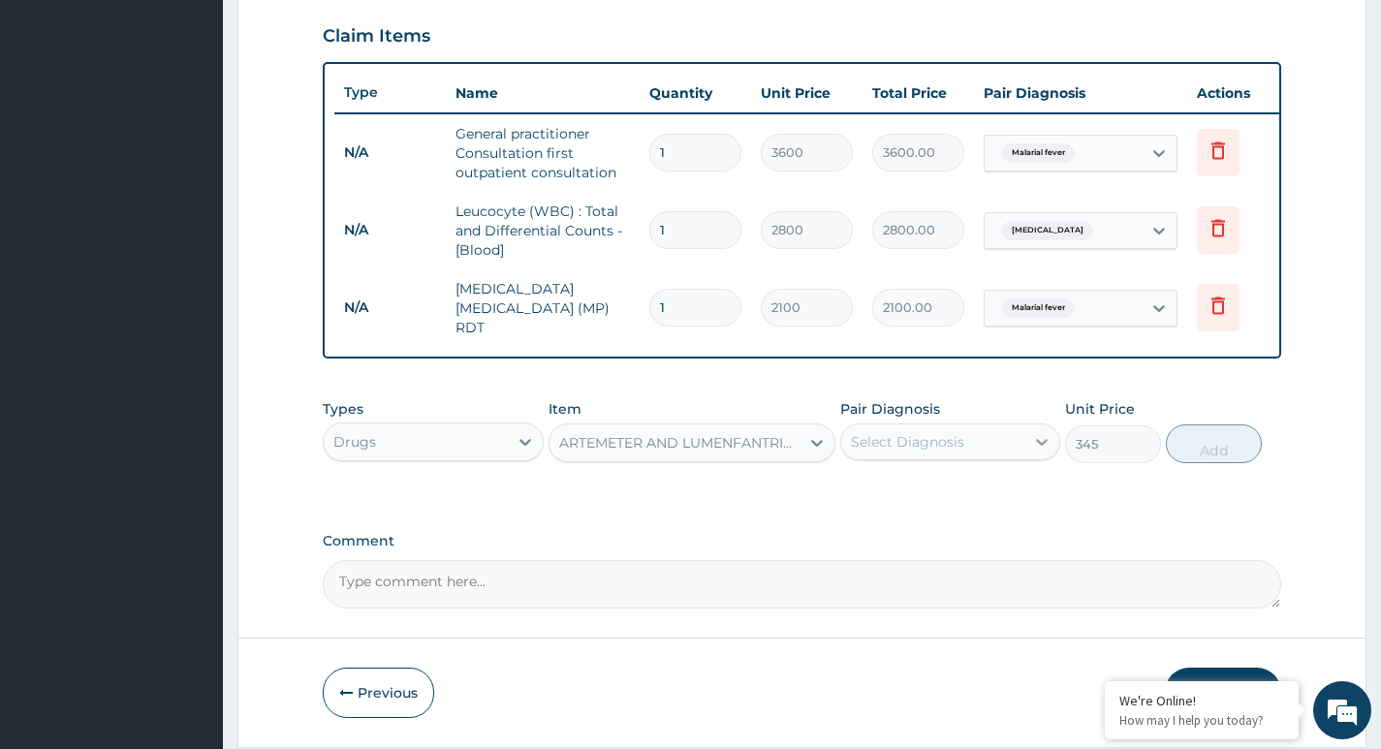
click at [1049, 447] on icon at bounding box center [1041, 441] width 19 height 19
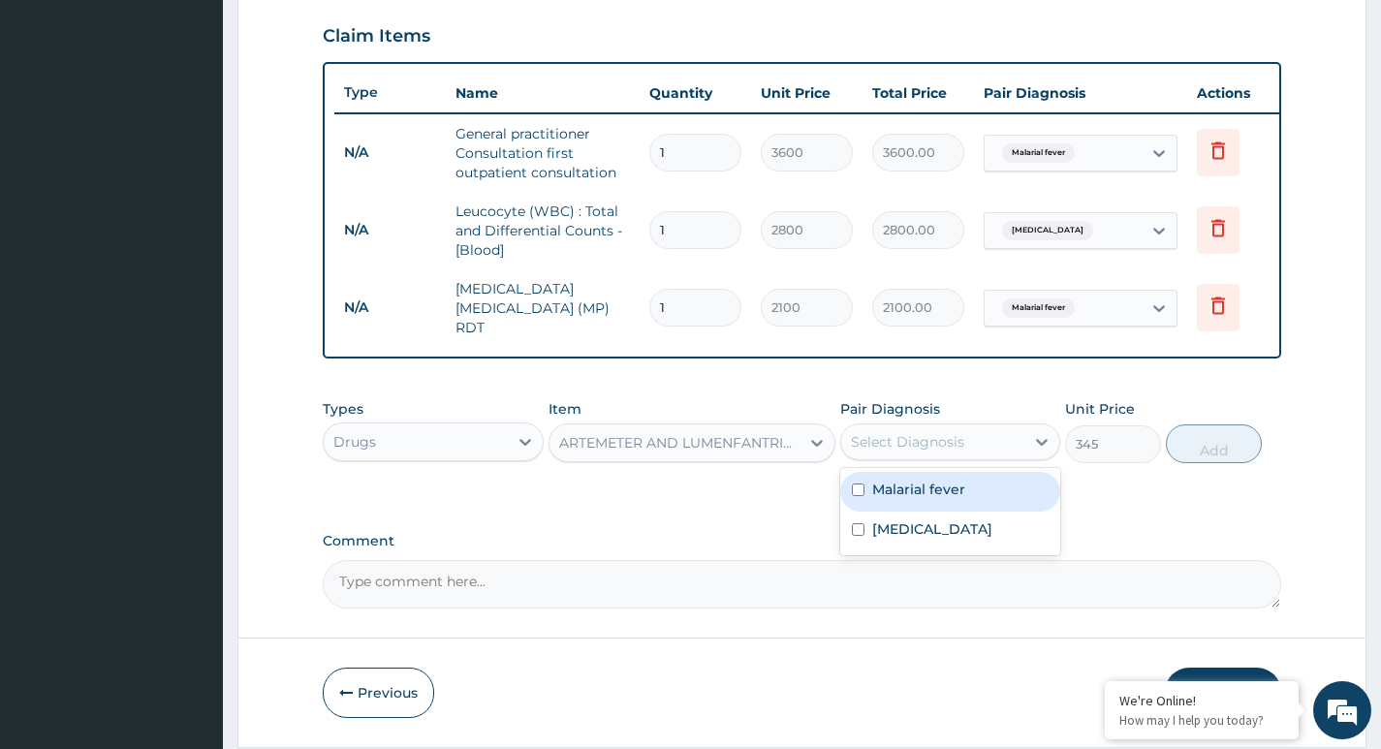
click at [852, 491] on input "checkbox" at bounding box center [858, 490] width 13 height 13
checkbox input "true"
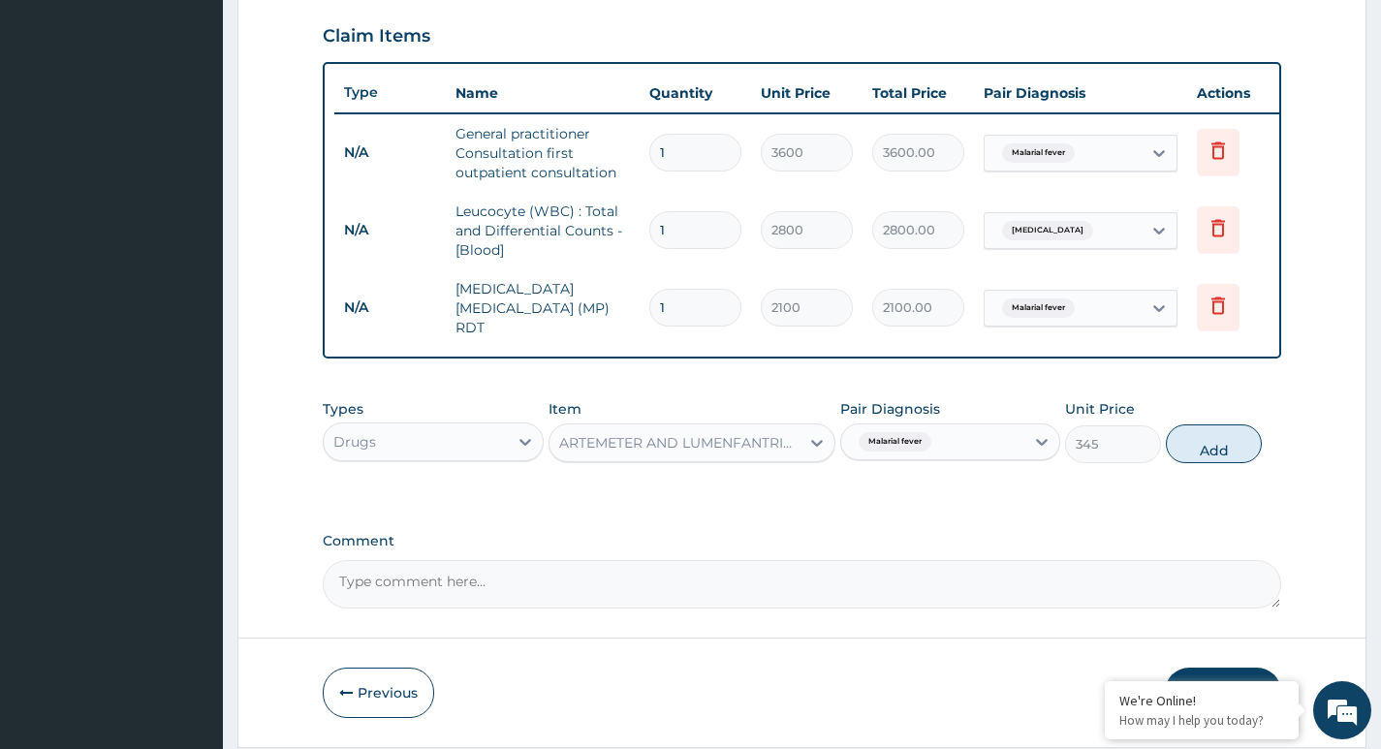
drag, startPoint x: 1214, startPoint y: 440, endPoint x: 1202, endPoint y: 434, distance: 13.9
click at [1214, 439] on button "Add" at bounding box center [1214, 443] width 96 height 39
type input "0"
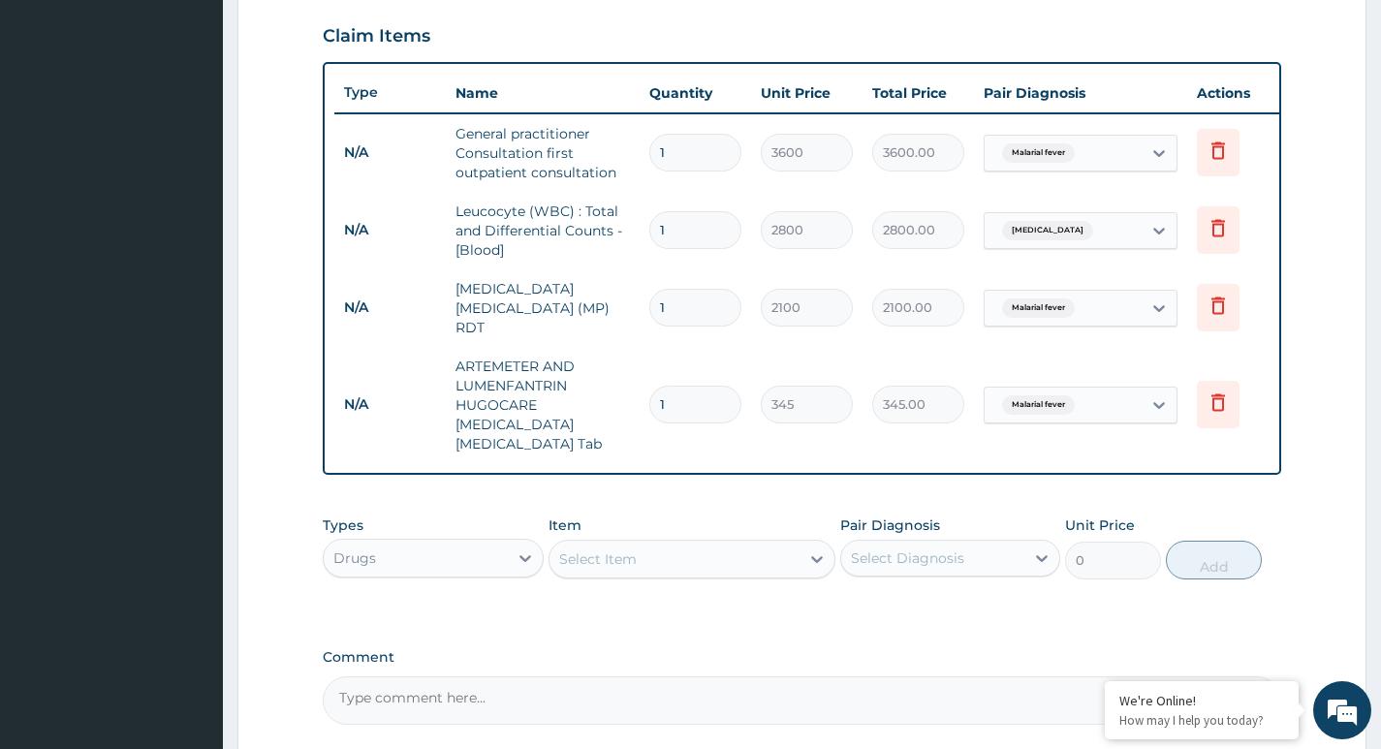
click at [736, 386] on input "1" at bounding box center [695, 405] width 92 height 38
drag, startPoint x: 721, startPoint y: 385, endPoint x: 688, endPoint y: 385, distance: 32.9
click at [690, 386] on input "1" at bounding box center [695, 405] width 92 height 38
type input "0.00"
type input "6"
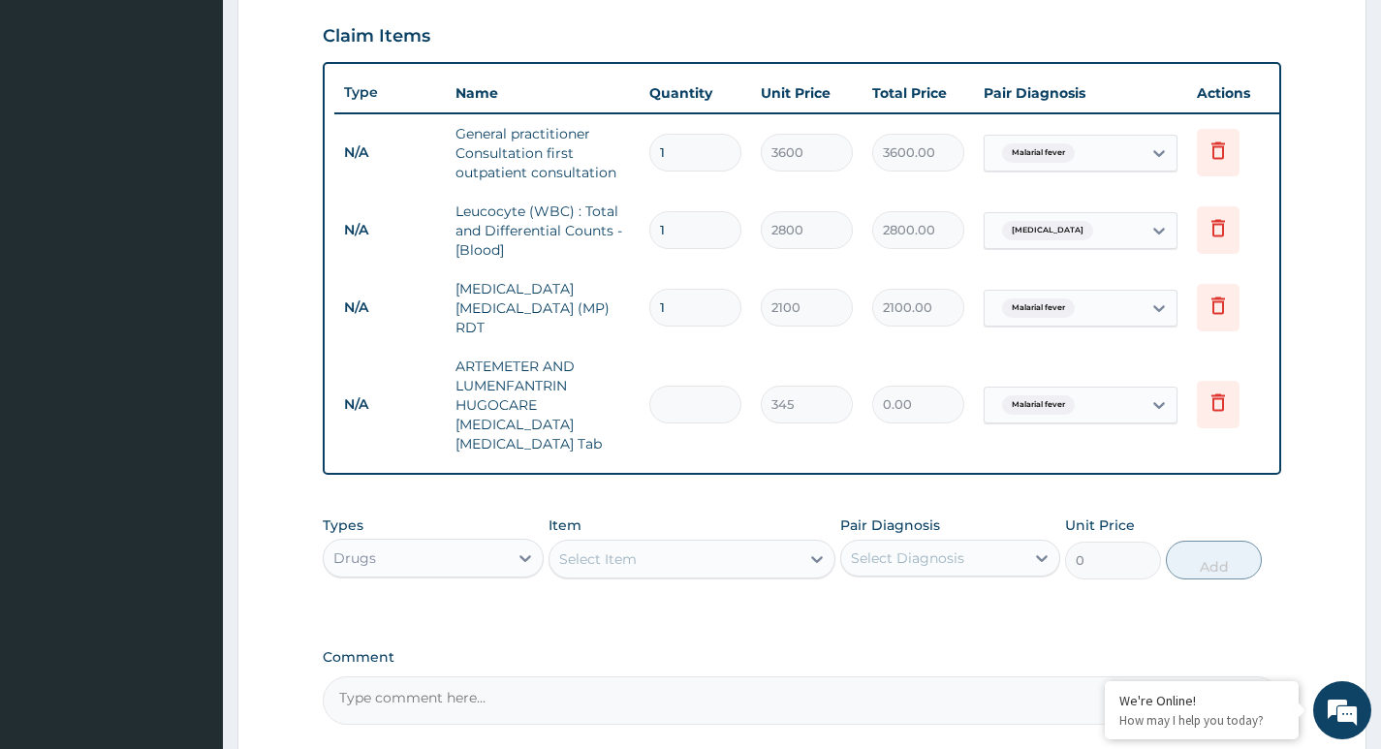
type input "2070.00"
type input "5"
type input "1725.00"
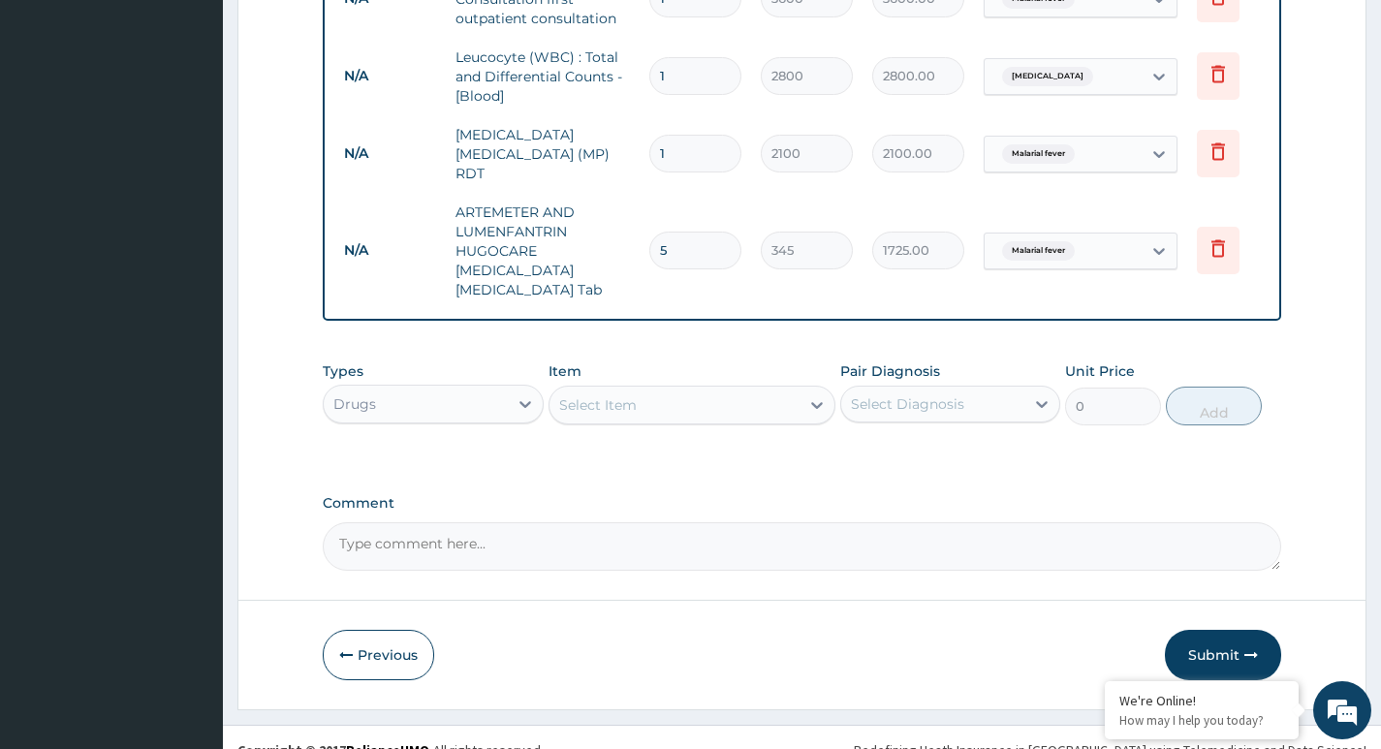
scroll to position [823, 0]
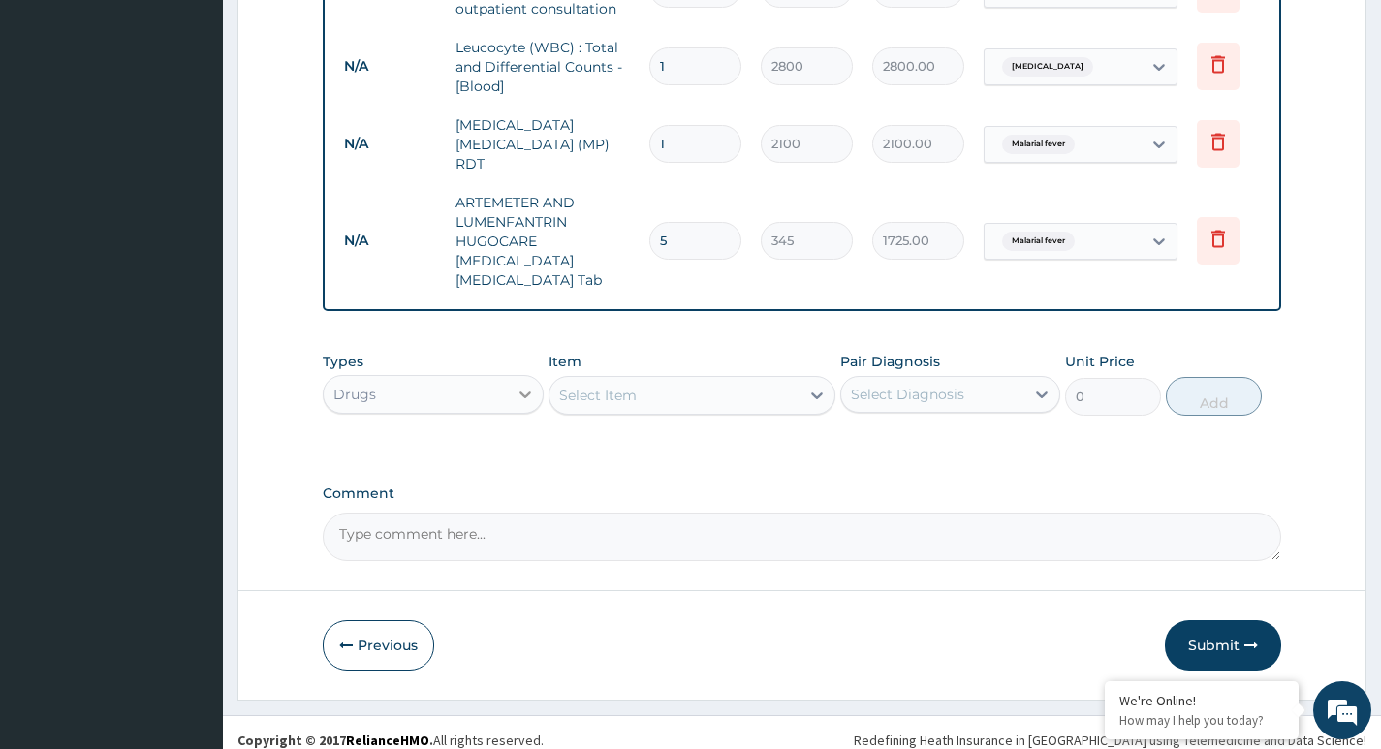
type input "5"
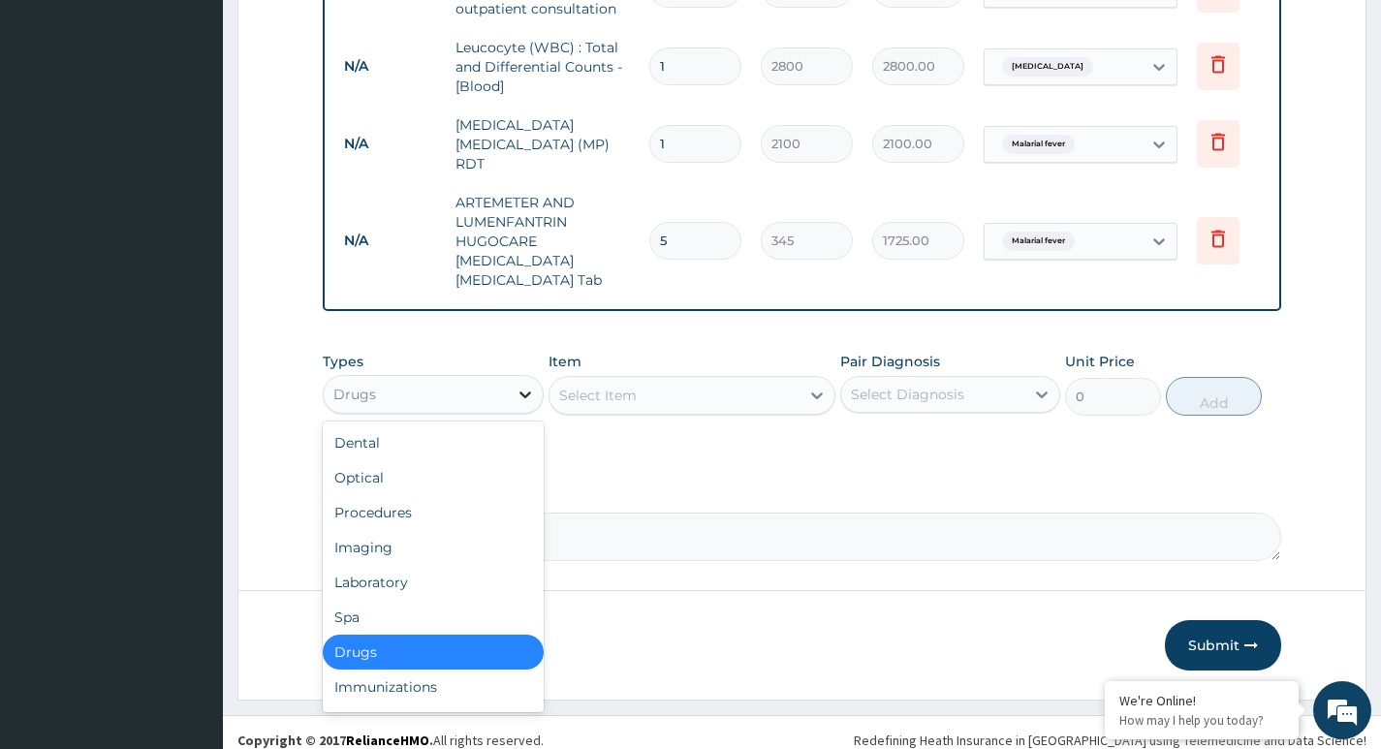
click at [527, 385] on icon at bounding box center [525, 394] width 19 height 19
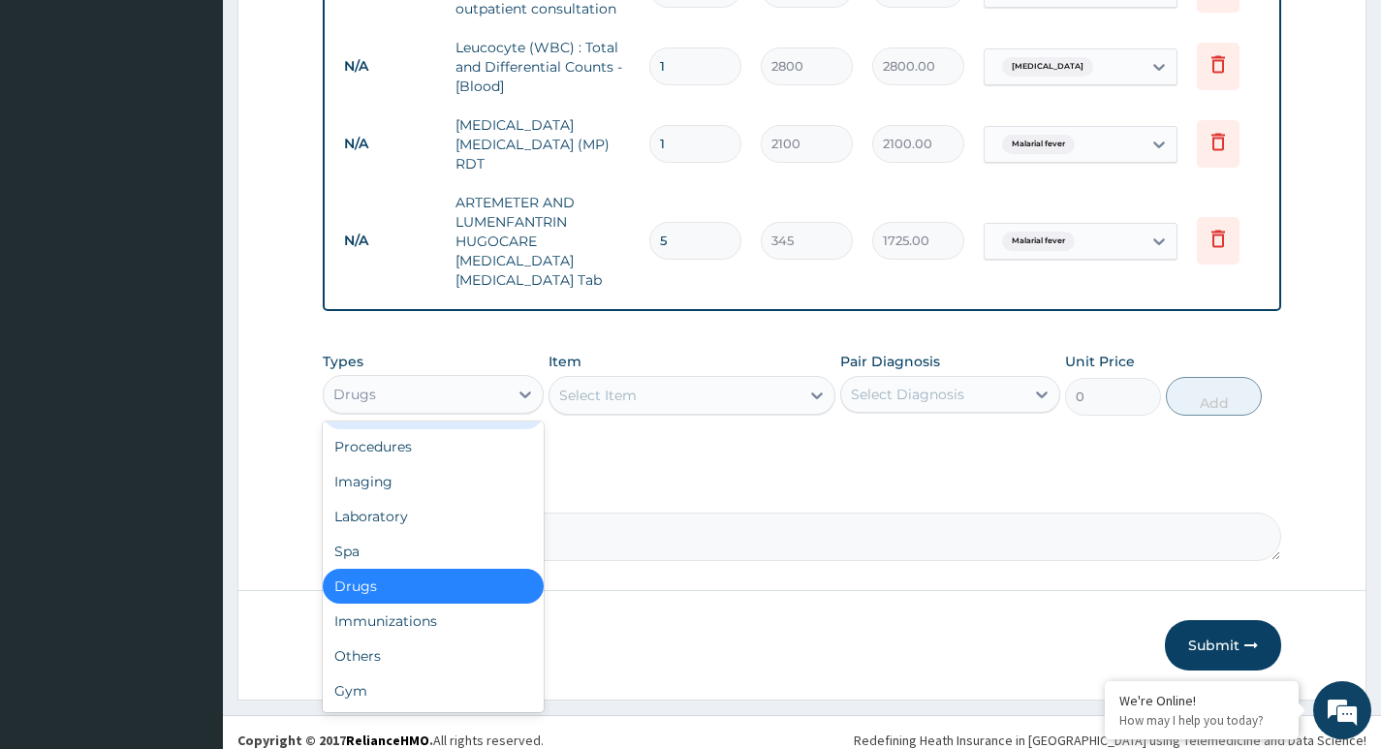
click at [670, 380] on div "Select Item" at bounding box center [674, 395] width 251 height 31
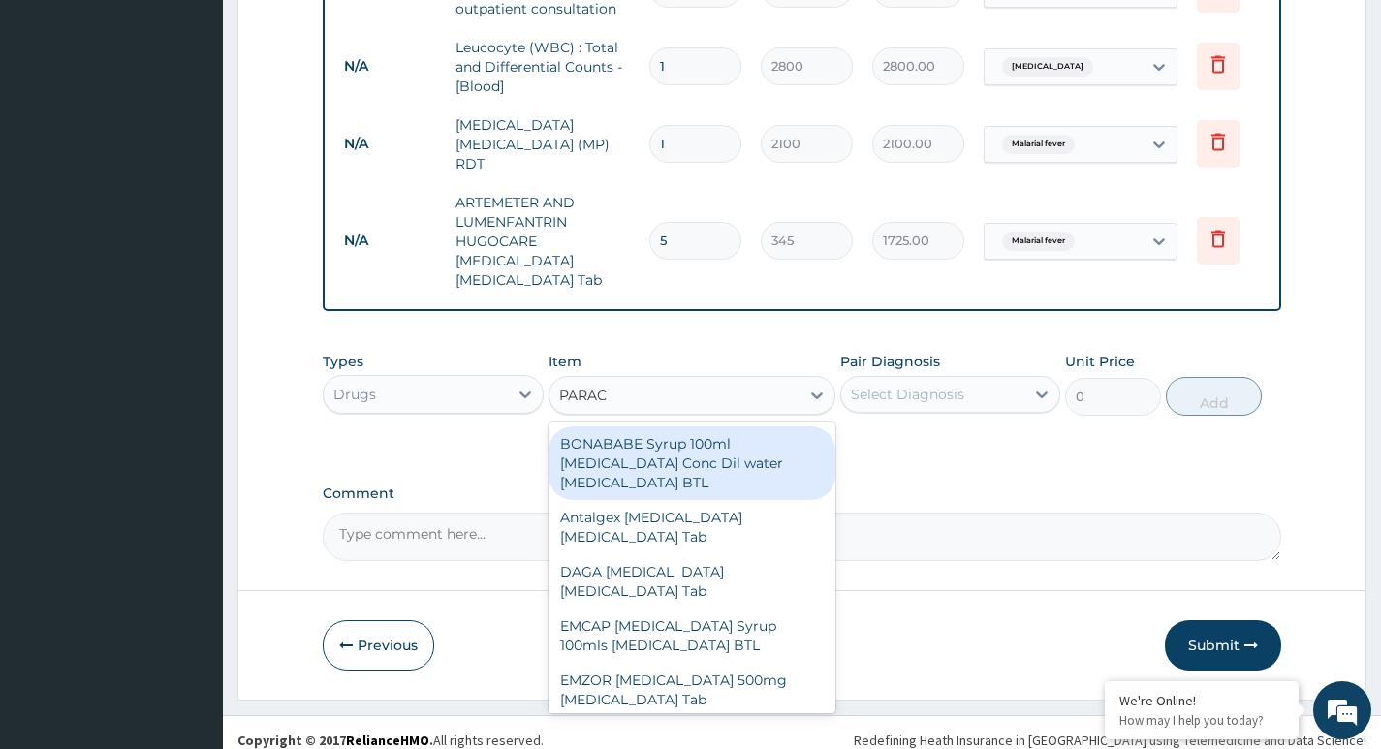
type input "PARACE"
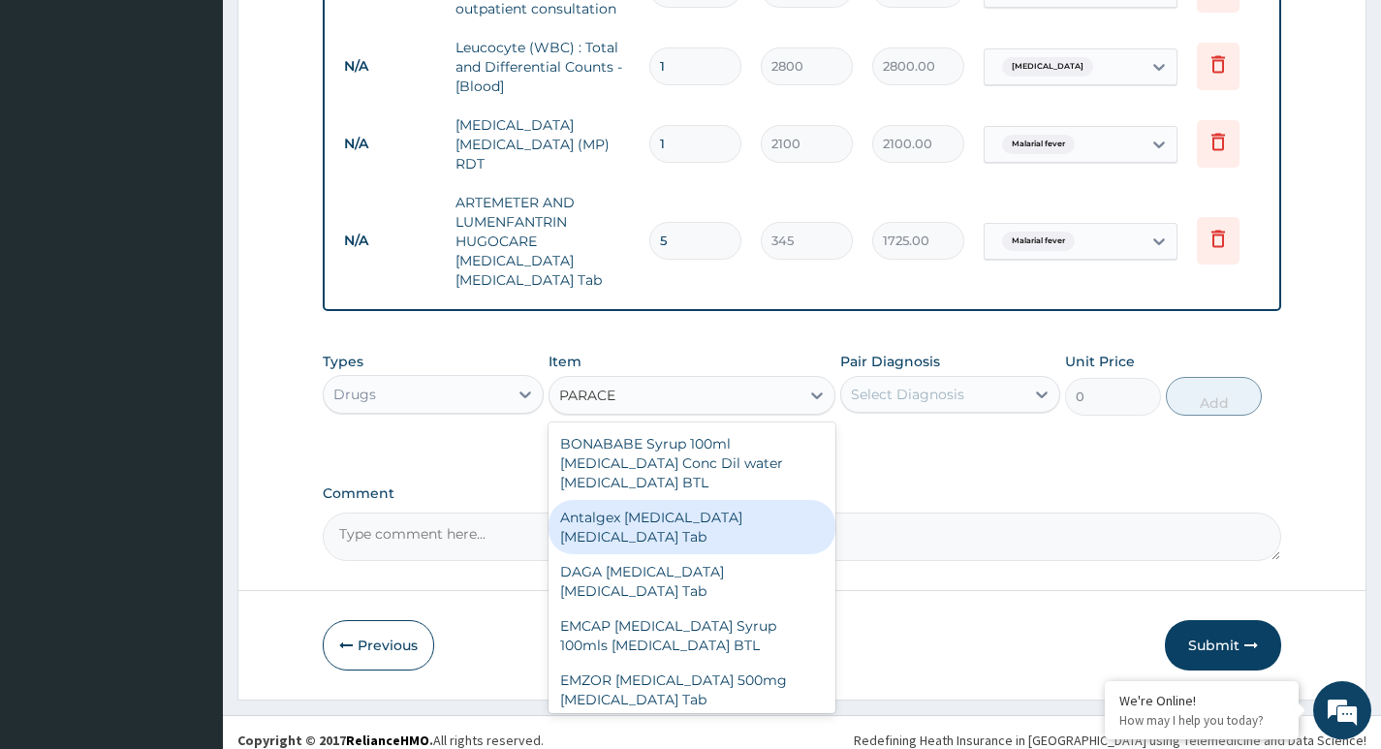
scroll to position [97, 0]
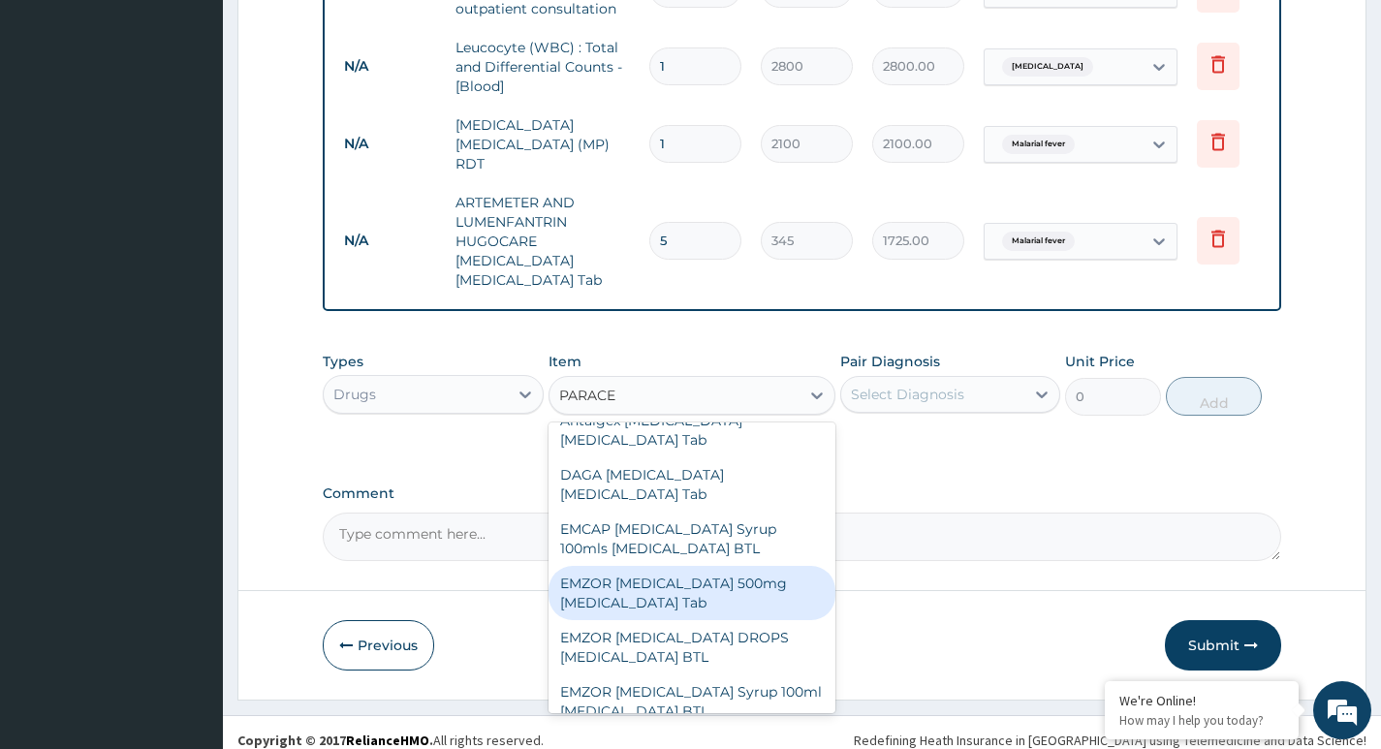
click at [700, 573] on div "EMZOR [MEDICAL_DATA] 500mg [MEDICAL_DATA] Tab" at bounding box center [693, 593] width 288 height 54
type input "11.5"
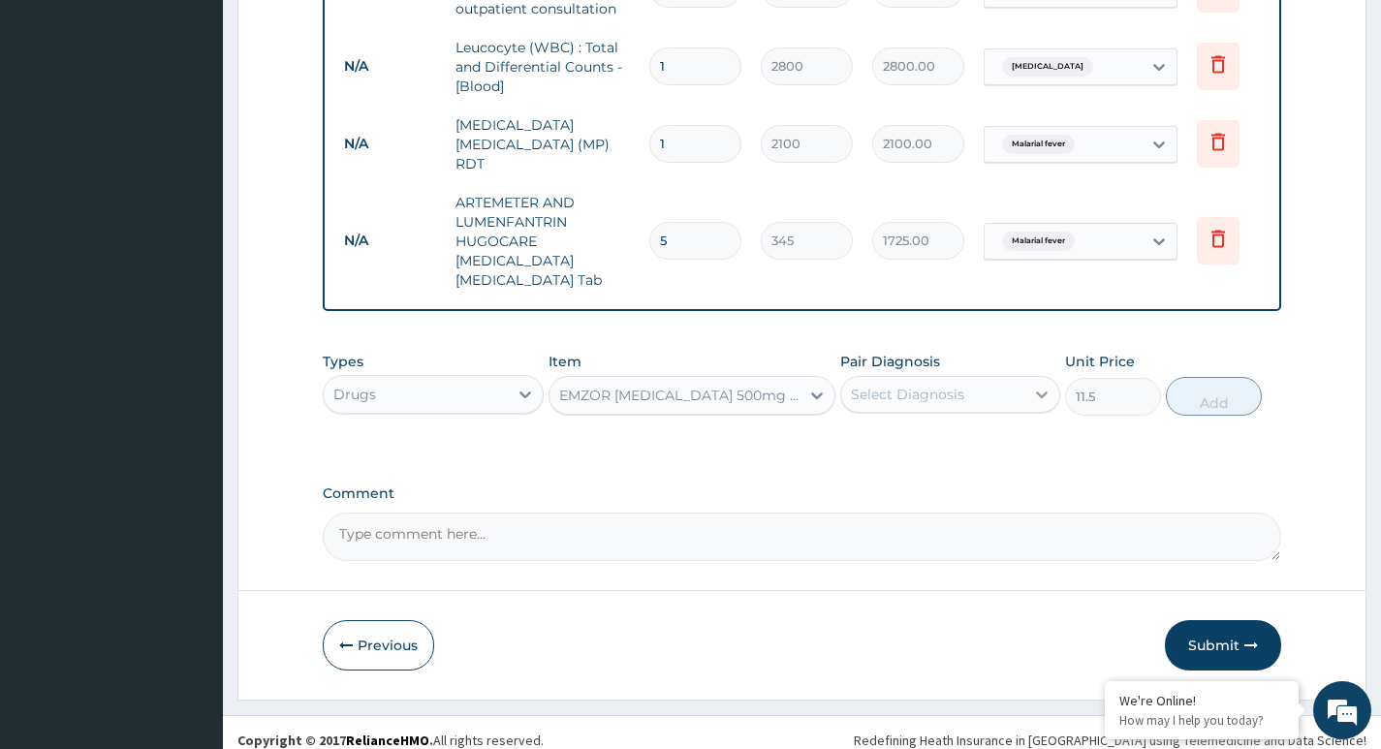
click at [1030, 377] on div at bounding box center [1041, 394] width 35 height 35
click at [944, 432] on label "Malarial fever" at bounding box center [918, 441] width 93 height 19
checkbox input "true"
click at [1201, 380] on button "Add" at bounding box center [1214, 396] width 96 height 39
type input "0"
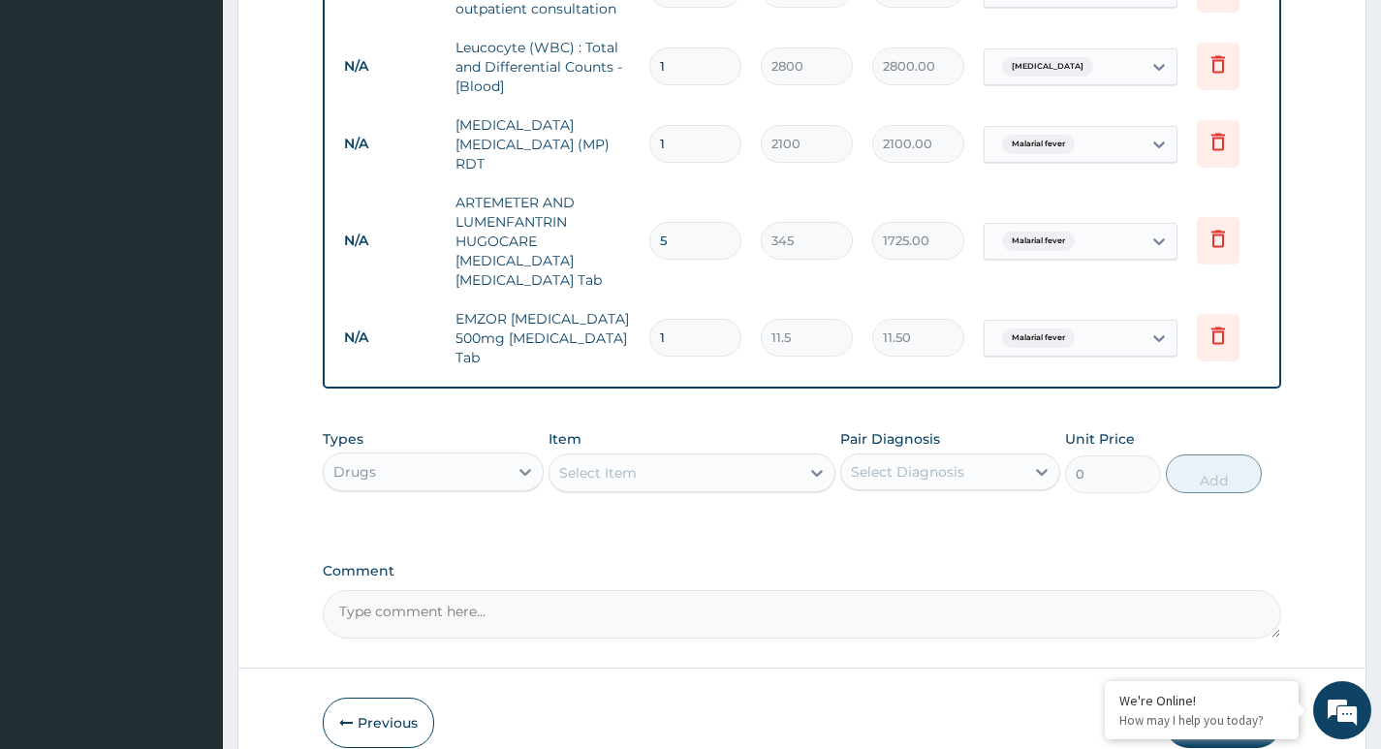
click at [677, 319] on input "1" at bounding box center [695, 338] width 92 height 38
type input "0.00"
type input "1"
type input "11.50"
type input "18"
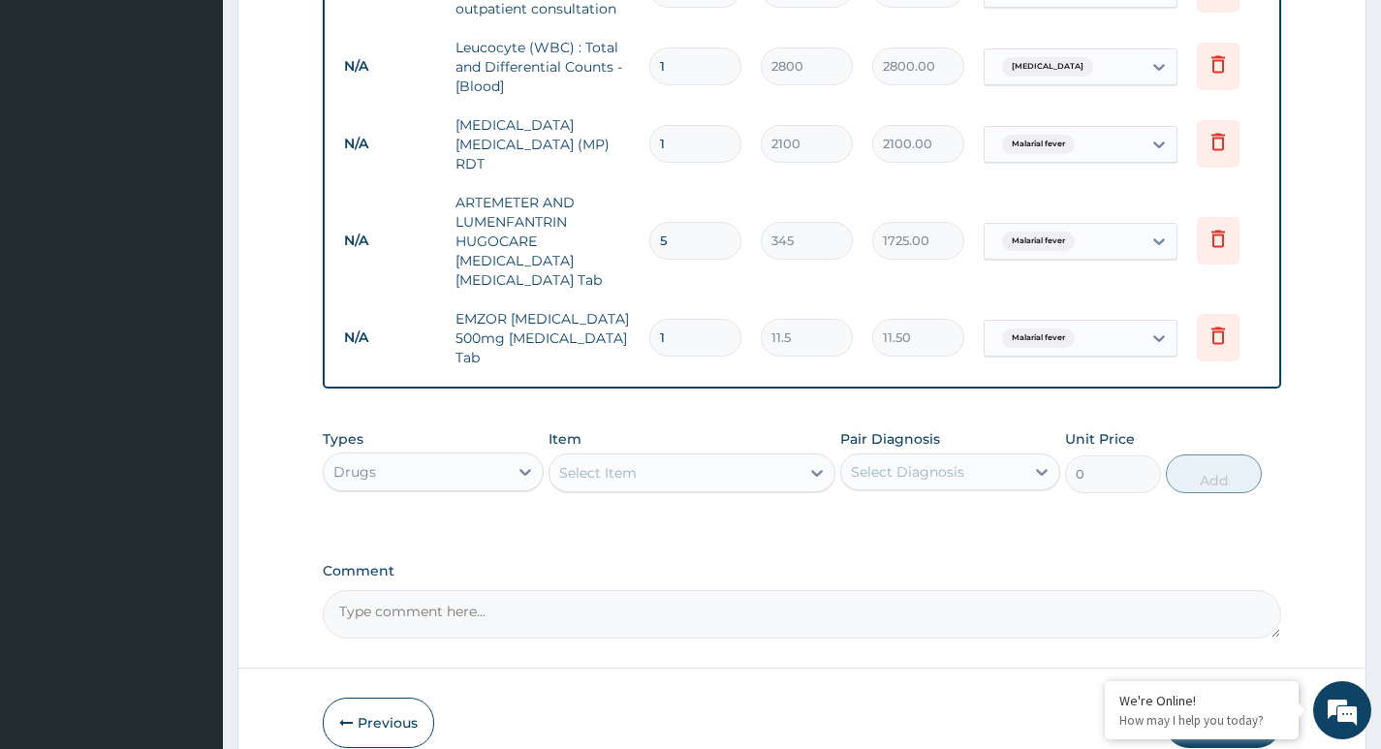
type input "207.00"
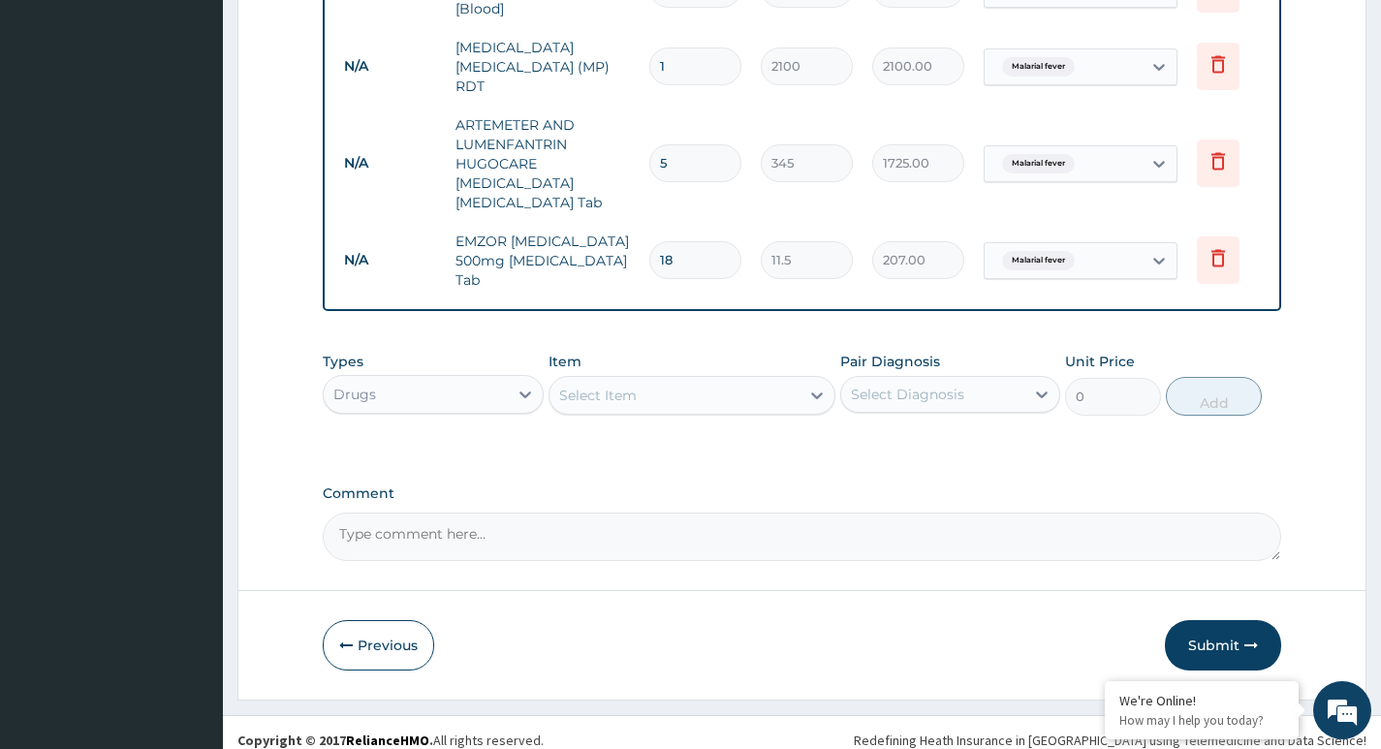
type input "18"
click at [758, 380] on div "Select Item" at bounding box center [674, 395] width 251 height 31
type input "LORAT"
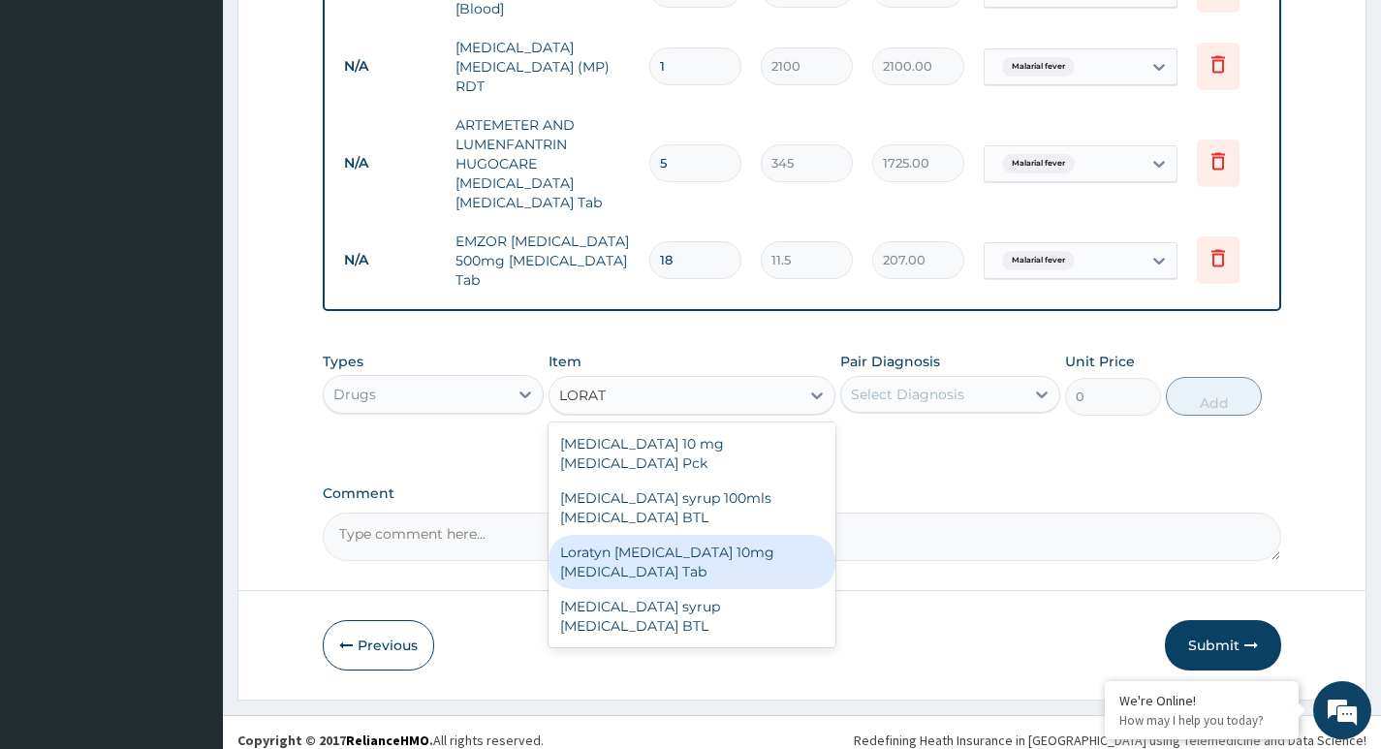
click at [733, 535] on div "Loratyn [MEDICAL_DATA] 10mg [MEDICAL_DATA] Tab" at bounding box center [693, 562] width 288 height 54
type input "51.75"
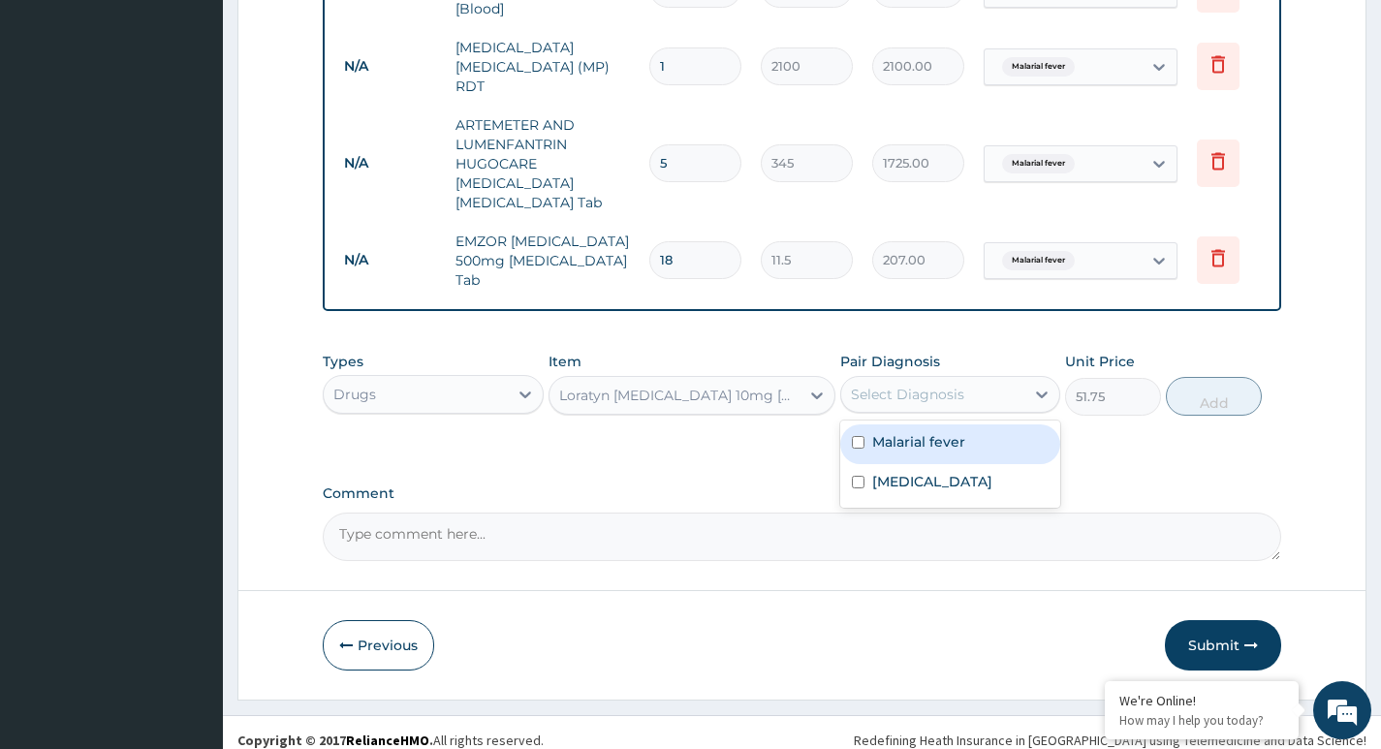
click at [940, 385] on div "Select Diagnosis" at bounding box center [907, 394] width 113 height 19
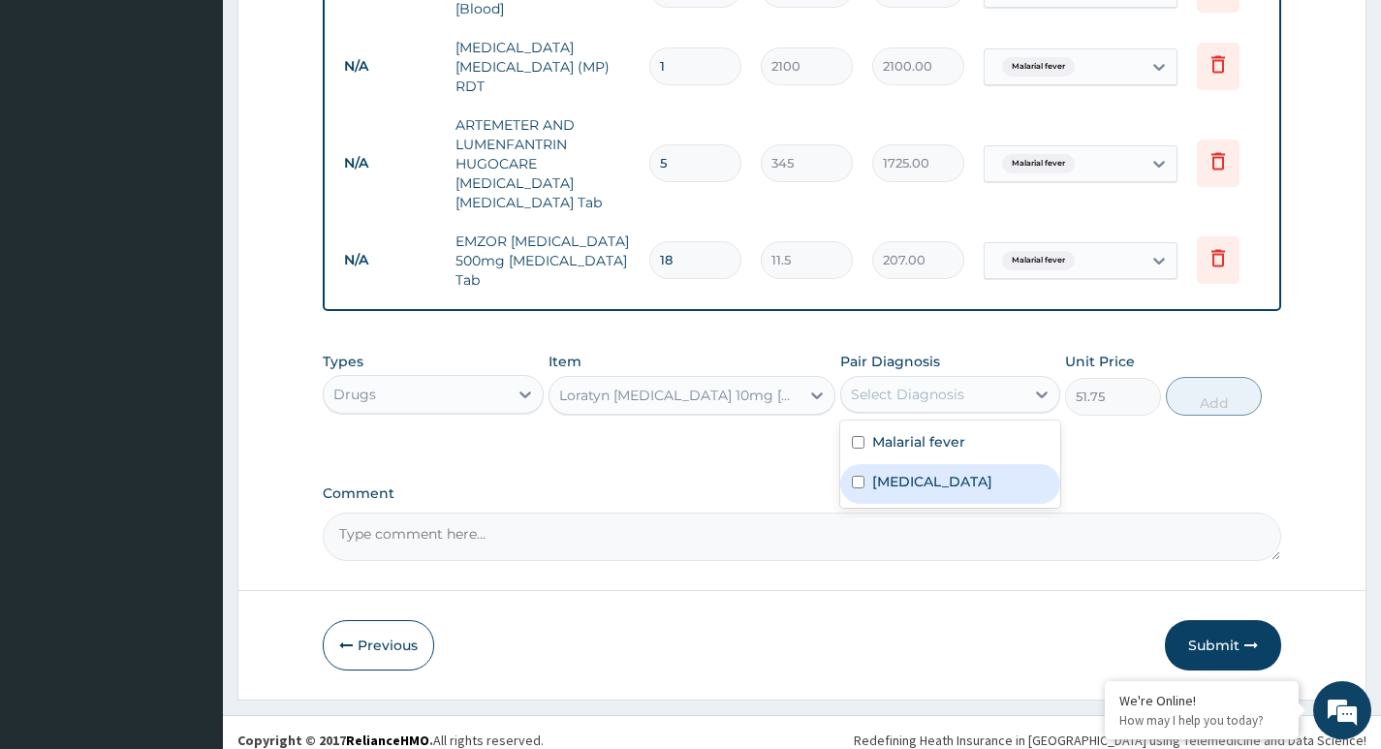
click at [861, 476] on input "checkbox" at bounding box center [858, 482] width 13 height 13
checkbox input "true"
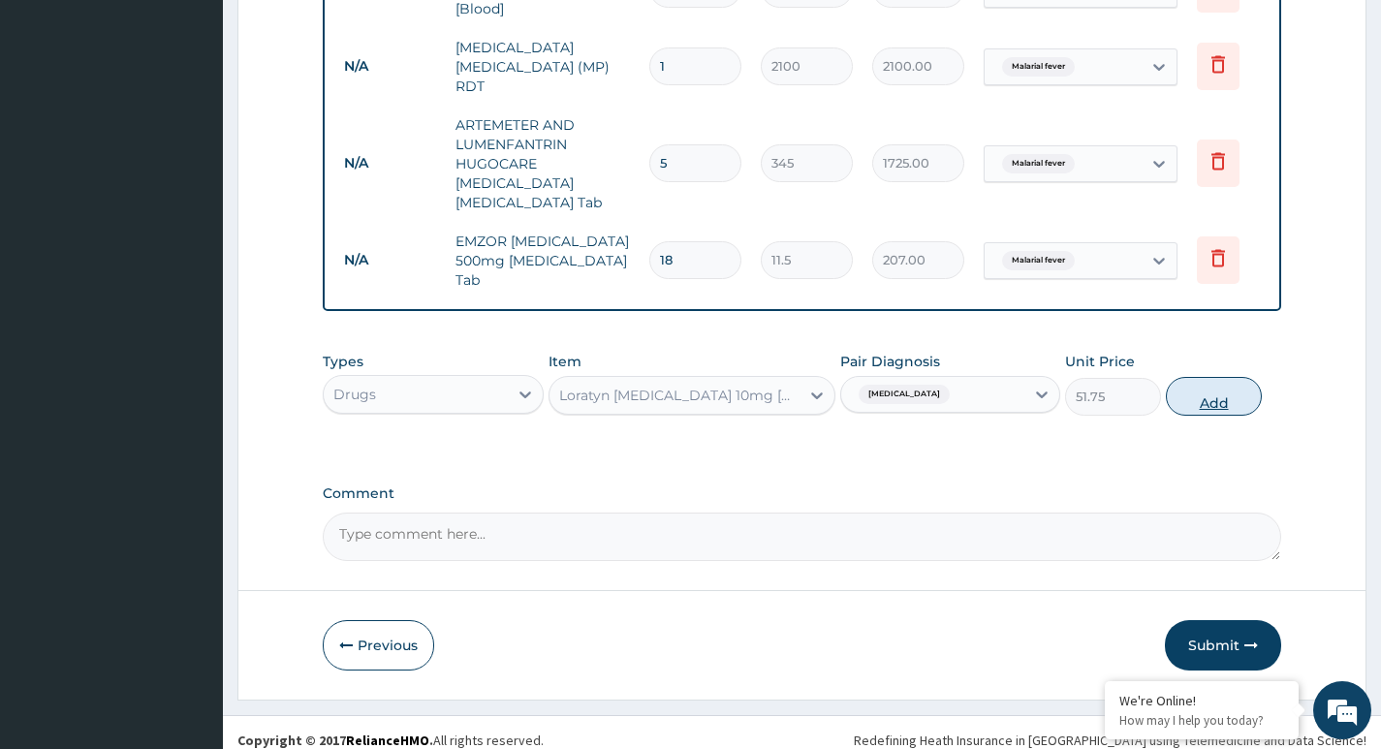
click at [1196, 382] on button "Add" at bounding box center [1214, 396] width 96 height 39
type input "0"
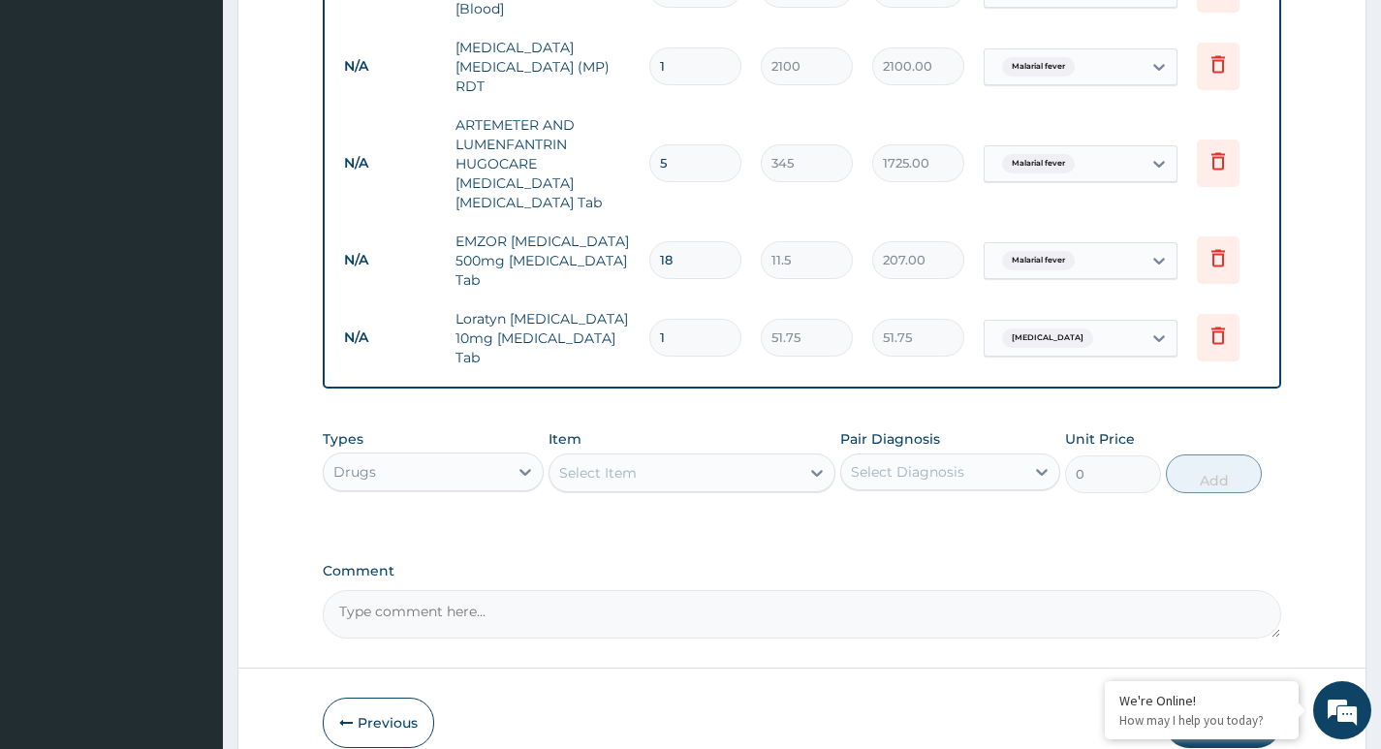
click at [669, 319] on input "1" at bounding box center [695, 338] width 92 height 38
type input "0.00"
type input "1"
type input "51.75"
type input "10"
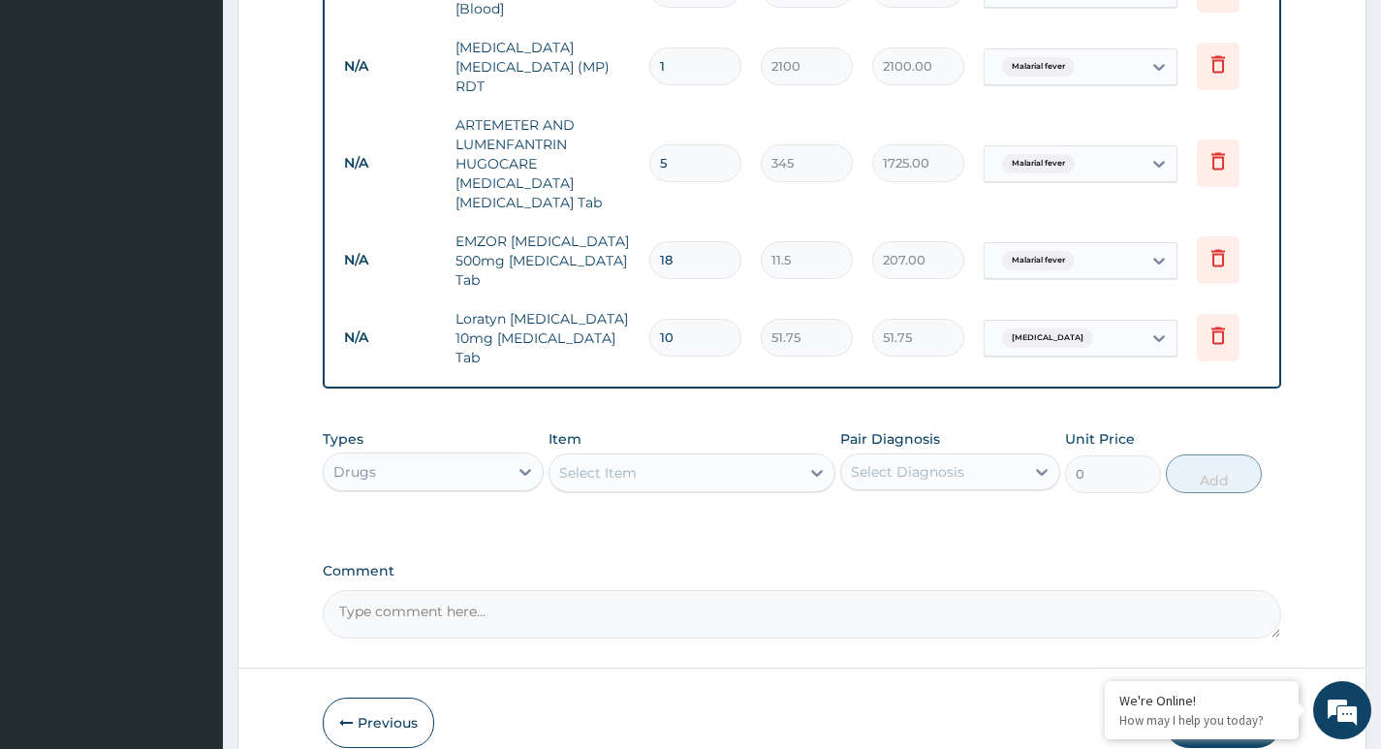
type input "517.50"
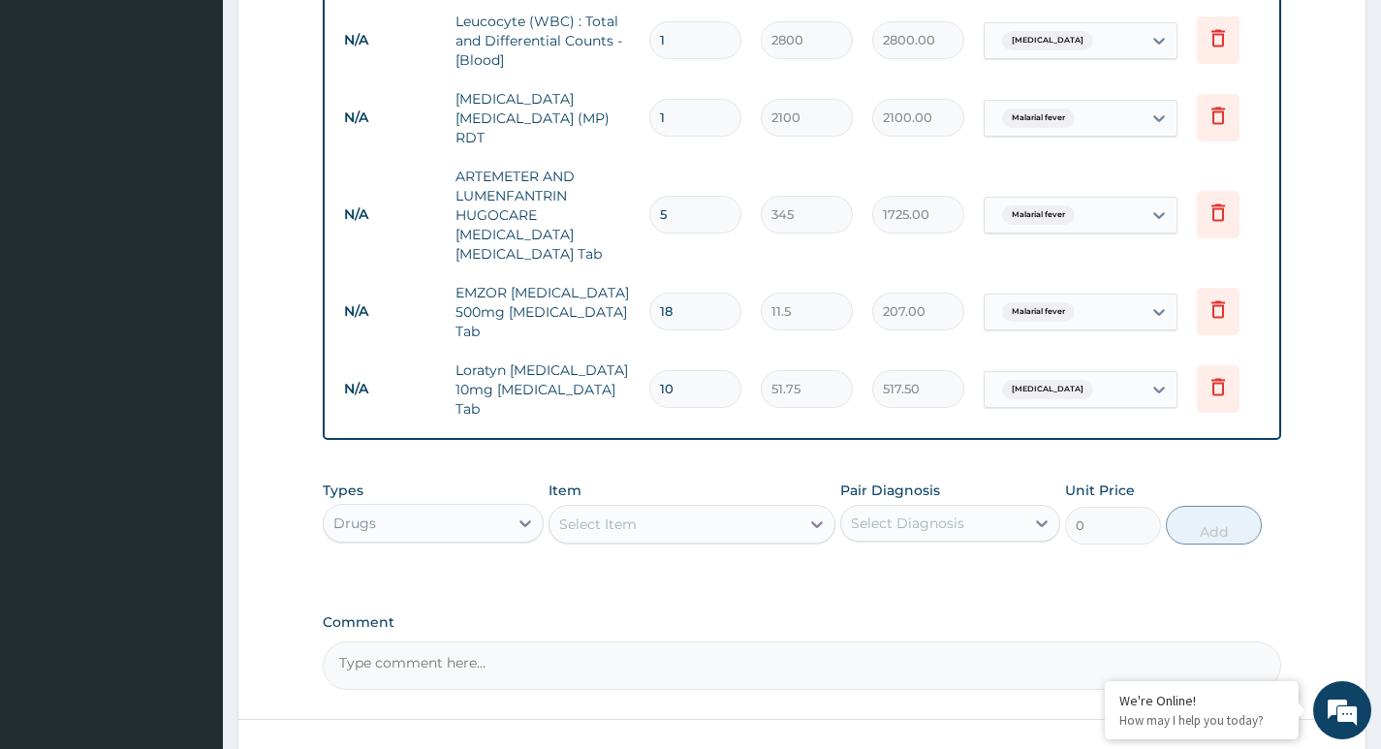
scroll to position [967, 0]
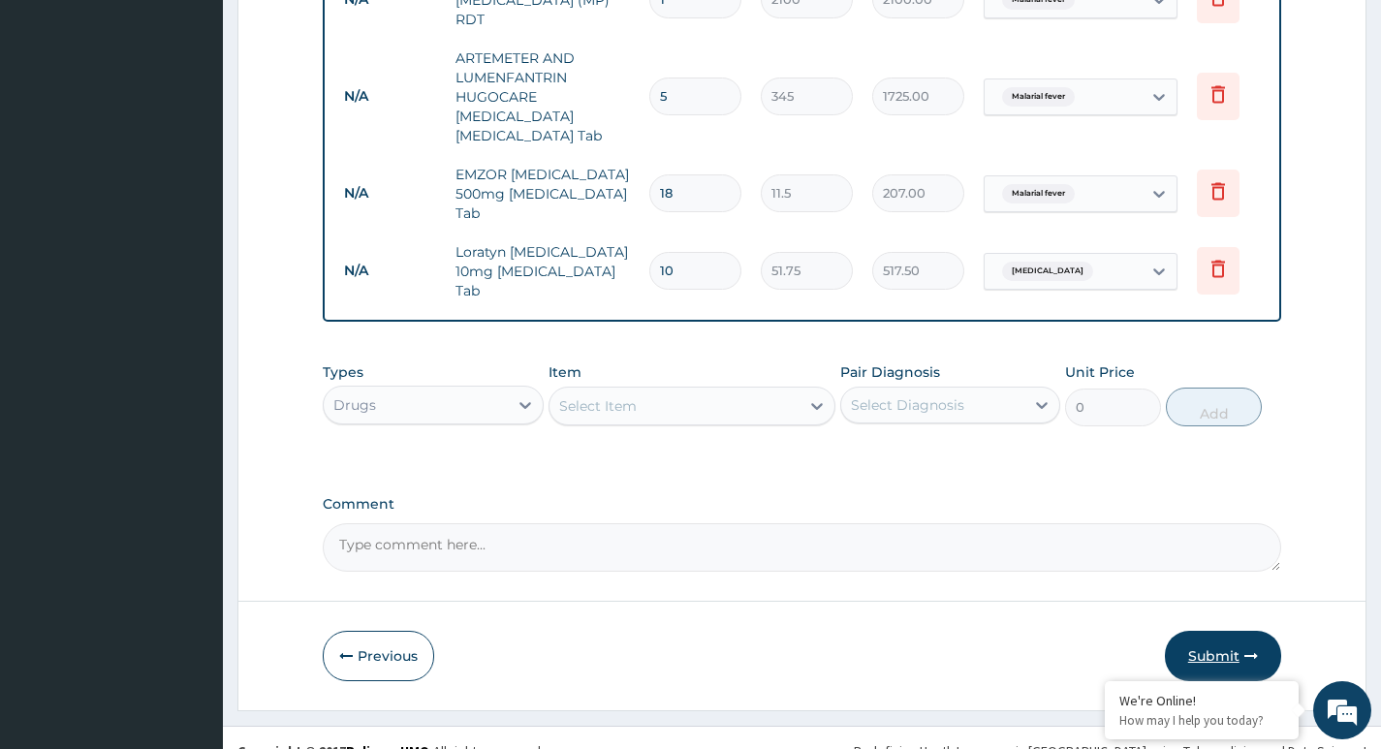
type input "10"
click at [1206, 635] on button "Submit" at bounding box center [1223, 656] width 116 height 50
